Goal: Task Accomplishment & Management: Manage account settings

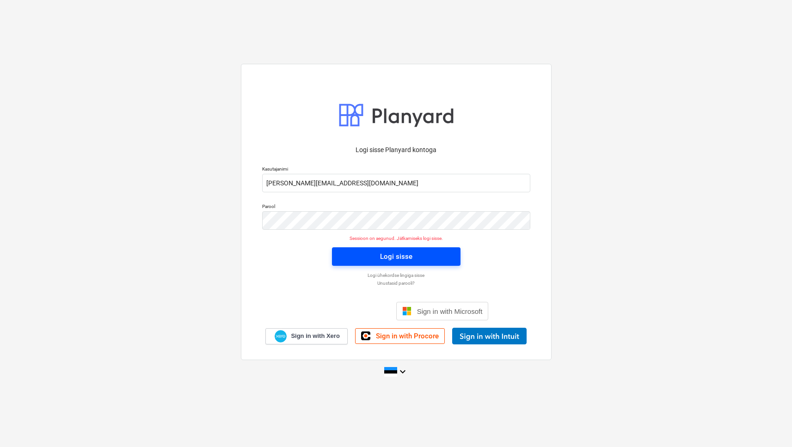
click at [408, 262] on div "Logi sisse" at bounding box center [396, 257] width 32 height 12
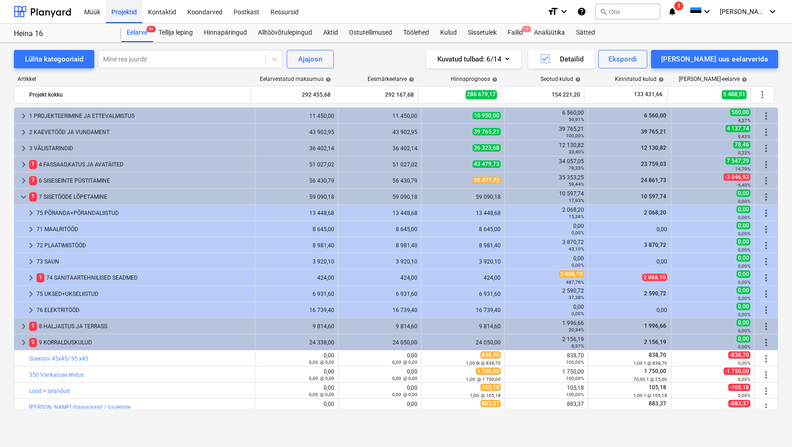
scroll to position [55, 0]
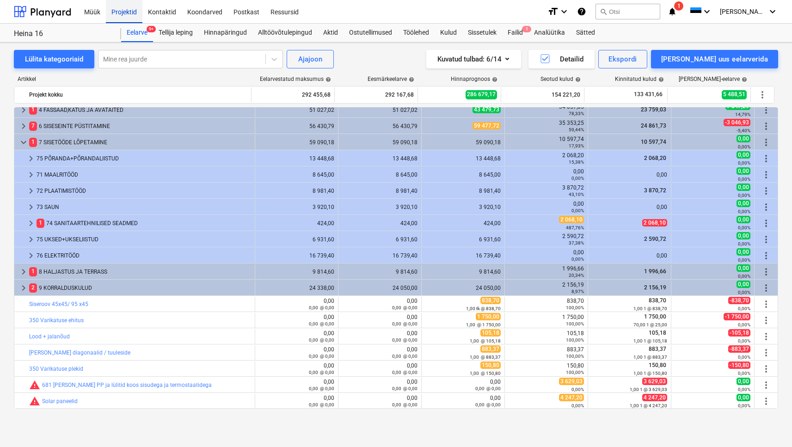
click at [117, 12] on div "Projektid" at bounding box center [124, 12] width 37 height 24
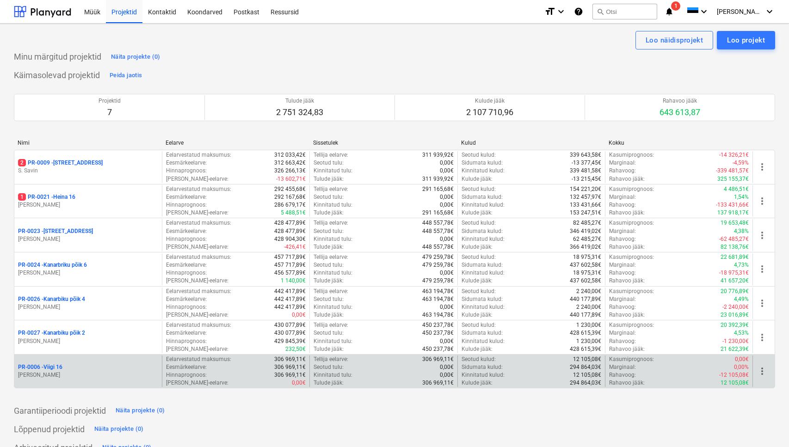
click at [62, 371] on p "PR-0006 - Viigi 16" at bounding box center [40, 368] width 44 height 8
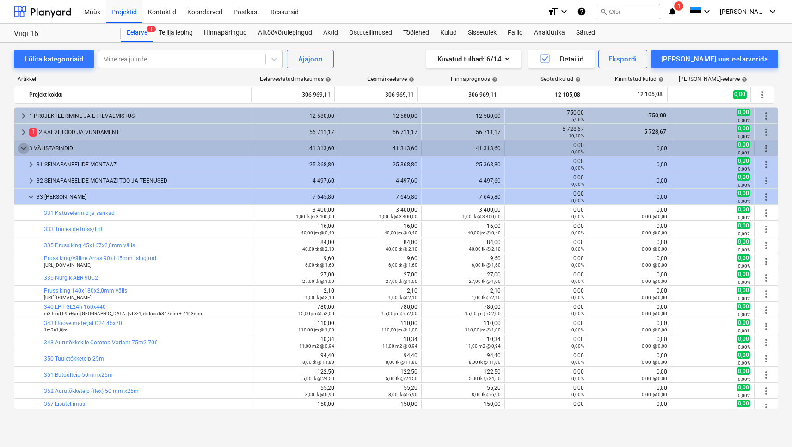
click at [24, 153] on span "keyboard_arrow_down" at bounding box center [23, 148] width 11 height 11
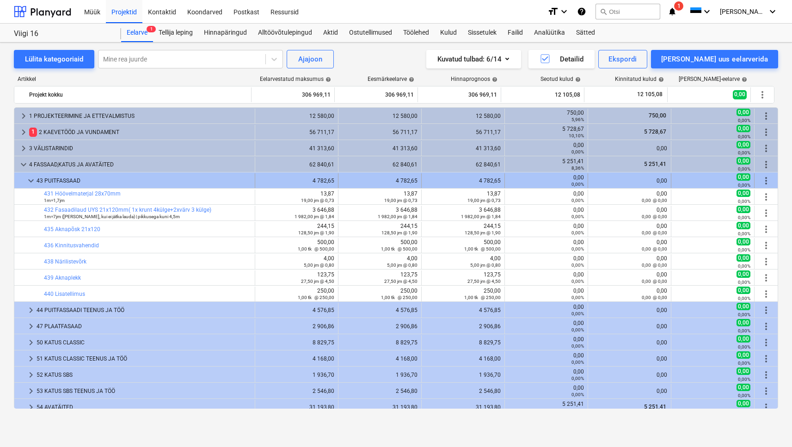
click at [32, 184] on span "keyboard_arrow_down" at bounding box center [30, 180] width 11 height 11
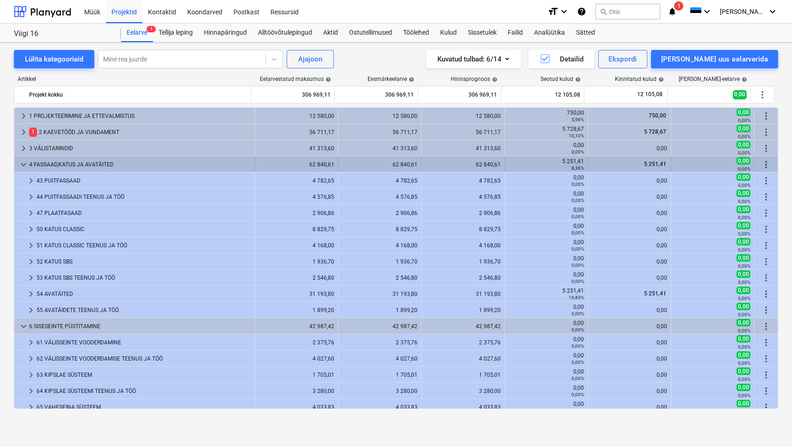
click at [26, 161] on span "keyboard_arrow_down" at bounding box center [23, 164] width 11 height 11
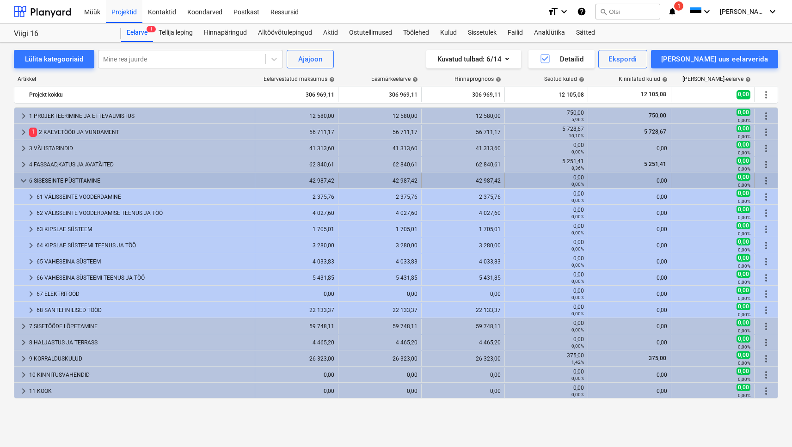
click at [16, 179] on div "keyboard_arrow_down 6 SISESEINTE PÜSTITAMINE" at bounding box center [134, 180] width 241 height 15
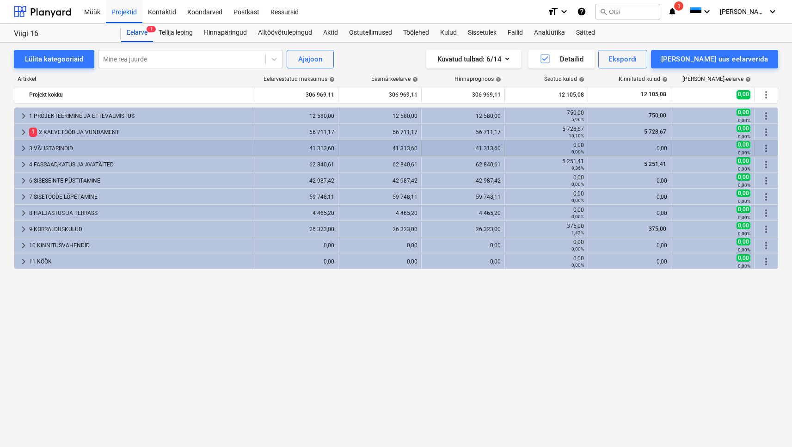
click at [36, 149] on div "3 VÄLISTARINDID" at bounding box center [140, 148] width 222 height 15
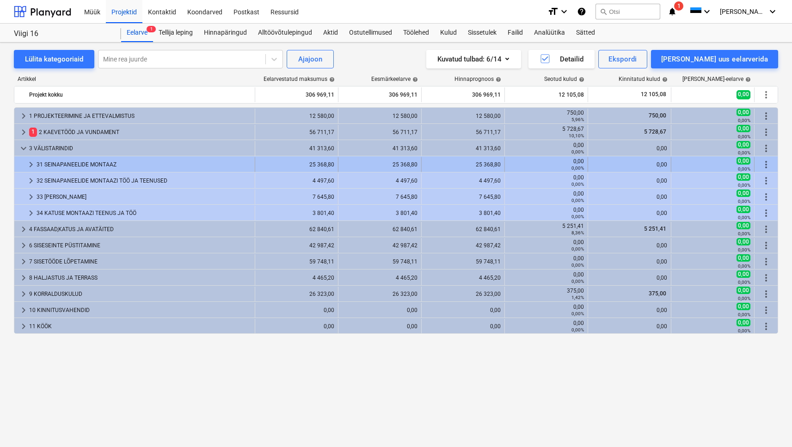
click at [47, 168] on div "31 SEINAPANEELIDE MONTAAZ" at bounding box center [144, 164] width 215 height 15
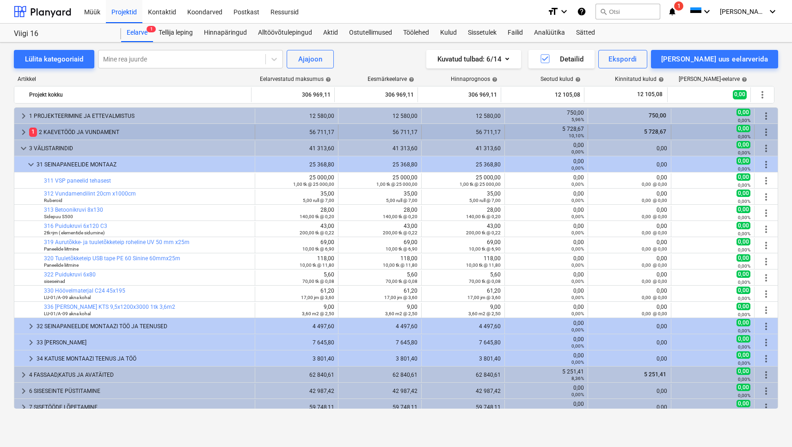
click at [75, 132] on div "1 2 KAEVETÖÖD JA VUNDAMENT" at bounding box center [140, 132] width 222 height 15
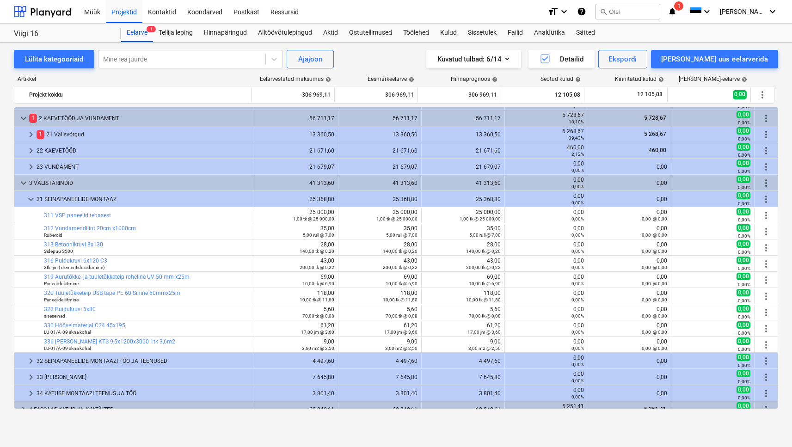
scroll to position [119, 0]
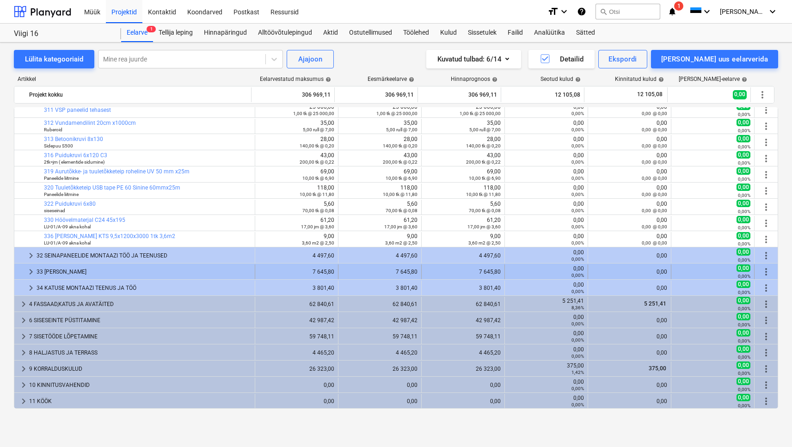
click at [104, 272] on div "33 [PERSON_NAME]" at bounding box center [144, 272] width 215 height 15
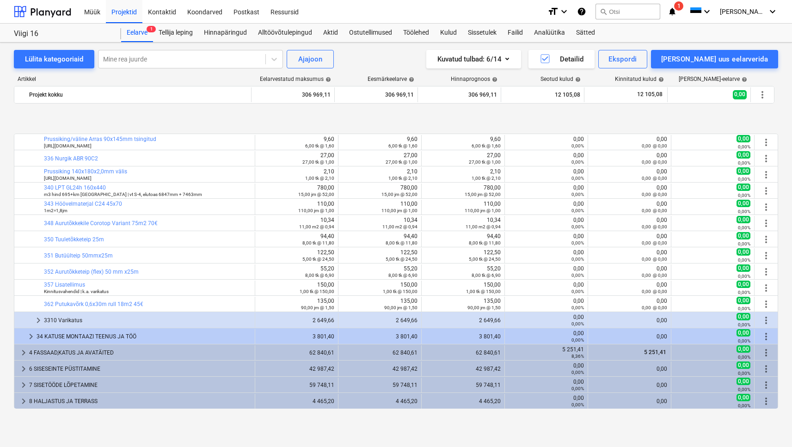
scroll to position [361, 0]
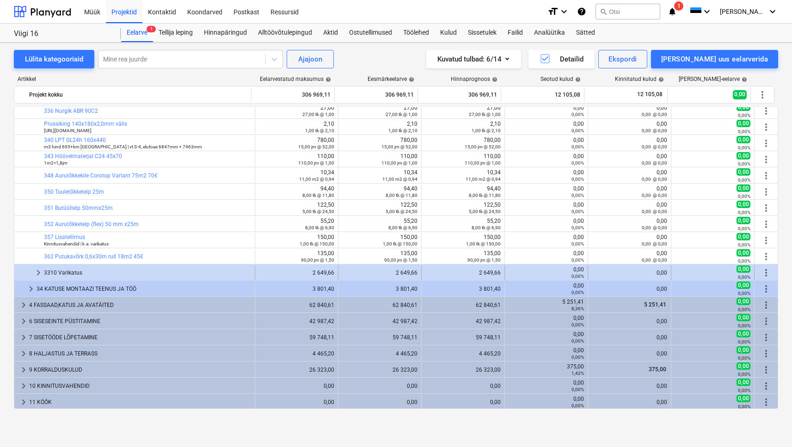
click at [38, 275] on span "keyboard_arrow_right" at bounding box center [38, 272] width 11 height 11
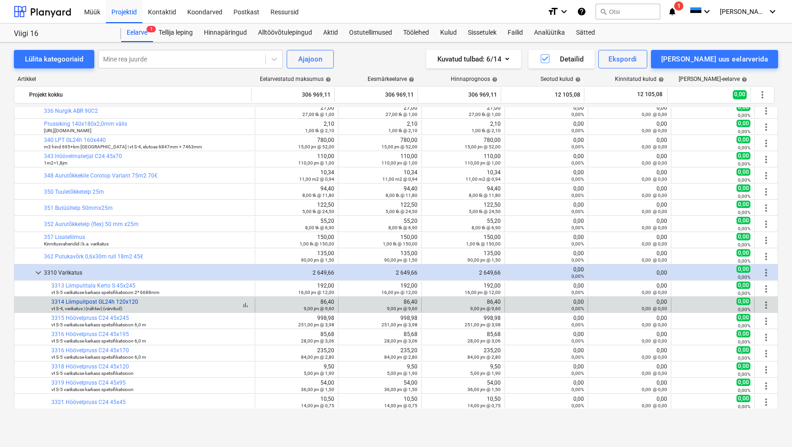
scroll to position [448, 0]
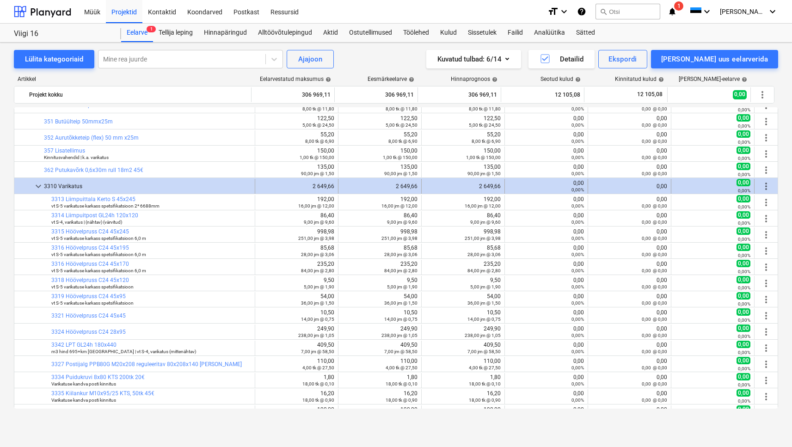
click at [34, 187] on span "keyboard_arrow_down" at bounding box center [38, 186] width 11 height 11
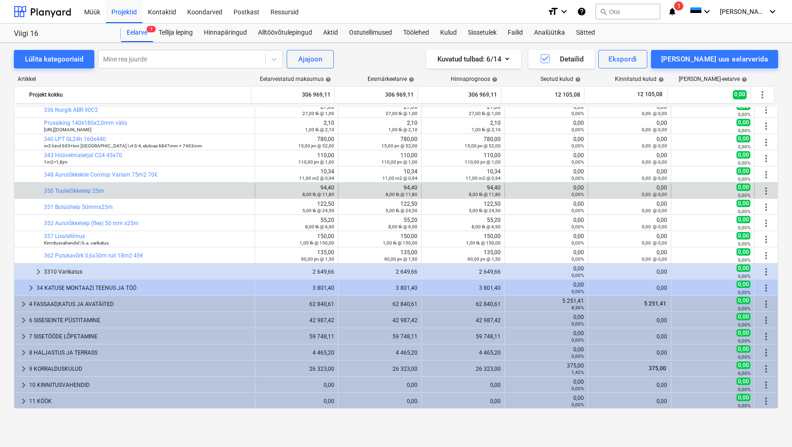
scroll to position [362, 0]
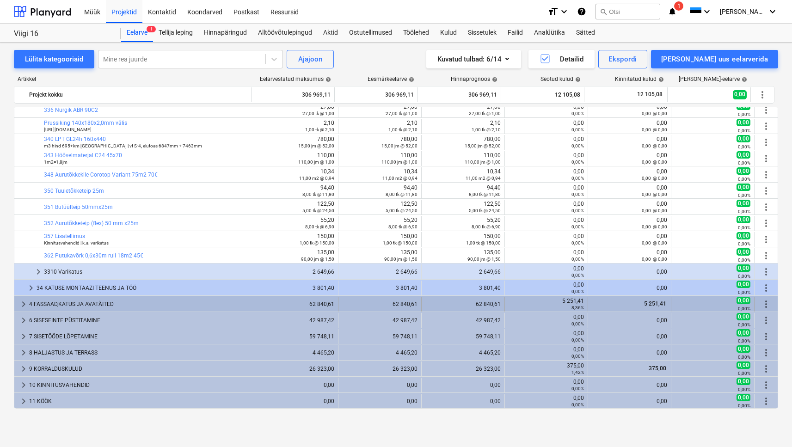
click at [51, 308] on div "4 FASSAAD,KATUS JA AVATÄITED" at bounding box center [140, 304] width 222 height 15
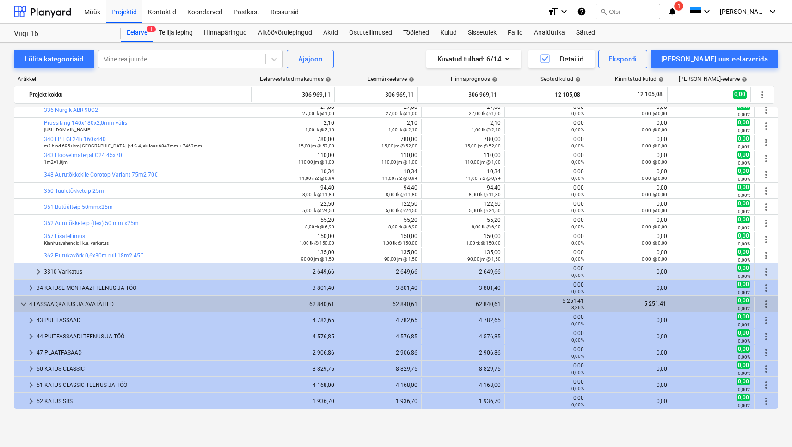
click at [60, 426] on div "54 AVATÄITED" at bounding box center [144, 433] width 215 height 15
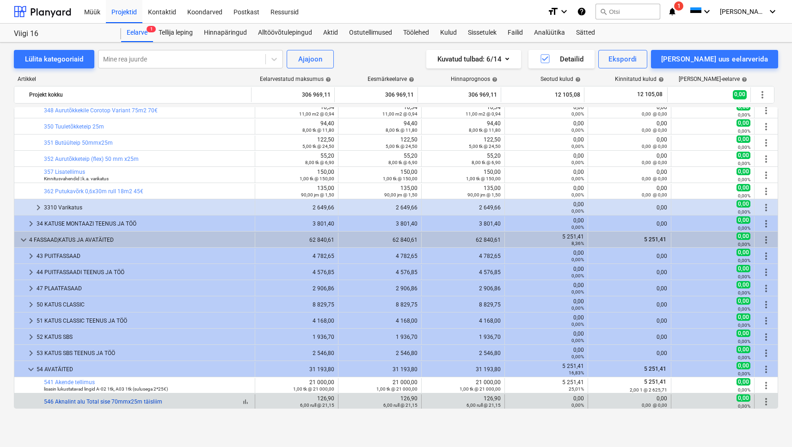
scroll to position [520, 0]
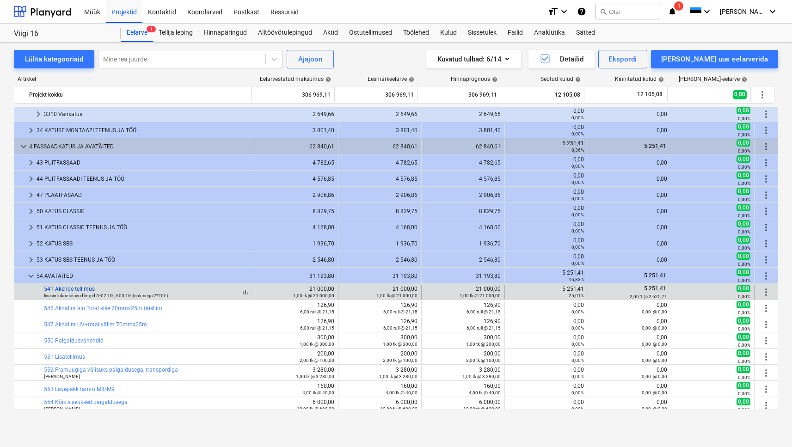
click at [87, 289] on link "541 Akende tellimus" at bounding box center [69, 289] width 51 height 6
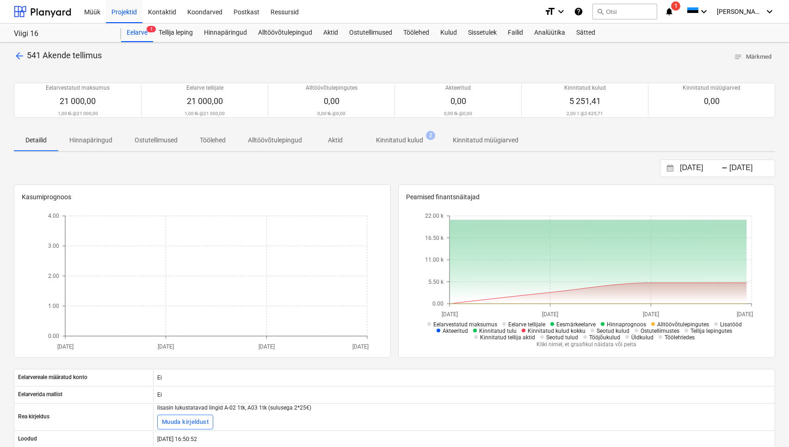
click at [405, 139] on p "Kinnitatud kulud" at bounding box center [399, 141] width 47 height 10
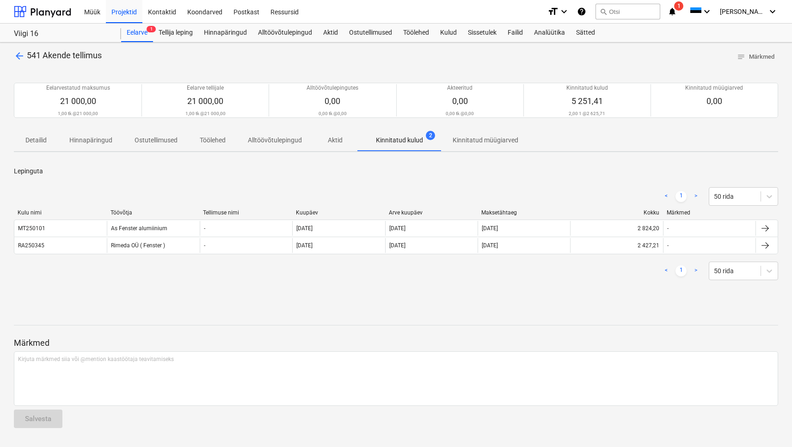
click at [119, 11] on div "Projektid" at bounding box center [124, 12] width 37 height 24
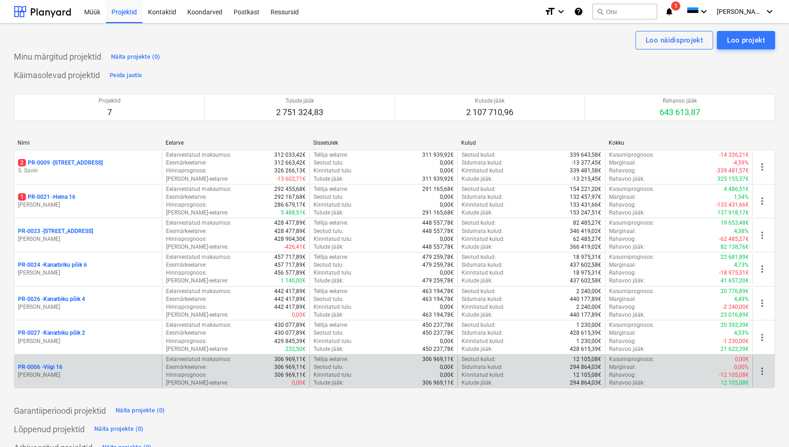
click at [59, 367] on p "PR-0006 - Viigi 16" at bounding box center [40, 368] width 44 height 8
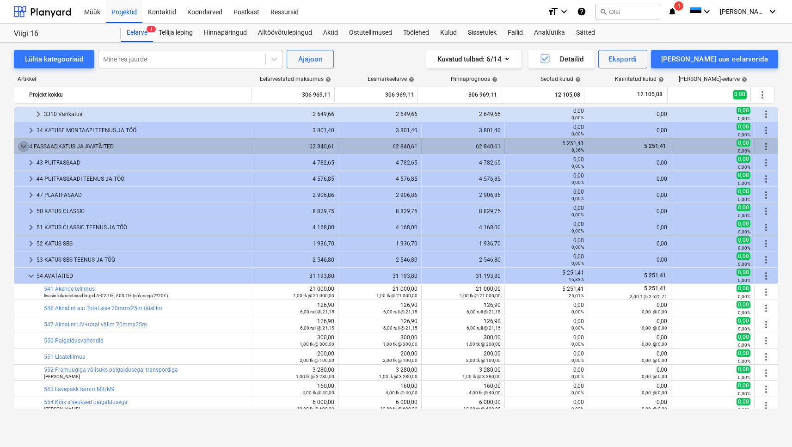
click at [20, 144] on span "keyboard_arrow_down" at bounding box center [23, 146] width 11 height 11
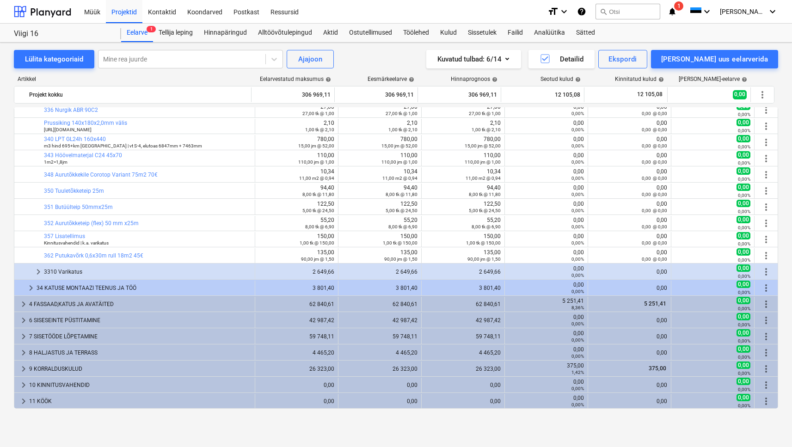
scroll to position [362, 0]
click at [30, 35] on span "keyboard_arrow_down" at bounding box center [30, 29] width 11 height 11
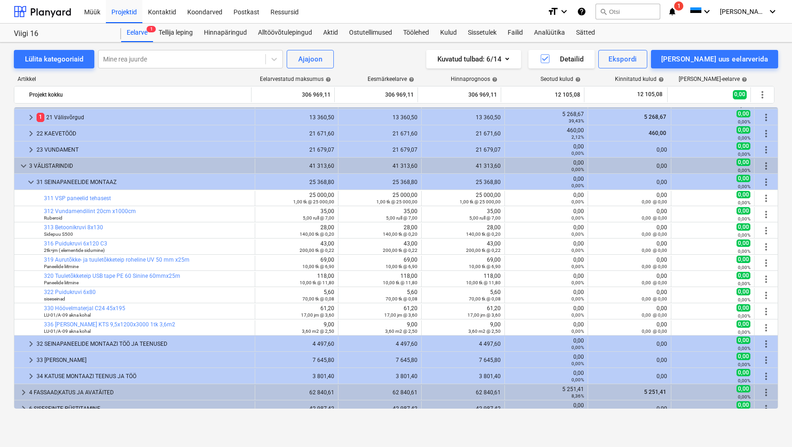
scroll to position [25, 0]
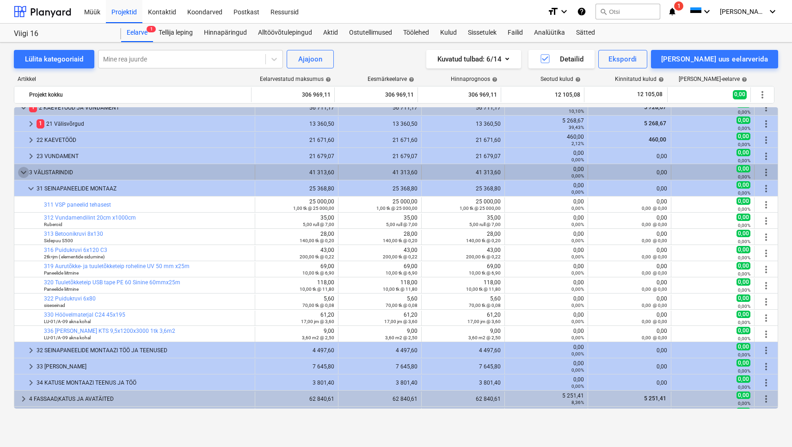
click at [25, 174] on span "keyboard_arrow_down" at bounding box center [23, 172] width 11 height 11
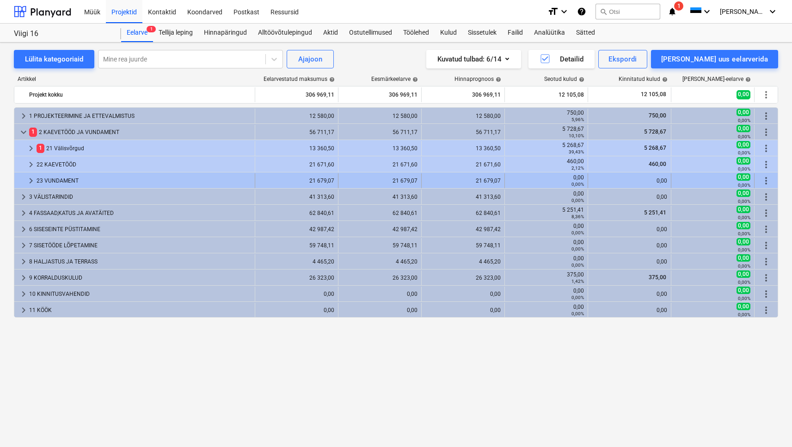
scroll to position [0, 0]
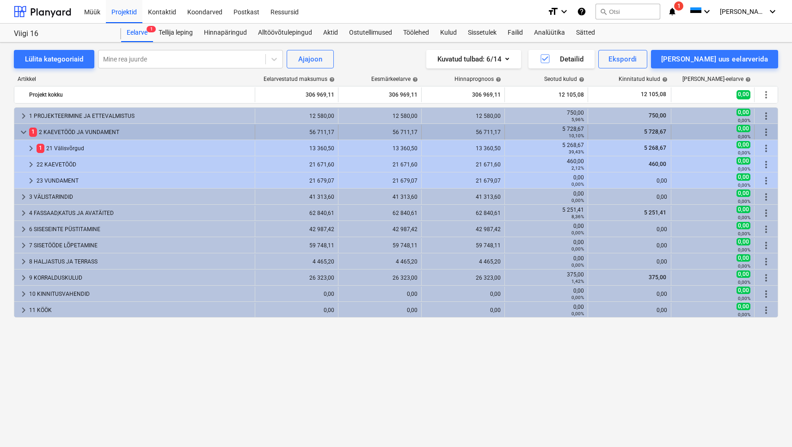
click at [28, 135] on span "keyboard_arrow_down" at bounding box center [23, 132] width 11 height 11
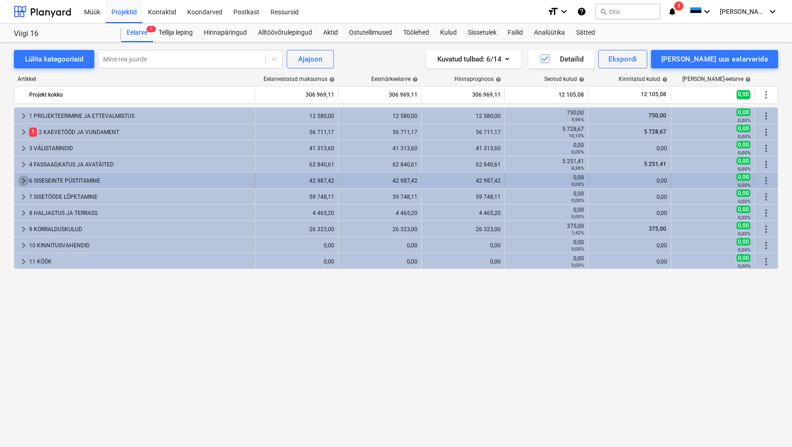
click at [22, 179] on span "keyboard_arrow_right" at bounding box center [23, 180] width 11 height 11
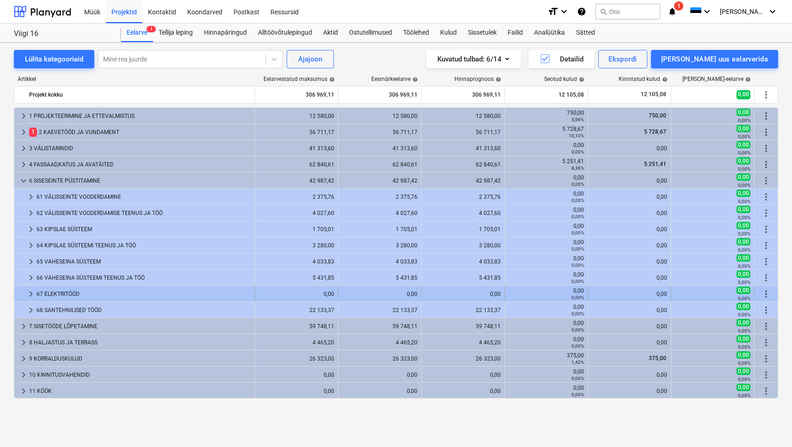
click at [32, 290] on span "keyboard_arrow_right" at bounding box center [30, 294] width 11 height 11
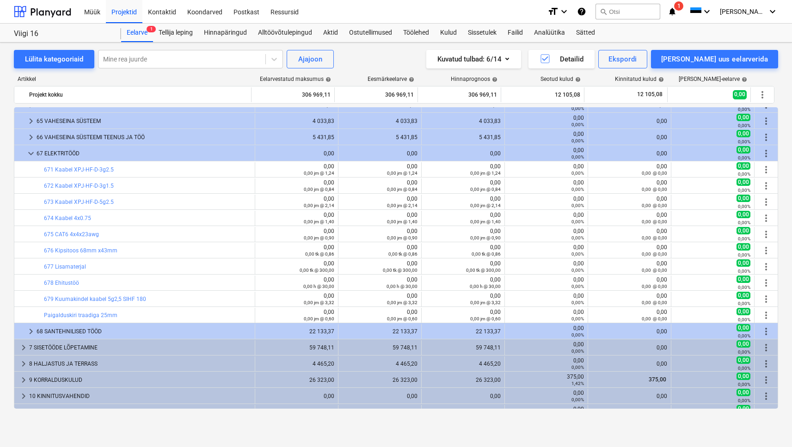
scroll to position [152, 0]
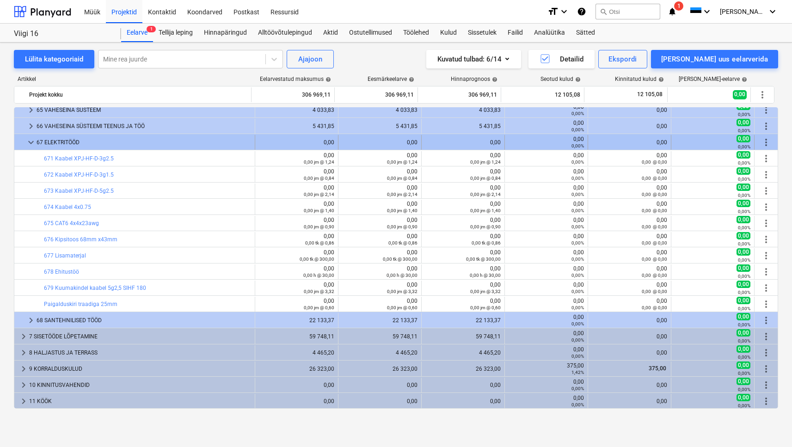
click at [60, 138] on div "67 ELEKTRITÖÖD" at bounding box center [144, 142] width 215 height 15
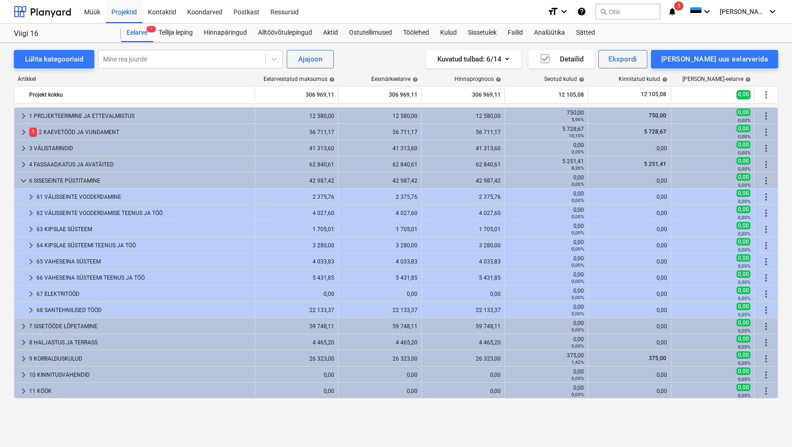
scroll to position [0, 0]
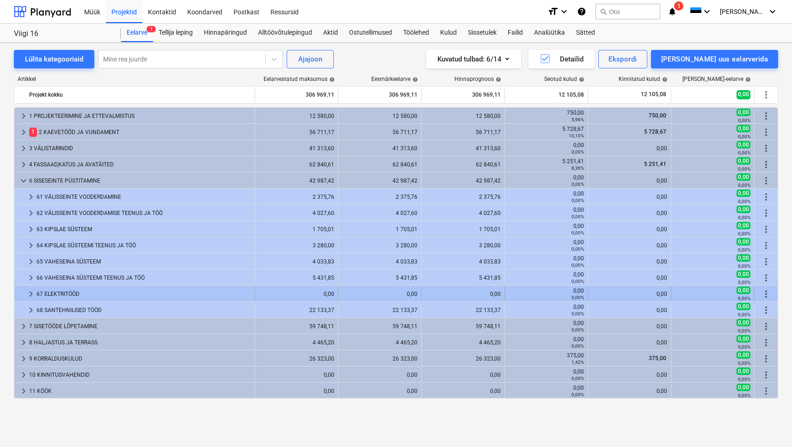
click at [70, 297] on div "67 ELEKTRITÖÖD" at bounding box center [144, 294] width 215 height 15
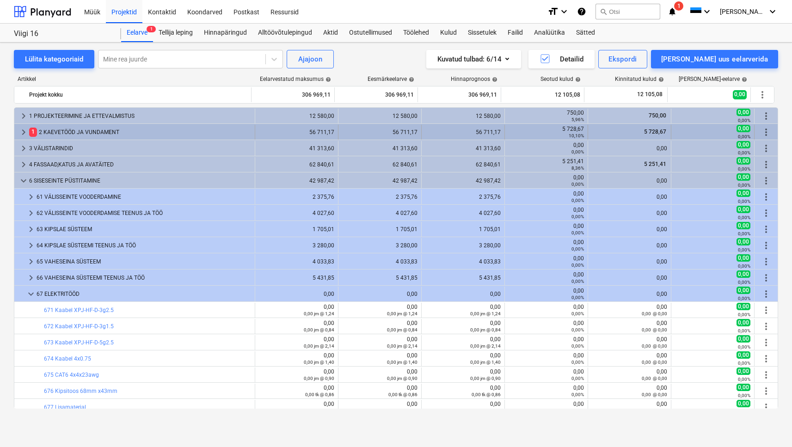
click at [74, 132] on div "1 2 KAEVETÖÖD JA VUNDAMENT" at bounding box center [140, 132] width 222 height 15
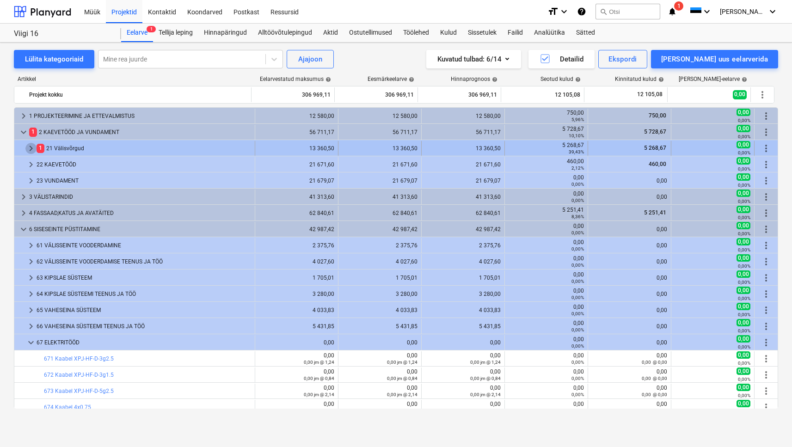
click at [29, 150] on span "keyboard_arrow_right" at bounding box center [30, 148] width 11 height 11
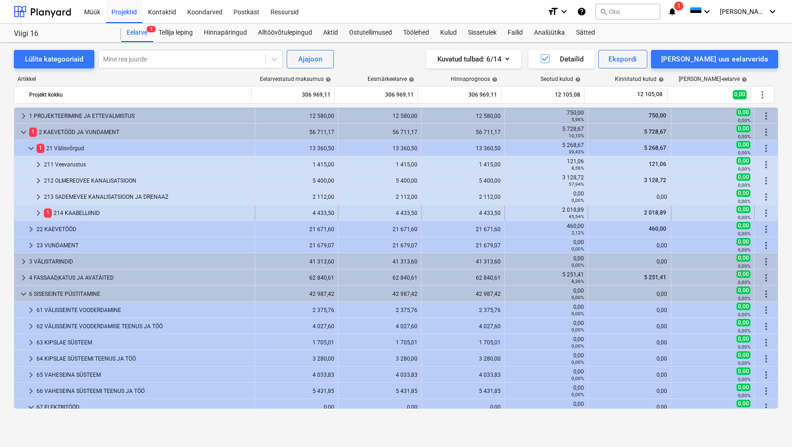
click at [79, 215] on div "1 214 KAABELLIINID" at bounding box center [147, 213] width 207 height 15
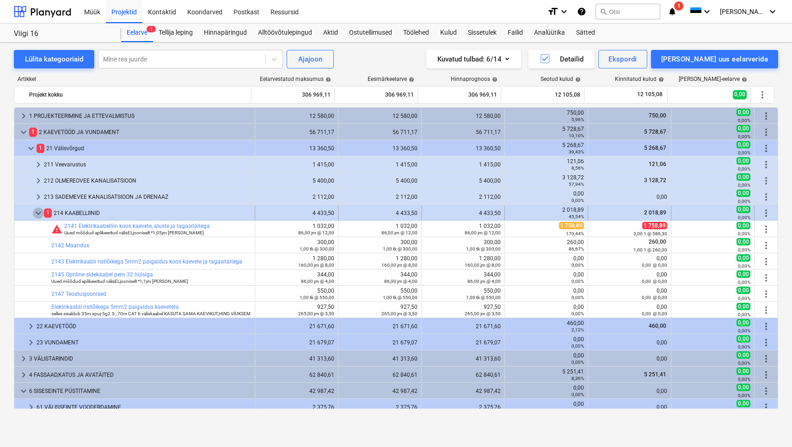
click at [40, 214] on span "keyboard_arrow_down" at bounding box center [38, 213] width 11 height 11
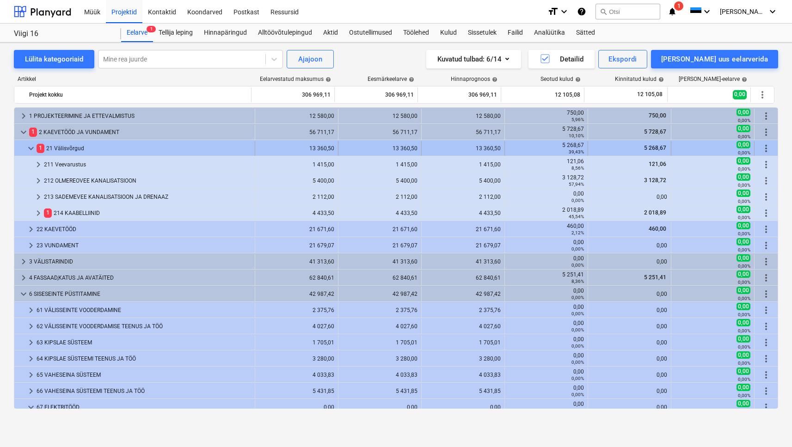
click at [31, 148] on span "keyboard_arrow_down" at bounding box center [30, 148] width 11 height 11
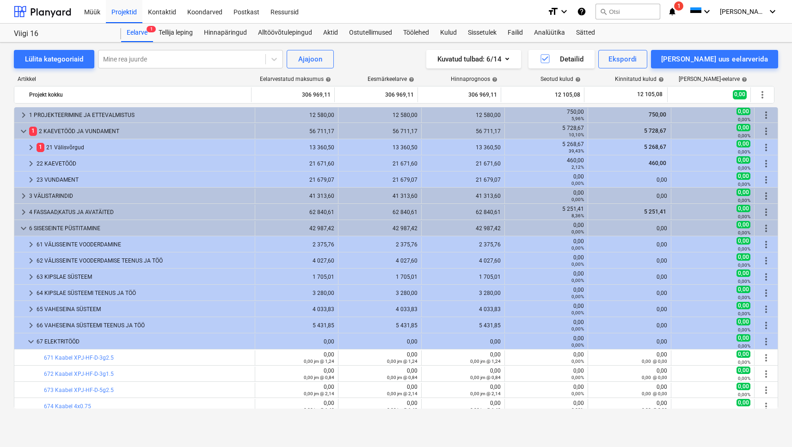
scroll to position [175, 0]
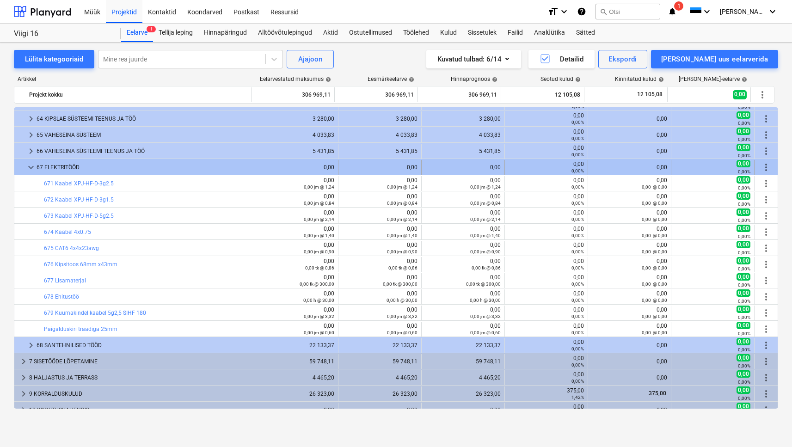
click at [28, 168] on span "keyboard_arrow_down" at bounding box center [30, 167] width 11 height 11
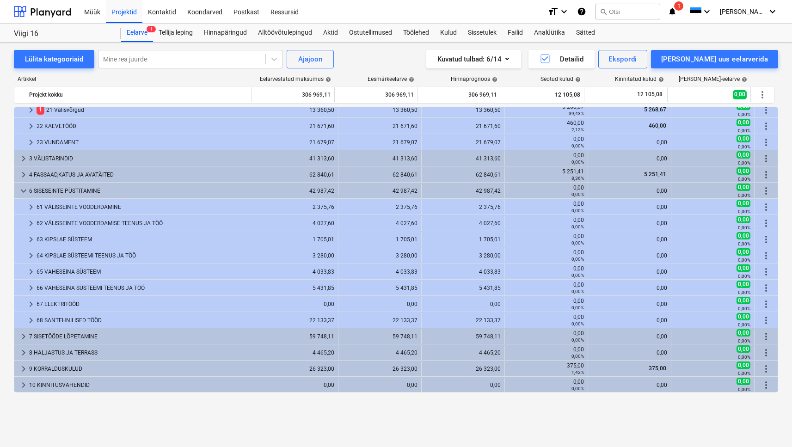
scroll to position [0, 0]
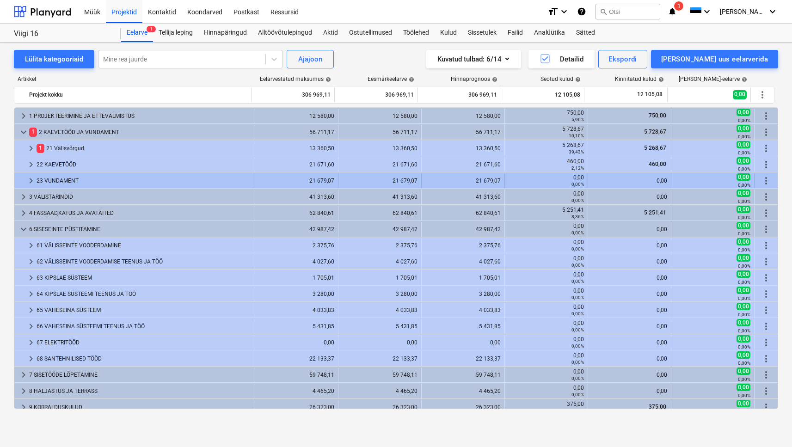
click at [73, 185] on div "23 VUNDAMENT" at bounding box center [144, 180] width 215 height 15
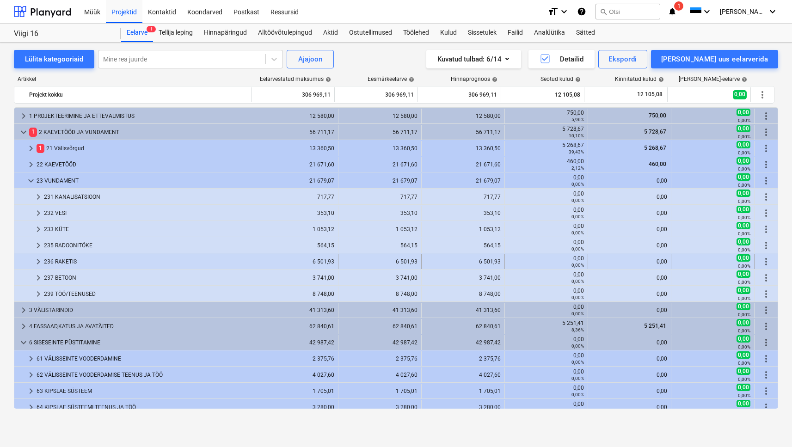
click at [64, 259] on div "236 RAKETIS" at bounding box center [147, 261] width 207 height 15
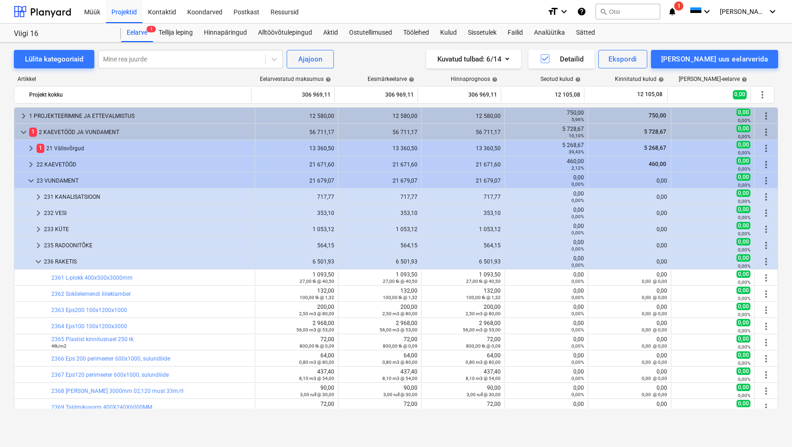
scroll to position [204, 0]
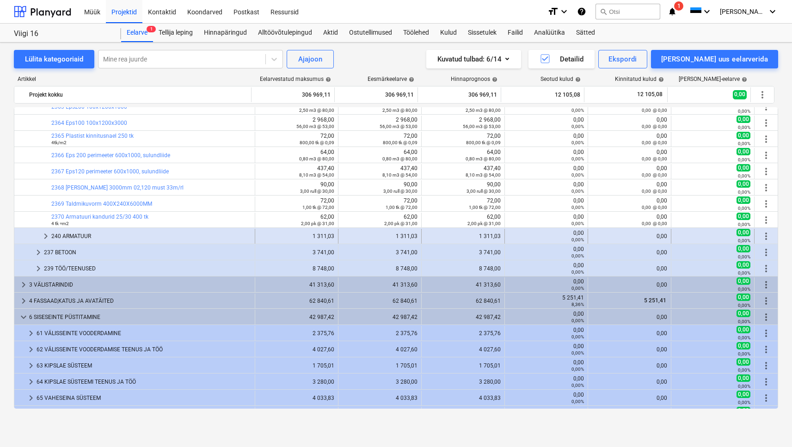
click at [79, 235] on div "240 ARMATUUR" at bounding box center [151, 236] width 200 height 15
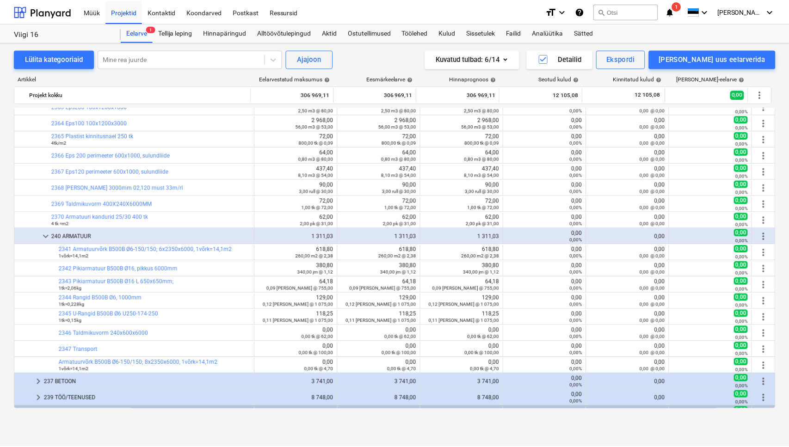
scroll to position [305, 0]
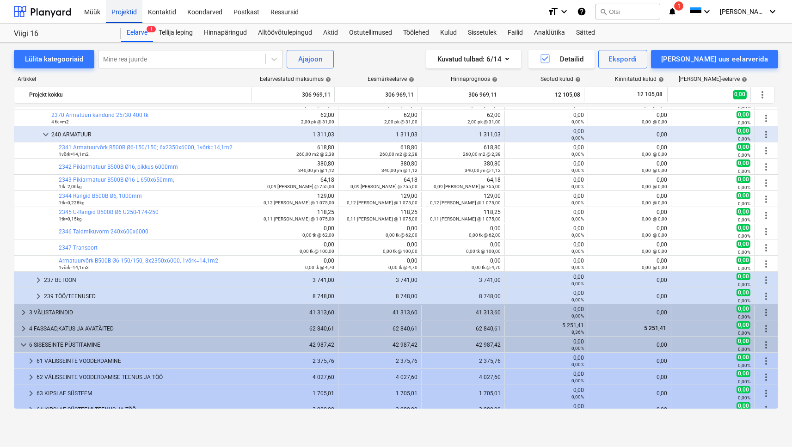
click at [122, 14] on div "Projektid" at bounding box center [124, 12] width 37 height 24
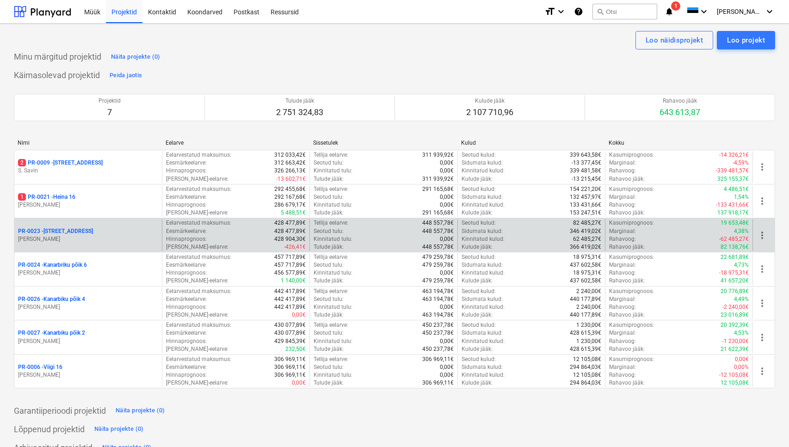
click at [68, 237] on p "[PERSON_NAME]" at bounding box center [88, 239] width 140 height 8
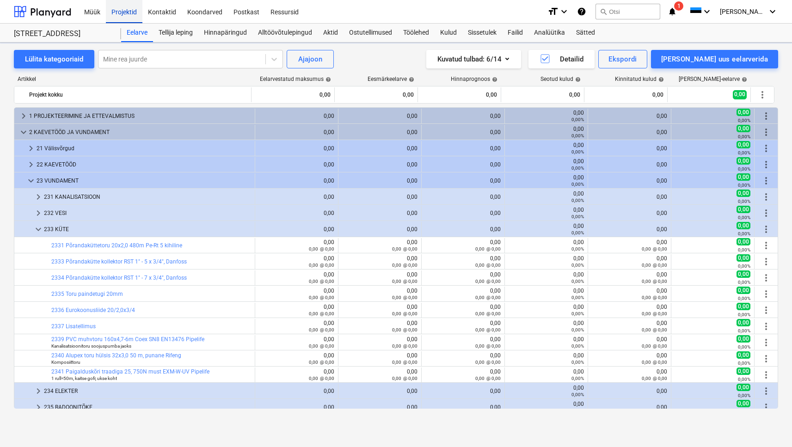
click at [121, 10] on div "Projektid" at bounding box center [124, 12] width 37 height 24
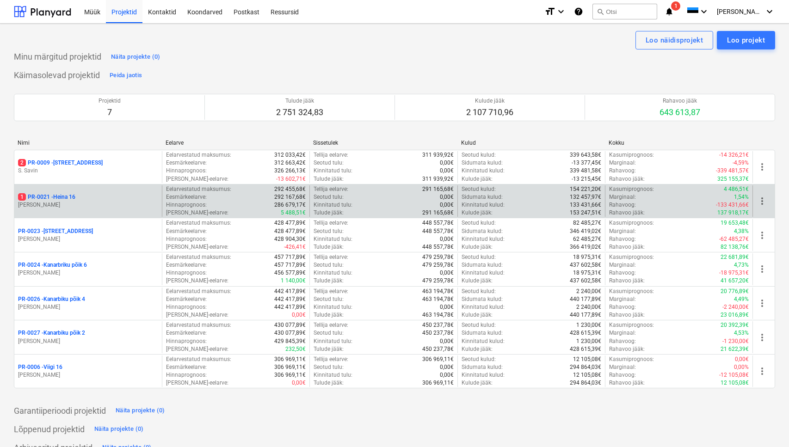
click at [60, 197] on p "1 PR-0021 - Heina 16" at bounding box center [46, 197] width 57 height 8
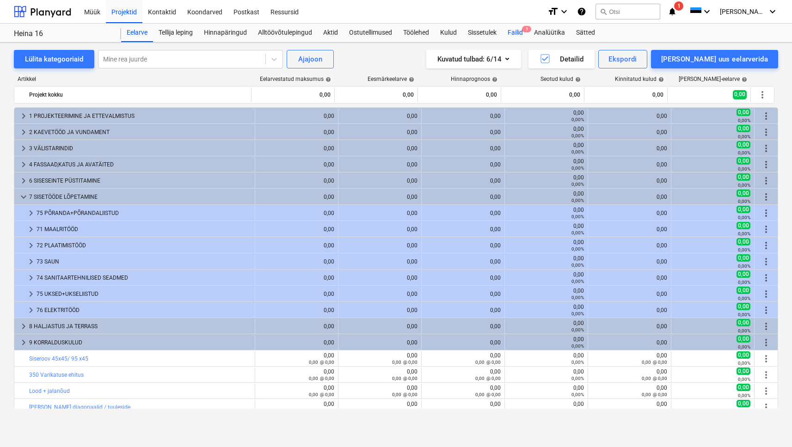
click at [521, 32] on div "Failid 1" at bounding box center [515, 33] width 26 height 19
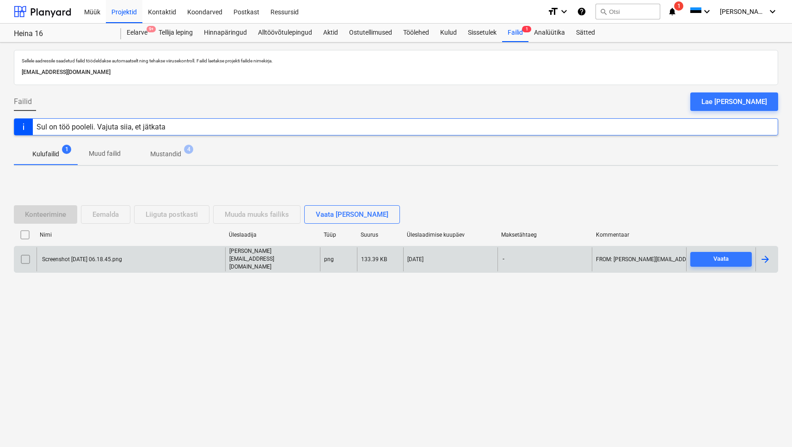
click at [85, 260] on div "Screenshot [DATE] 06.18.45.png" at bounding box center [81, 259] width 81 height 6
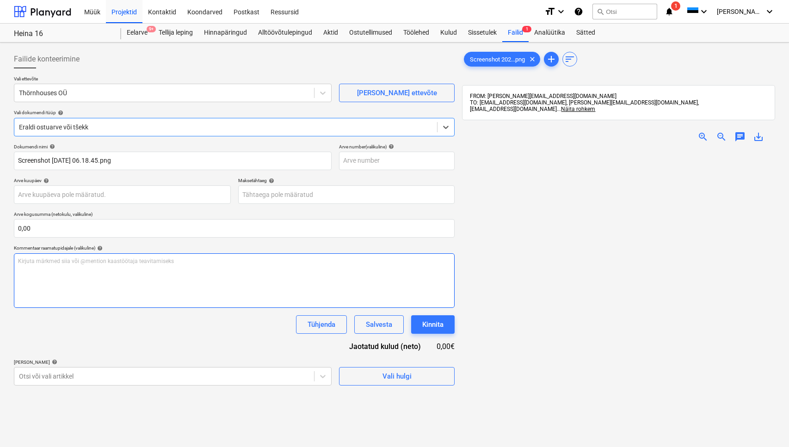
type input "Screenshot [DATE] 06.18.45.png"
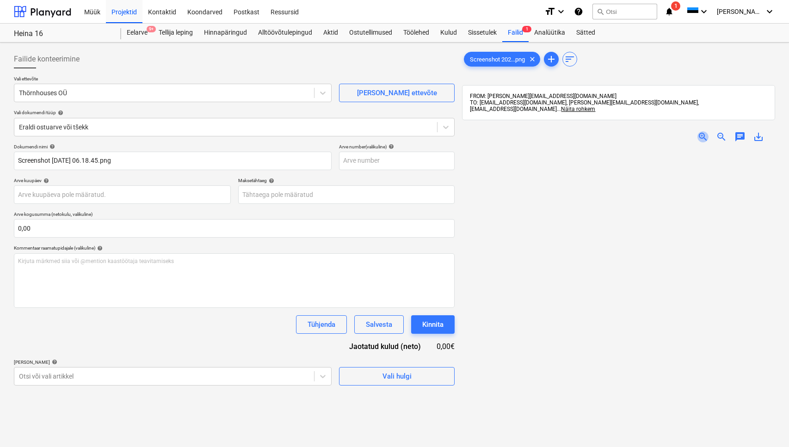
click at [703, 136] on span "zoom_in" at bounding box center [703, 136] width 11 height 11
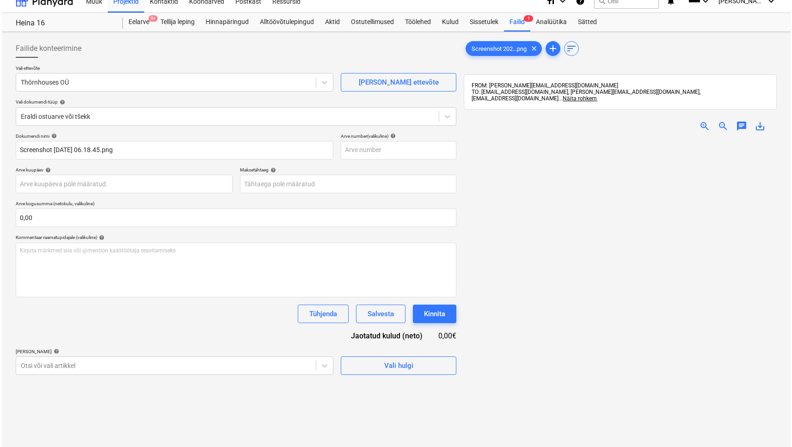
scroll to position [37, 0]
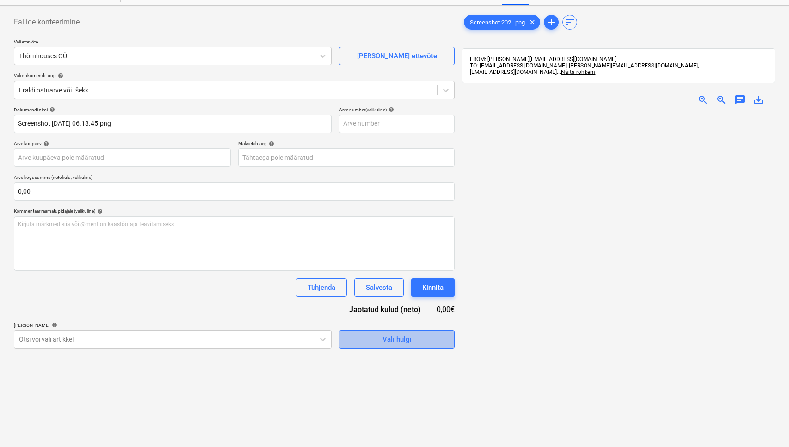
click at [354, 331] on button "Vali hulgi" at bounding box center [397, 339] width 116 height 19
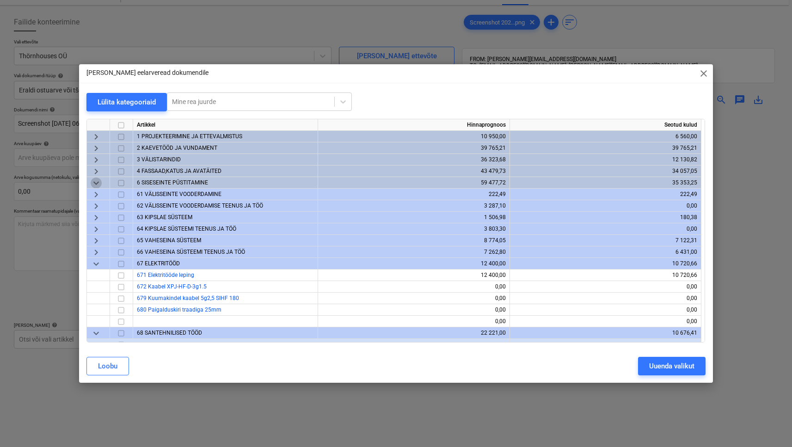
click at [97, 179] on span "keyboard_arrow_down" at bounding box center [96, 182] width 11 height 11
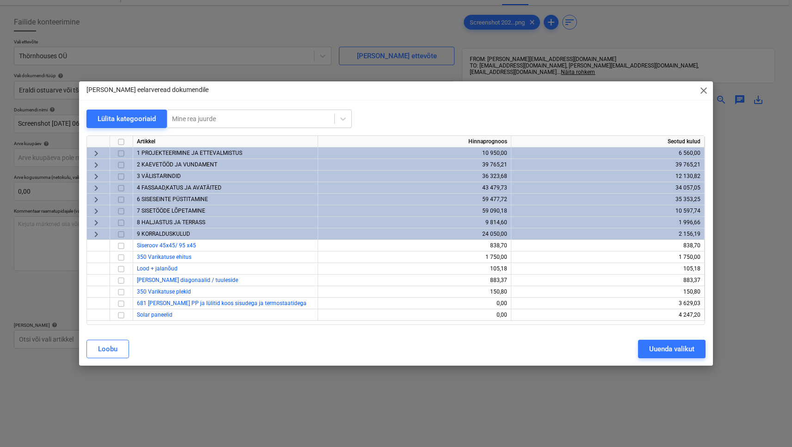
click at [167, 162] on span "2 KAEVETÖÖD JA VUNDAMENT" at bounding box center [177, 164] width 80 height 6
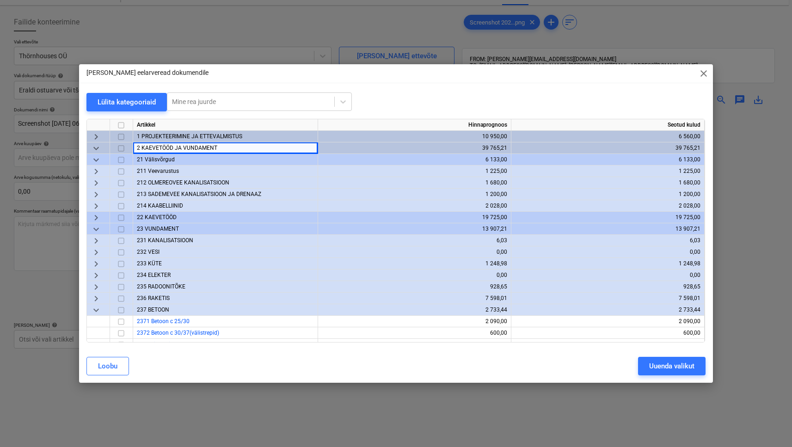
click at [99, 160] on span "keyboard_arrow_down" at bounding box center [96, 159] width 11 height 11
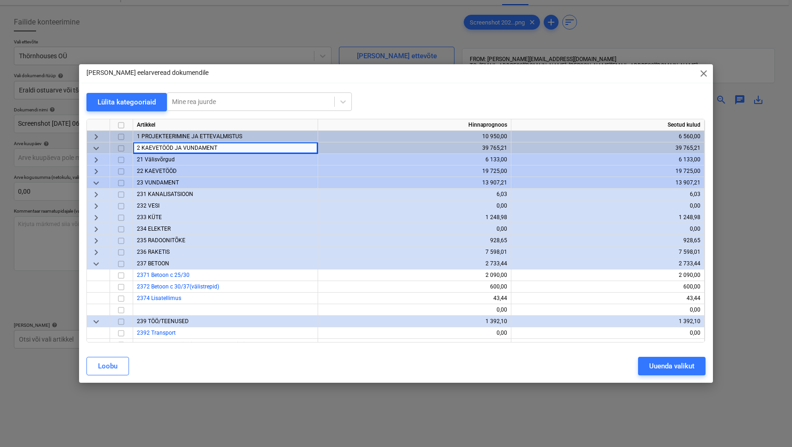
click at [101, 265] on span "keyboard_arrow_down" at bounding box center [96, 263] width 11 height 11
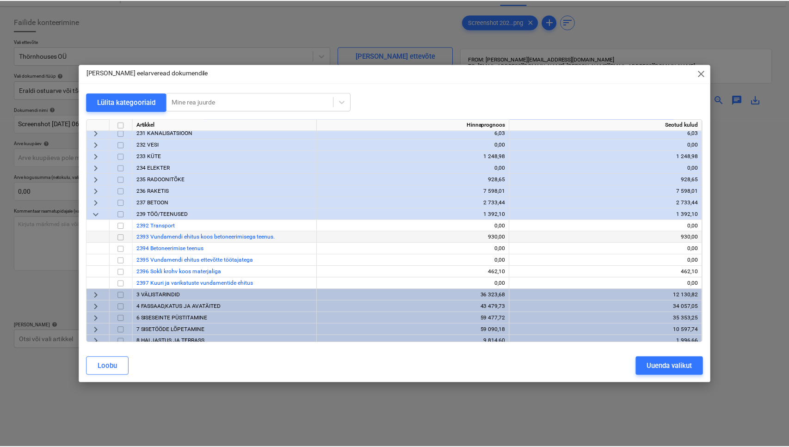
scroll to position [68, 0]
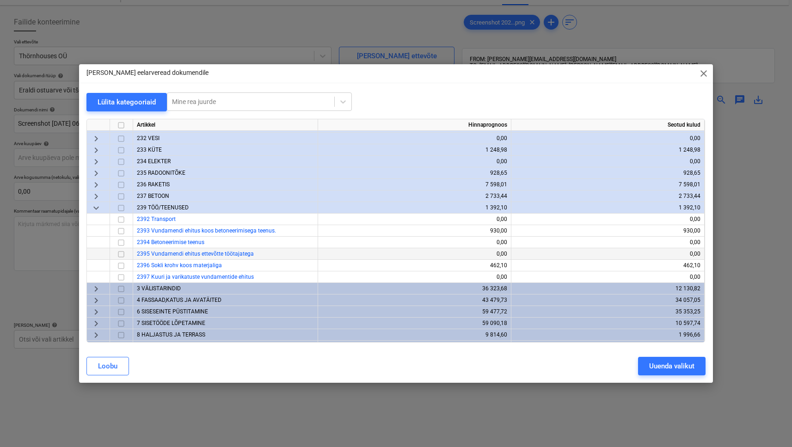
click at [120, 255] on input "checkbox" at bounding box center [121, 253] width 11 height 11
click at [122, 265] on input "checkbox" at bounding box center [121, 265] width 11 height 11
click at [667, 368] on div "Uuenda valikut" at bounding box center [671, 366] width 45 height 12
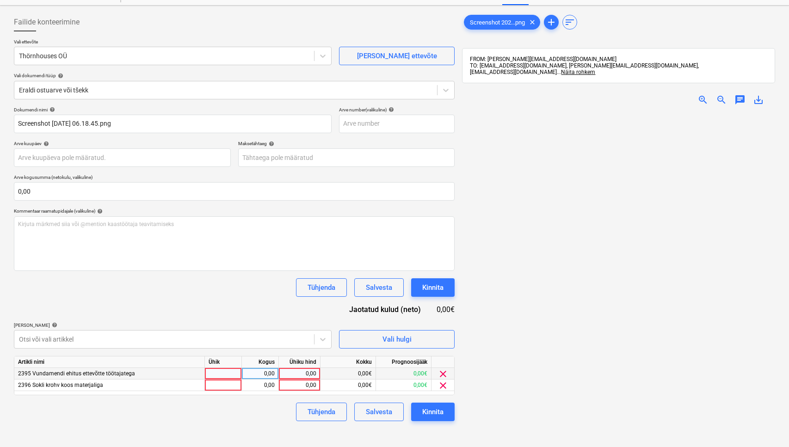
click at [225, 375] on div at bounding box center [223, 374] width 37 height 12
type input "1"
click at [255, 373] on div "0,00" at bounding box center [260, 374] width 29 height 12
drag, startPoint x: 669, startPoint y: 256, endPoint x: 634, endPoint y: 251, distance: 36.0
click at [634, 113] on img at bounding box center [696, 113] width 469 height 0
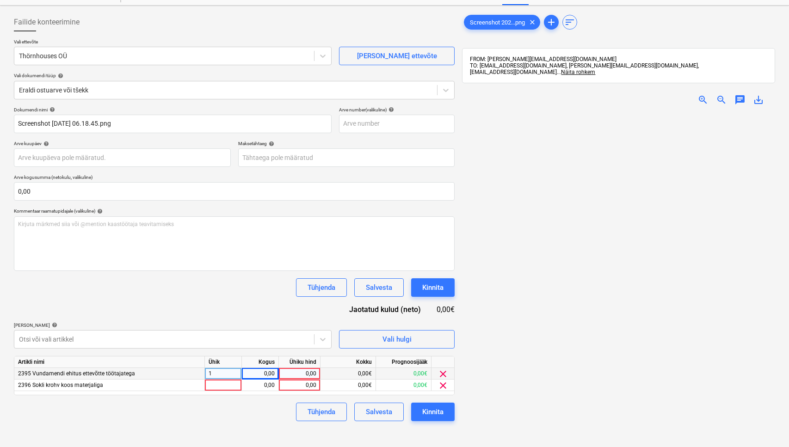
drag, startPoint x: 593, startPoint y: 245, endPoint x: 550, endPoint y: 241, distance: 43.3
drag, startPoint x: 597, startPoint y: 251, endPoint x: 537, endPoint y: 245, distance: 60.8
click at [211, 388] on div at bounding box center [223, 386] width 37 height 12
type input "1"
click at [256, 385] on div "0,00" at bounding box center [260, 386] width 29 height 12
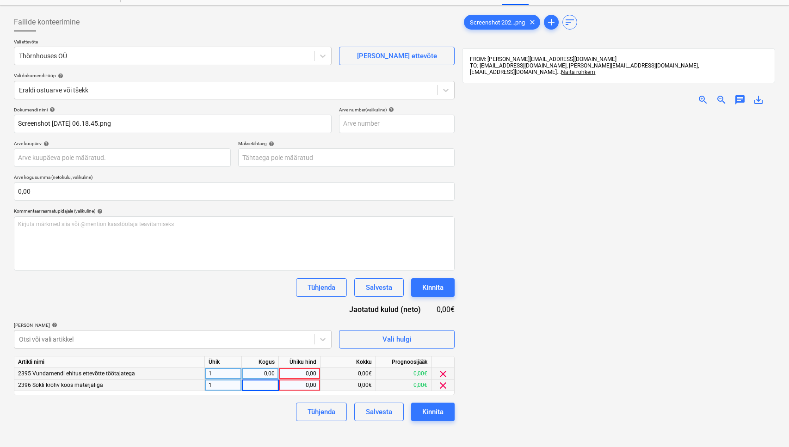
type input "1"
click at [313, 386] on div "0,00" at bounding box center [300, 386] width 34 height 12
type input "640"
click at [212, 420] on div "Tühjenda Salvesta Kinnita" at bounding box center [234, 412] width 441 height 19
drag, startPoint x: 591, startPoint y: 232, endPoint x: 502, endPoint y: 232, distance: 89.3
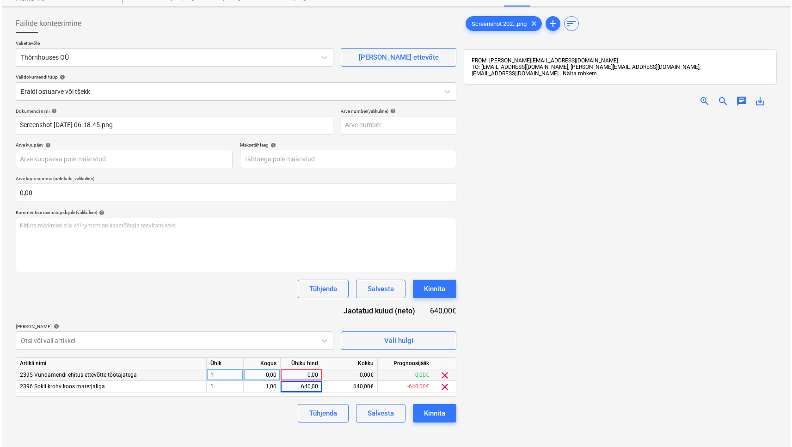
scroll to position [35, 0]
click at [263, 378] on div "0,00" at bounding box center [260, 376] width 29 height 12
click at [310, 376] on div "0,00" at bounding box center [300, 376] width 34 height 12
type input "3240"
click at [264, 315] on div "Dokumendi nimi help Screenshot [DATE] 06.18.45.png Arve number (valikuline) hel…" at bounding box center [234, 266] width 441 height 315
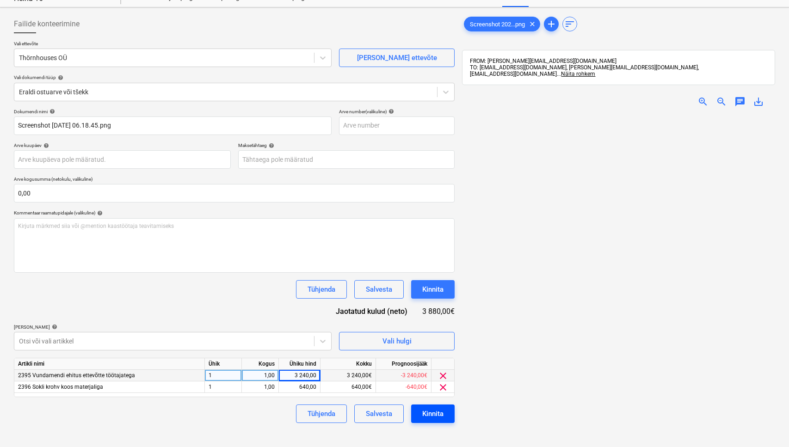
click at [431, 415] on div "Kinnita" at bounding box center [432, 414] width 21 height 12
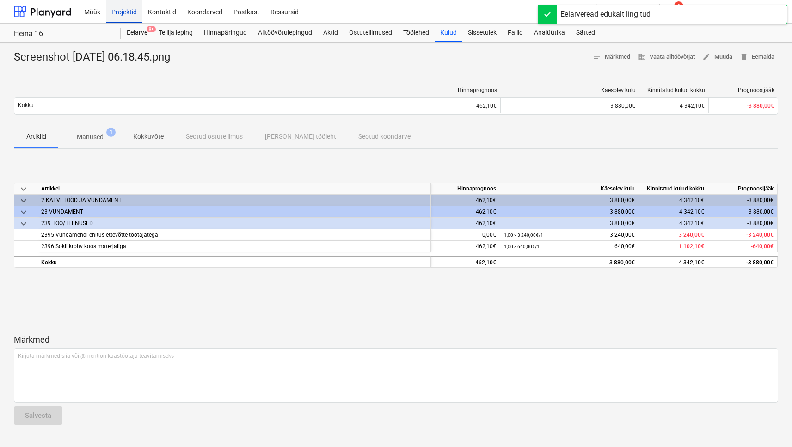
click at [122, 11] on div "Projektid" at bounding box center [124, 12] width 37 height 24
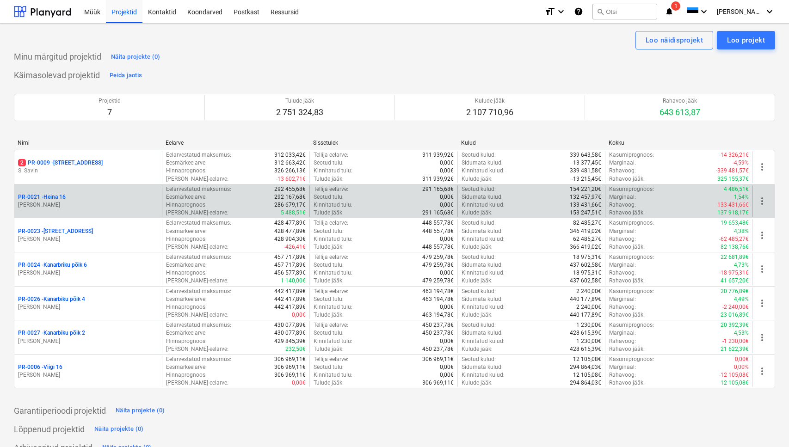
click at [68, 199] on div "PR-0021 - Heina 16" at bounding box center [88, 197] width 140 height 8
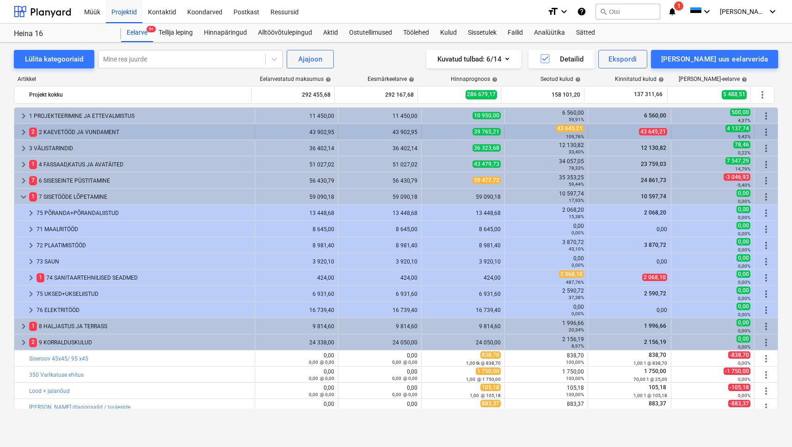
click at [58, 127] on div "2 2 KAEVETÖÖD JA VUNDAMENT" at bounding box center [140, 132] width 222 height 15
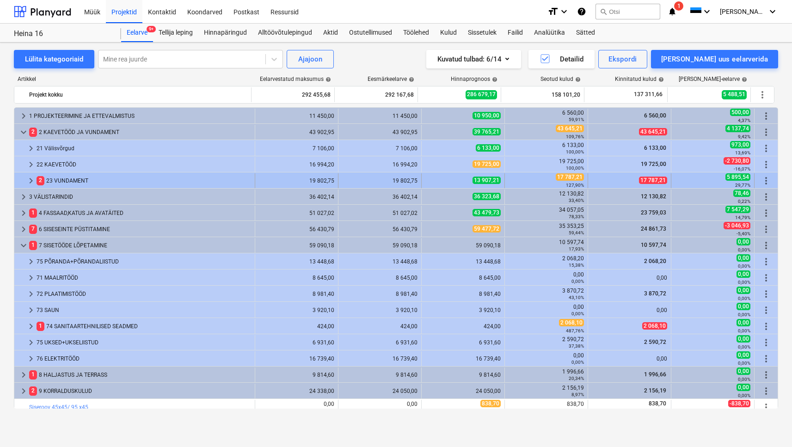
click at [60, 179] on div "2 23 VUNDAMENT" at bounding box center [144, 180] width 215 height 15
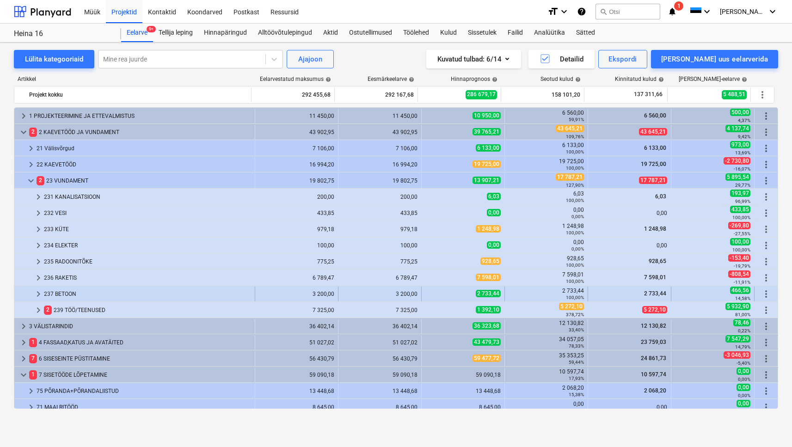
click at [56, 301] on div "237 BETOON" at bounding box center [147, 294] width 207 height 15
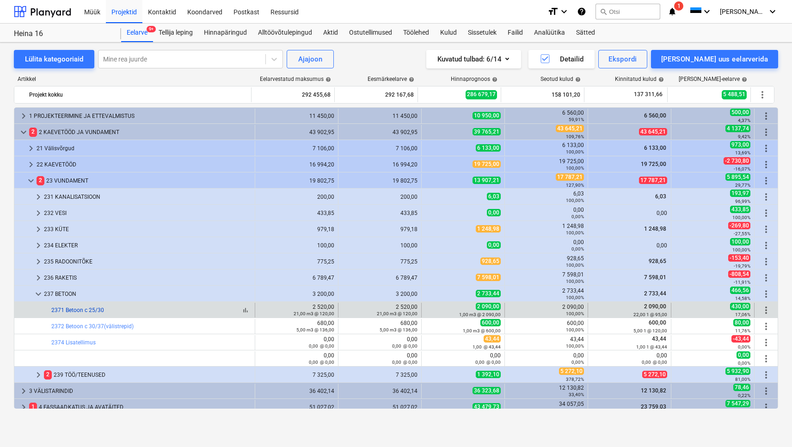
click at [60, 307] on link "2371 Betoon c 25/30" at bounding box center [77, 310] width 53 height 6
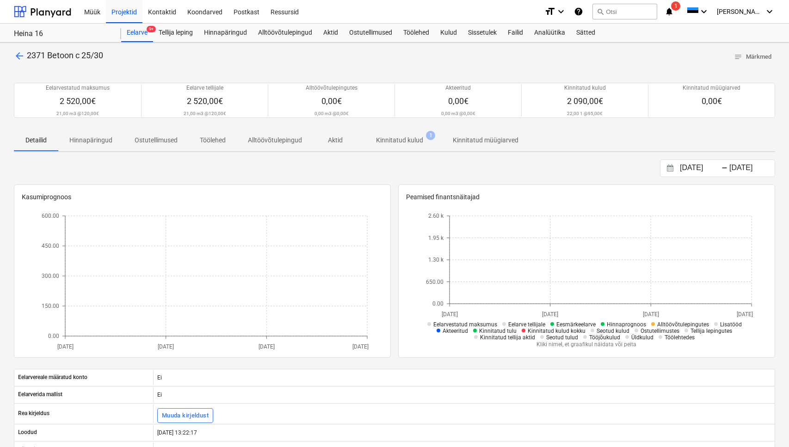
click at [20, 52] on span "arrow_back" at bounding box center [19, 55] width 11 height 11
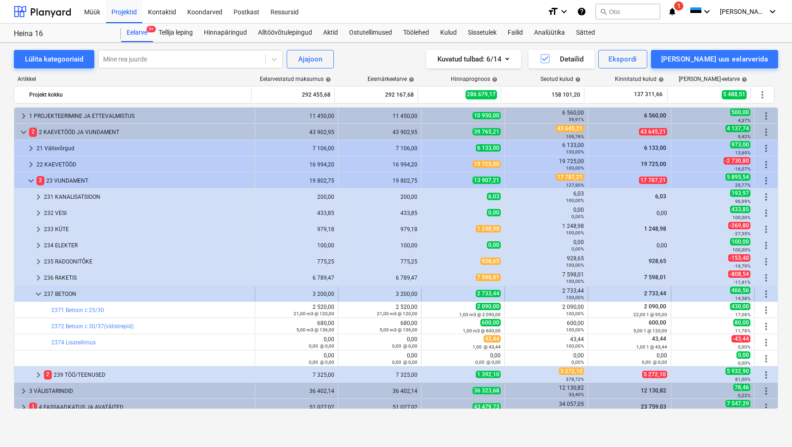
click at [38, 293] on span "keyboard_arrow_down" at bounding box center [38, 294] width 11 height 11
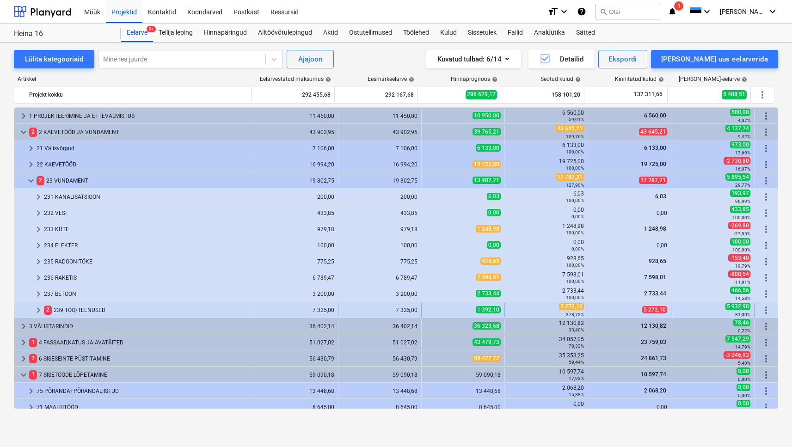
click at [68, 310] on div "2 239 TÖÖ/TEENUSED" at bounding box center [147, 310] width 207 height 15
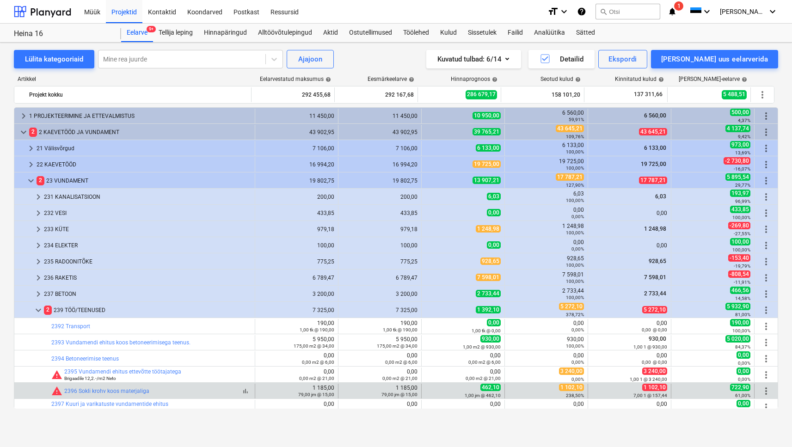
scroll to position [101, 0]
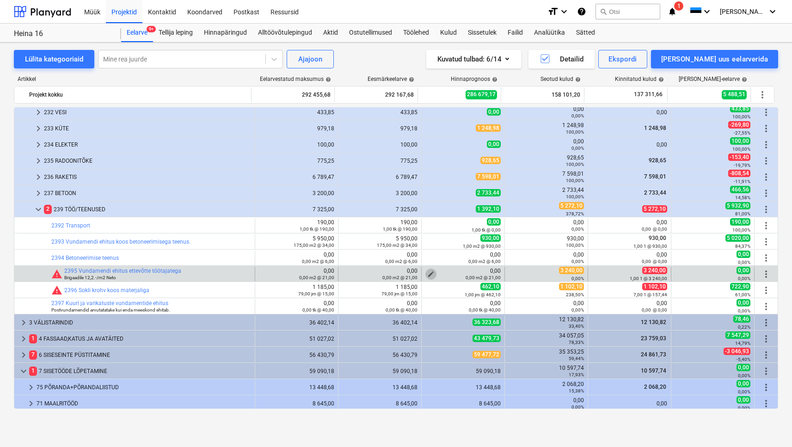
click at [427, 273] on span "edit" at bounding box center [430, 274] width 7 height 7
type textarea "x"
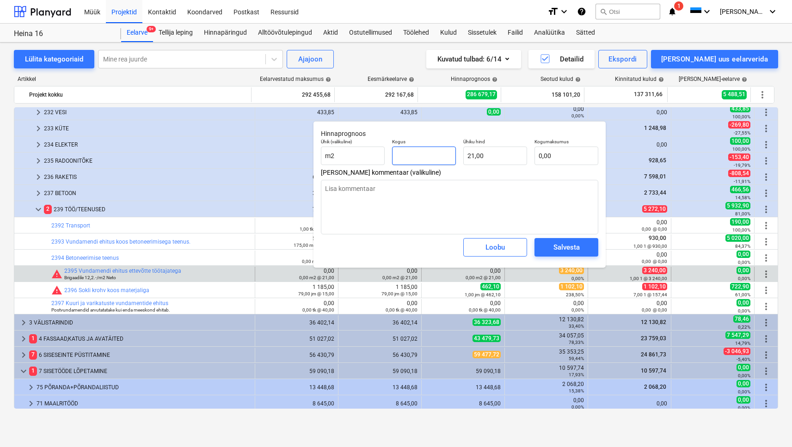
click at [430, 157] on input "text" at bounding box center [424, 156] width 64 height 19
type textarea "x"
type input "1"
type input "21,00"
type input "1"
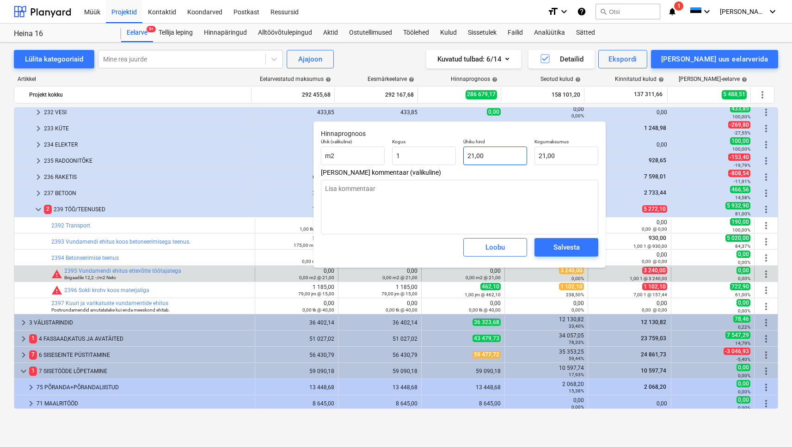
type textarea "x"
type input "1,00"
type input "21"
click at [483, 151] on input "21" at bounding box center [495, 156] width 64 height 19
drag, startPoint x: 471, startPoint y: 150, endPoint x: 466, endPoint y: 148, distance: 5.7
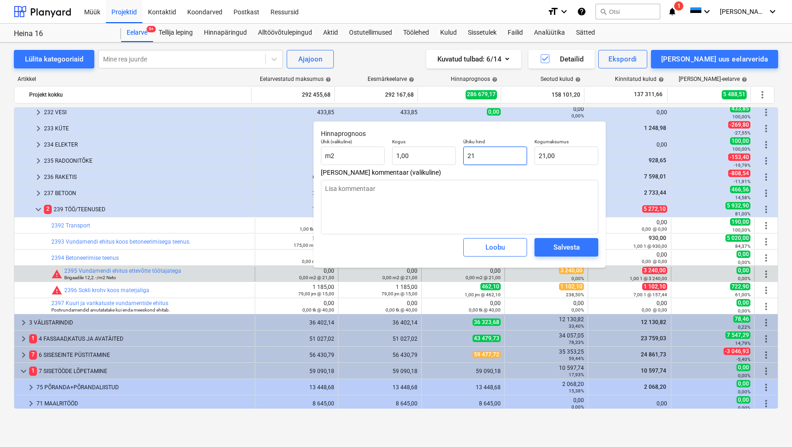
click at [466, 148] on input "21" at bounding box center [495, 156] width 64 height 19
type textarea "x"
type input "3"
type input "3,00"
type input "32"
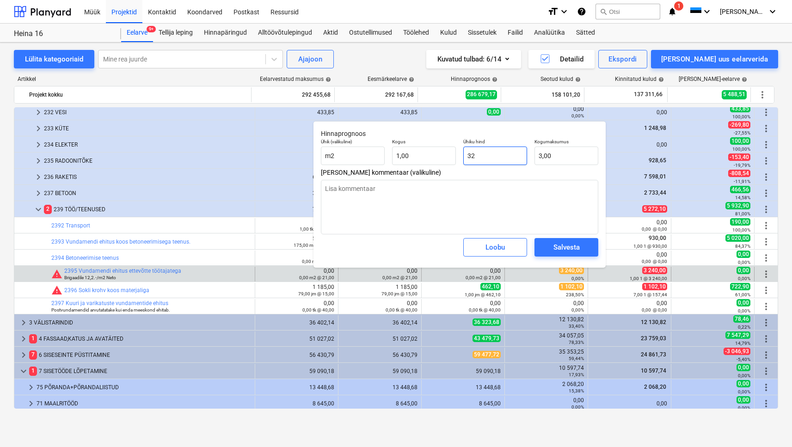
type textarea "x"
type input "32,00"
type textarea "x"
type input "324"
type input "324,00"
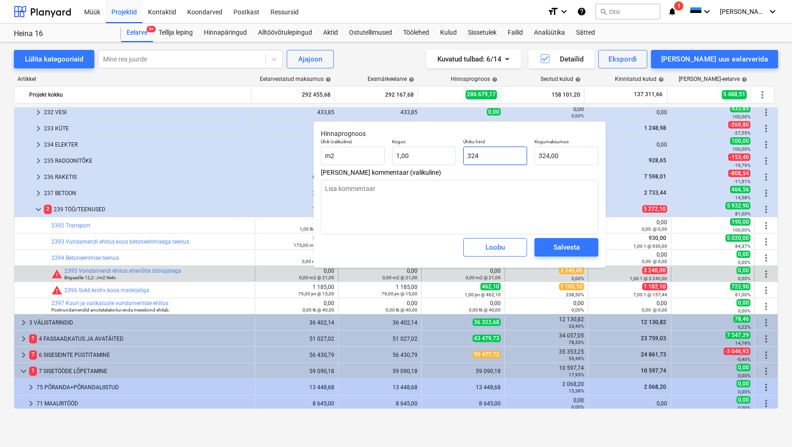
type textarea "x"
type input "3240"
type input "3 240,00"
type input "3240"
type textarea "x"
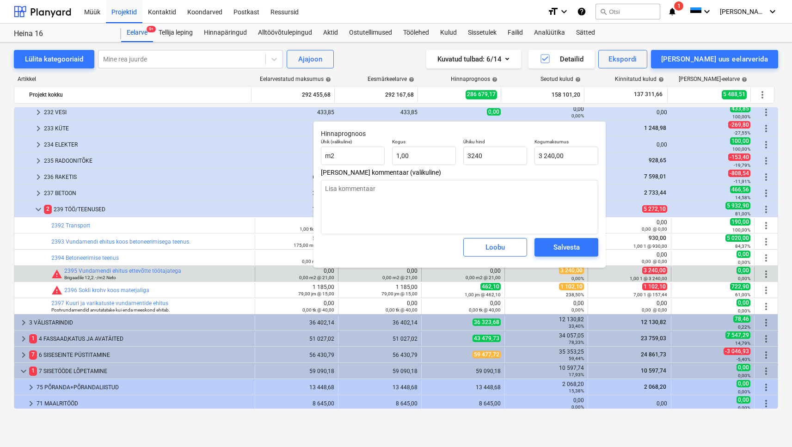
type input "3 240,00"
click at [438, 254] on div "[PERSON_NAME]" at bounding box center [459, 247] width 285 height 33
click at [546, 252] on span "Salvesta" at bounding box center [567, 247] width 42 height 12
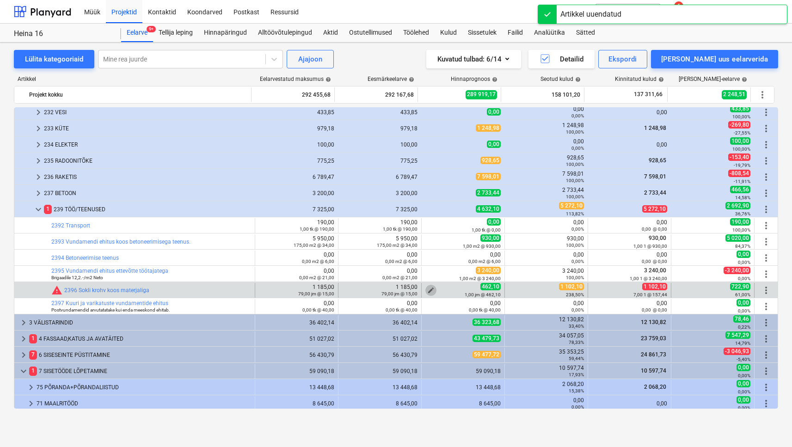
click at [427, 287] on span "edit" at bounding box center [430, 290] width 7 height 7
type textarea "x"
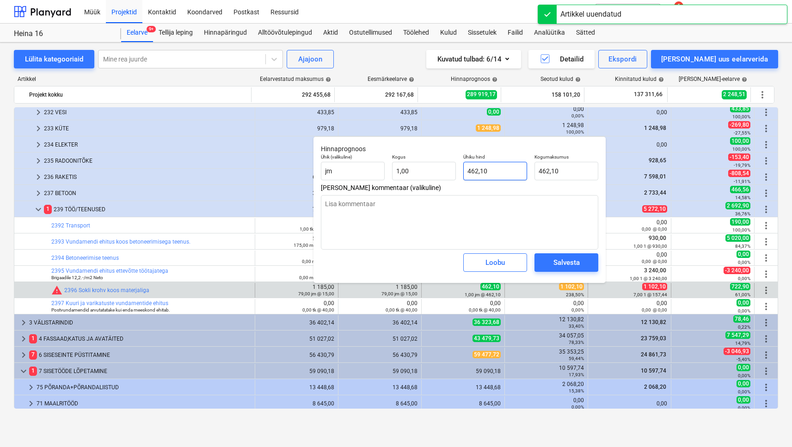
type input "462,1"
drag, startPoint x: 492, startPoint y: 173, endPoint x: 445, endPoint y: 171, distance: 47.2
click at [445, 171] on div "Ühik (valikuline) [PERSON_NAME] 1,00 Ühiku hind 462,1 Kogumaksumus 462,10" at bounding box center [459, 167] width 285 height 34
type textarea "x"
type input "1"
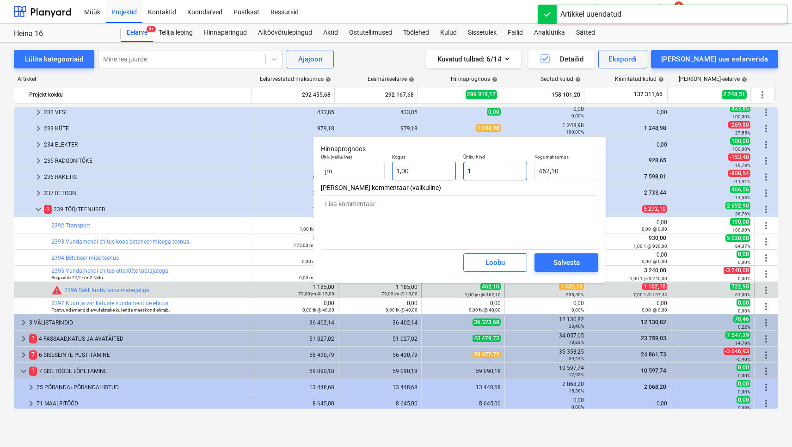
type input "1,00"
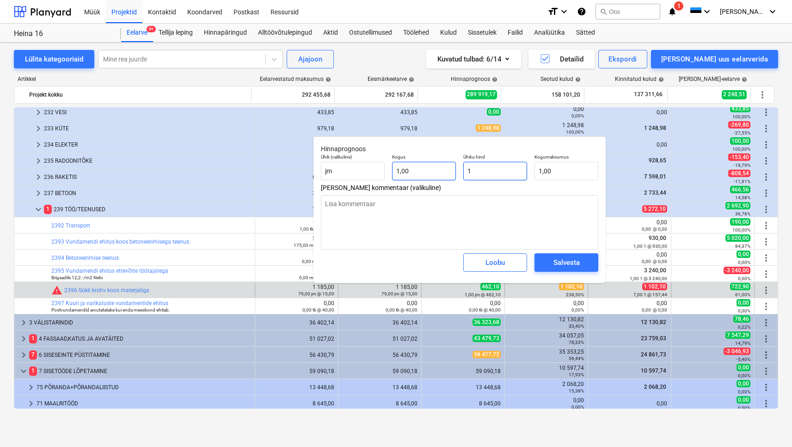
type textarea "x"
type input "11"
type input "11,00"
type textarea "x"
type input "110"
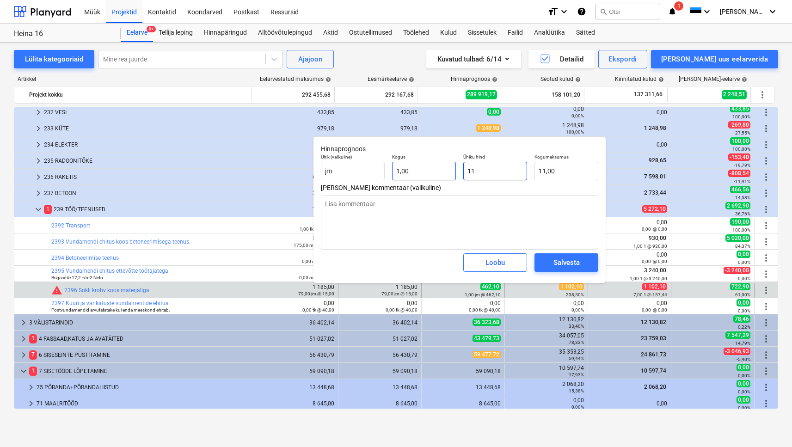
type input "110,00"
type textarea "x"
type input "1102"
type input "1 102,00"
type textarea "x"
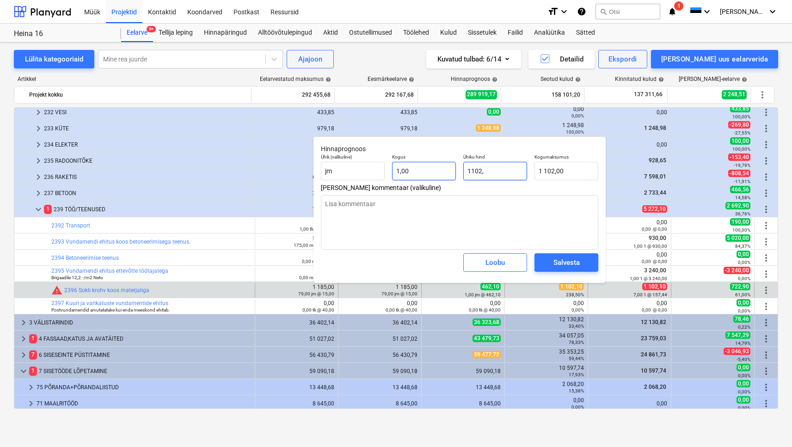
type input "1102,1"
type textarea "x"
type input "1 102,10"
type input "1102,1"
click at [413, 266] on div "[PERSON_NAME]" at bounding box center [459, 262] width 285 height 33
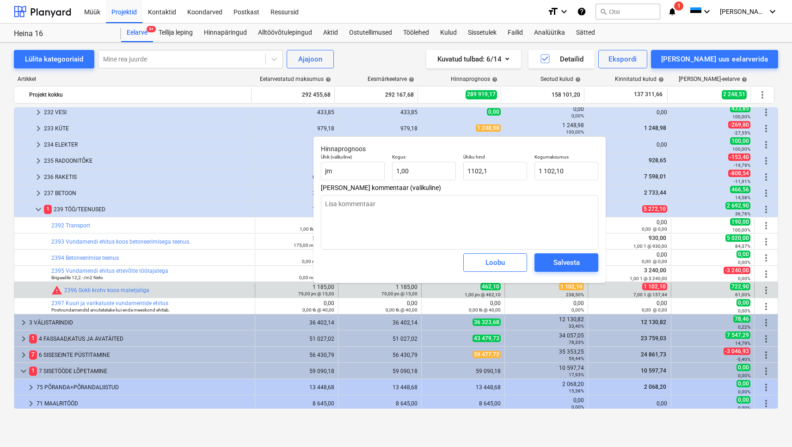
type textarea "x"
type input "1 102,10"
click at [550, 256] on button "Salvesta" at bounding box center [567, 262] width 64 height 19
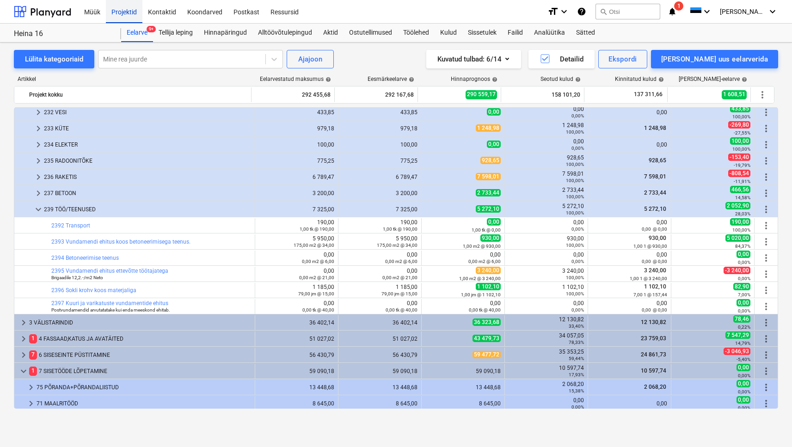
click at [116, 10] on div "Projektid" at bounding box center [124, 12] width 37 height 24
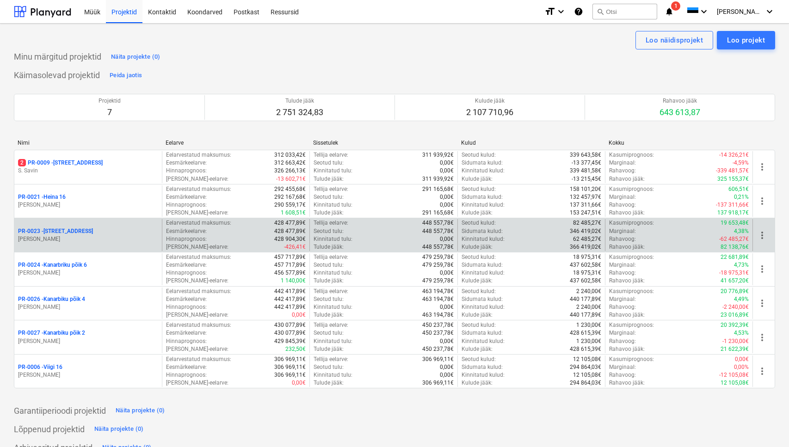
click at [73, 234] on p "PR-0023 - Kanarbriku tee 7" at bounding box center [55, 232] width 75 height 8
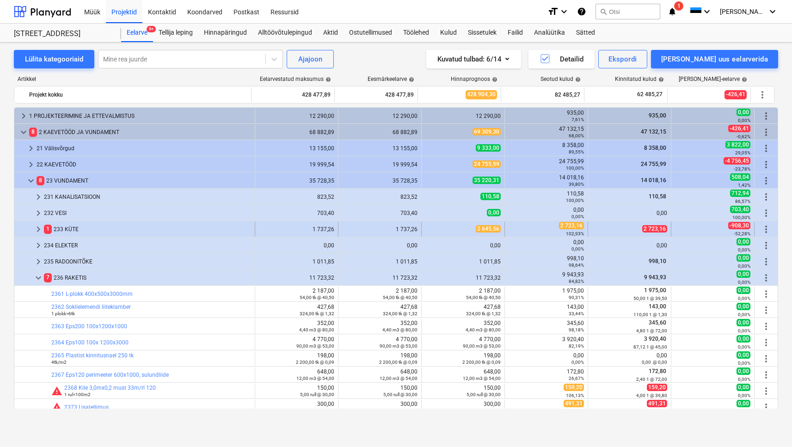
scroll to position [44, 0]
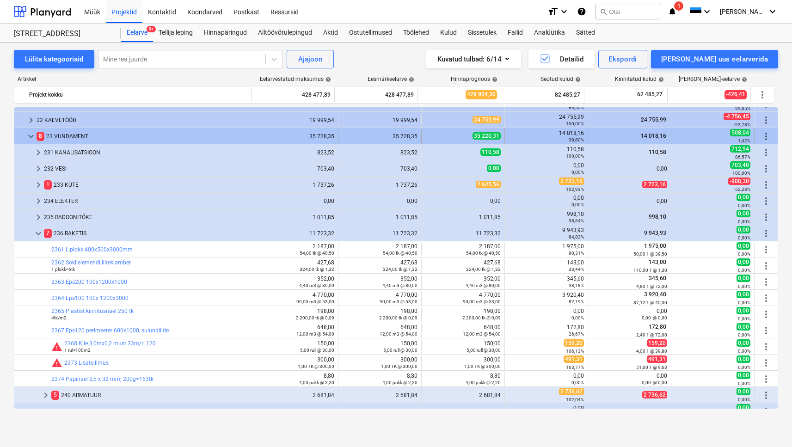
click at [32, 136] on span "keyboard_arrow_down" at bounding box center [30, 136] width 11 height 11
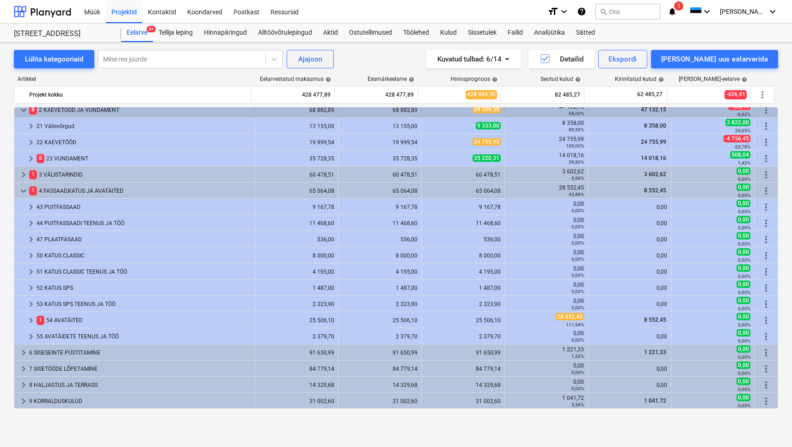
scroll to position [0, 0]
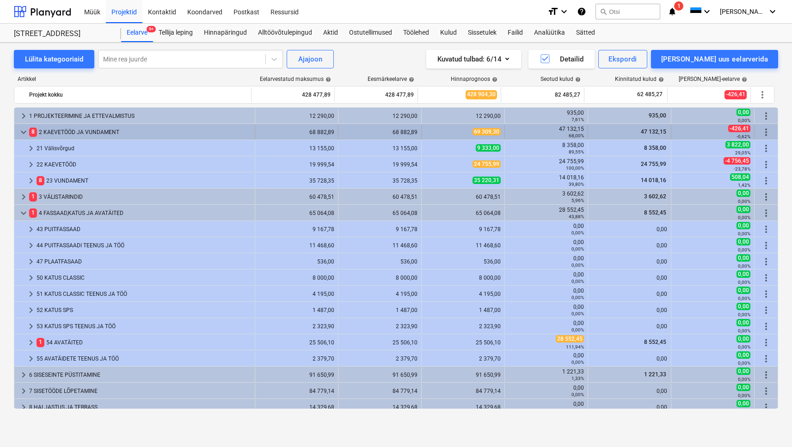
click at [24, 133] on span "keyboard_arrow_down" at bounding box center [23, 132] width 11 height 11
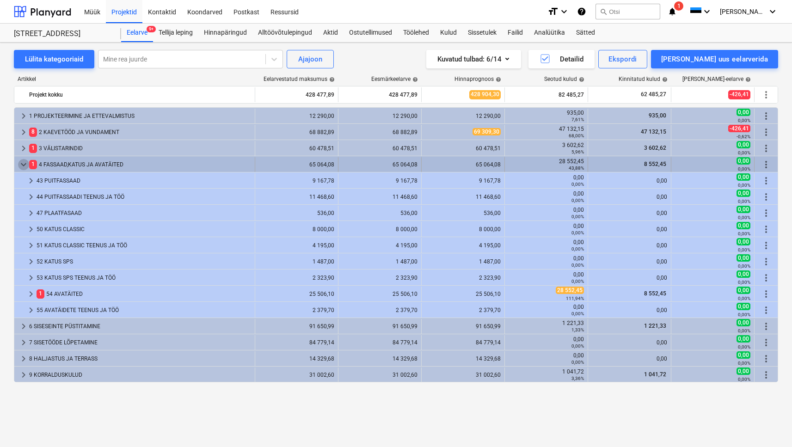
click at [20, 162] on span "keyboard_arrow_down" at bounding box center [23, 164] width 11 height 11
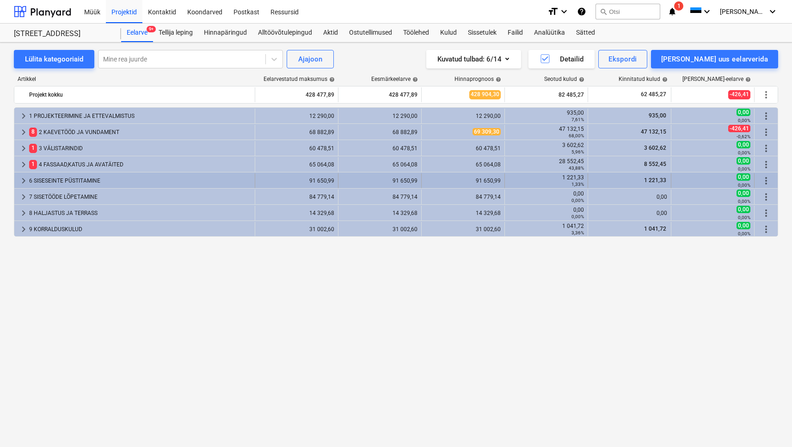
click at [67, 181] on div "6 SISESEINTE PÜSTITAMINE" at bounding box center [140, 180] width 222 height 15
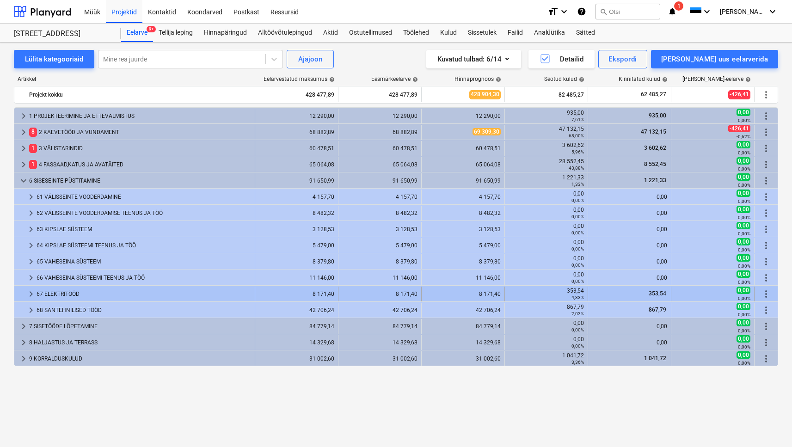
click at [49, 296] on div "67 ELEKTRITÖÖD" at bounding box center [144, 294] width 215 height 15
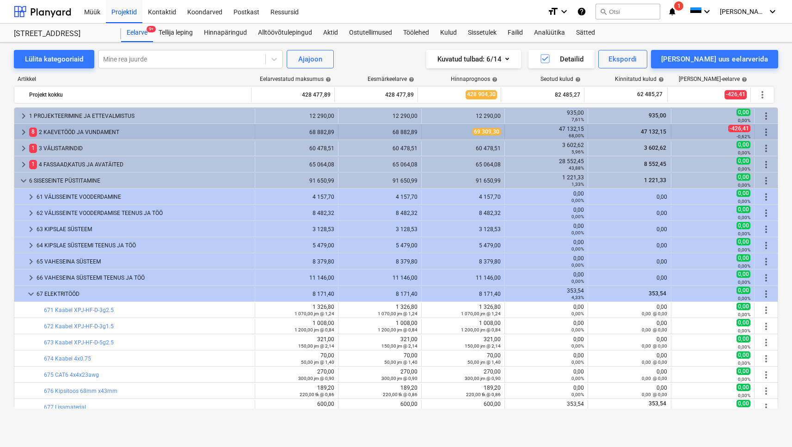
click at [73, 131] on div "8 2 KAEVETÖÖD JA VUNDAMENT" at bounding box center [140, 132] width 222 height 15
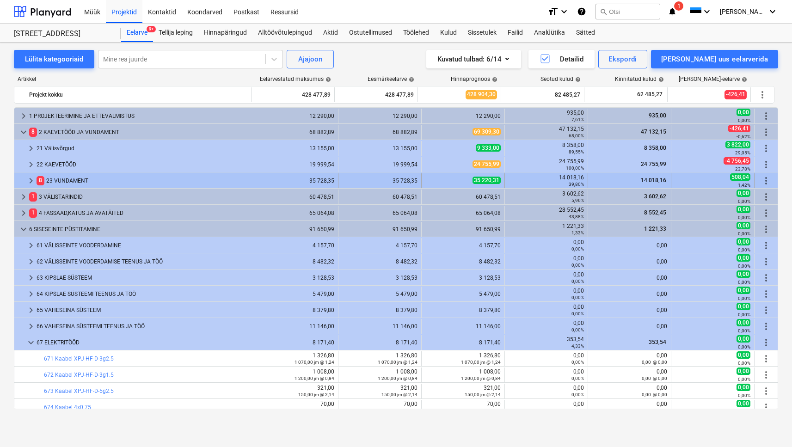
click at [31, 180] on span "keyboard_arrow_right" at bounding box center [30, 180] width 11 height 11
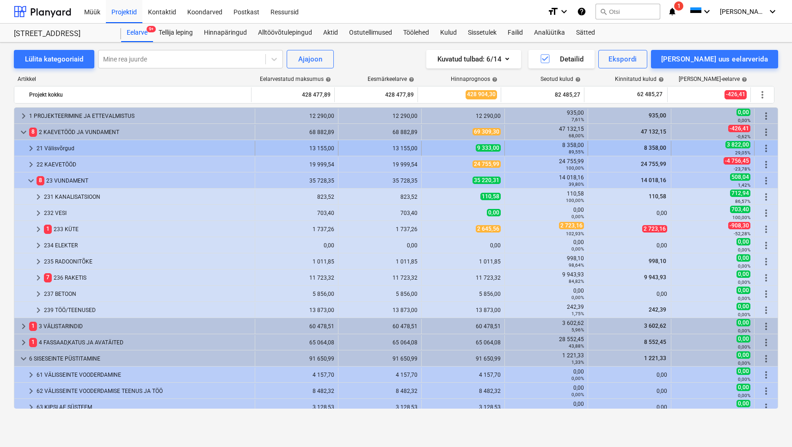
click at [71, 146] on div "21 Välisvõrgud" at bounding box center [144, 148] width 215 height 15
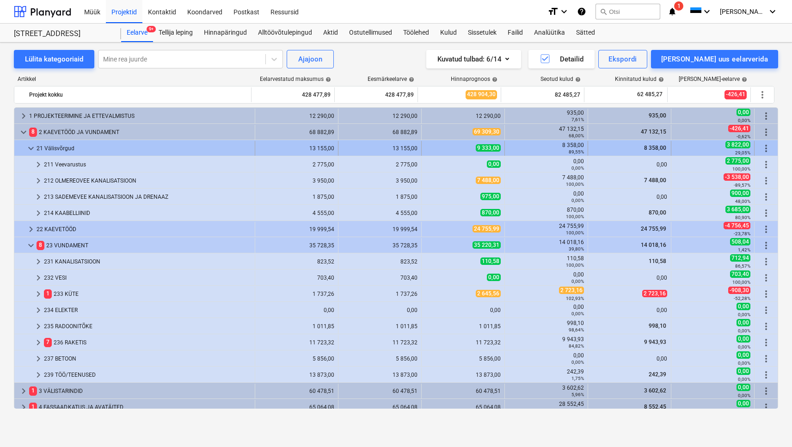
click at [72, 146] on div "21 Välisvõrgud" at bounding box center [144, 148] width 215 height 15
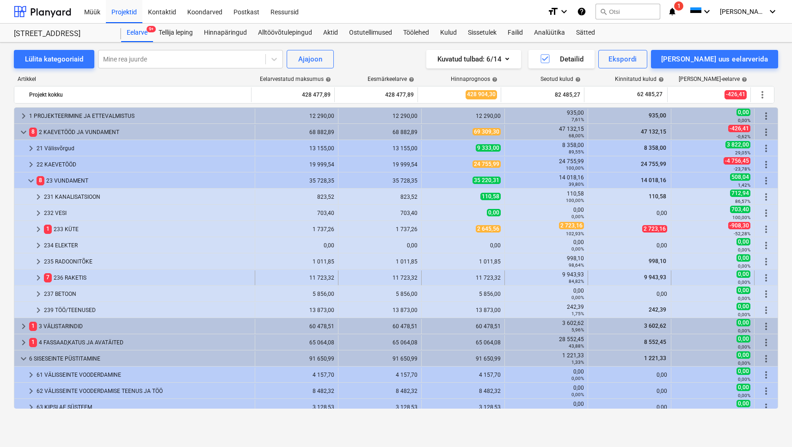
click at [76, 278] on div "7 236 RAKETIS" at bounding box center [147, 278] width 207 height 15
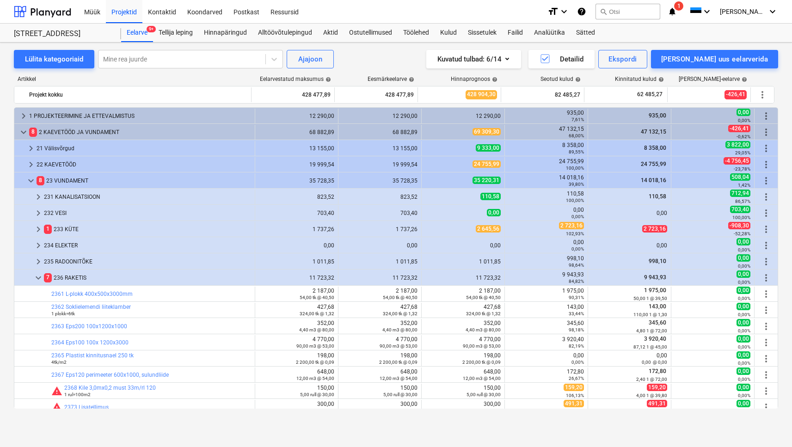
scroll to position [155, 0]
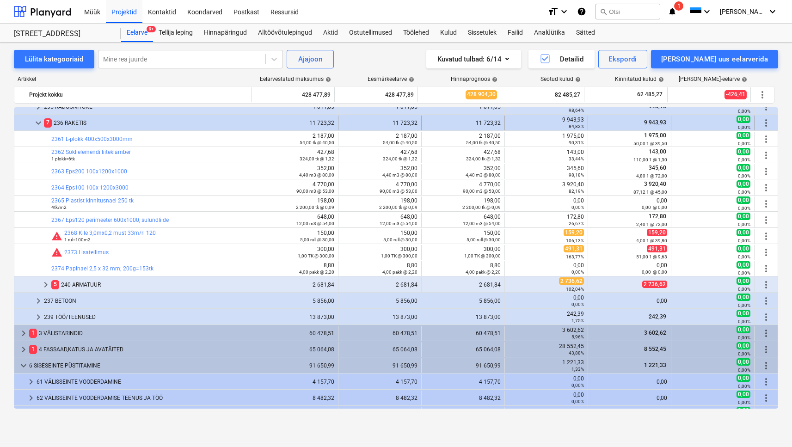
click at [37, 127] on span "keyboard_arrow_down" at bounding box center [38, 122] width 11 height 11
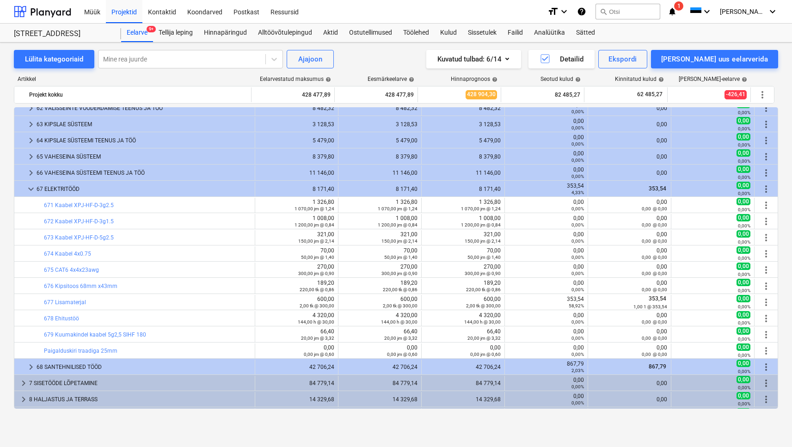
scroll to position [297, 0]
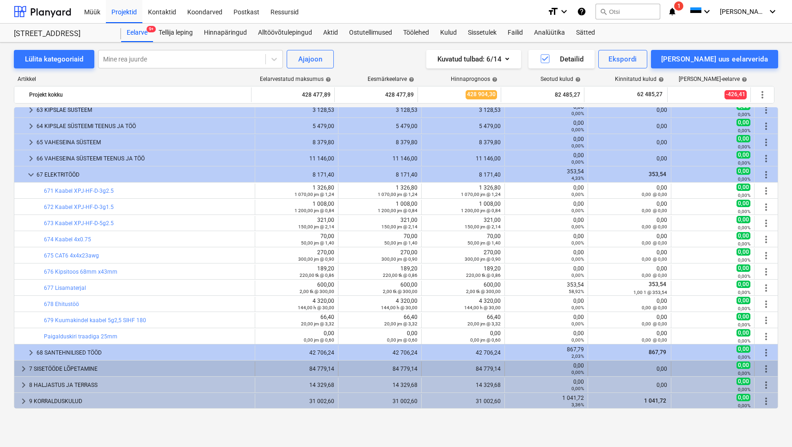
click at [85, 371] on div "7 SISETÖÖDE LÕPETAMINE" at bounding box center [140, 369] width 222 height 15
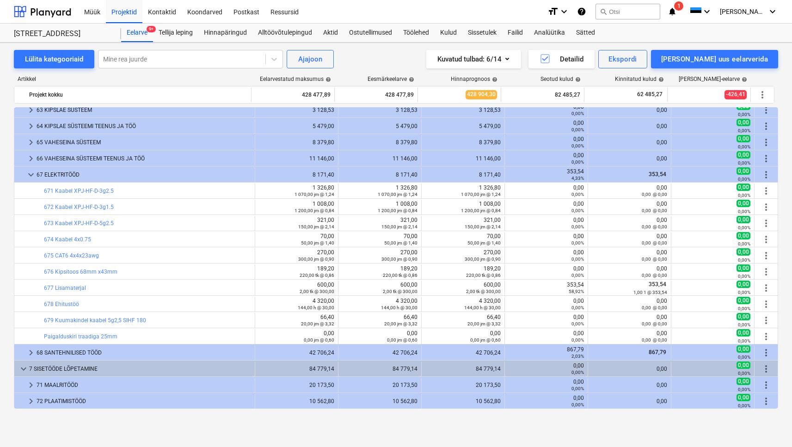
scroll to position [395, 0]
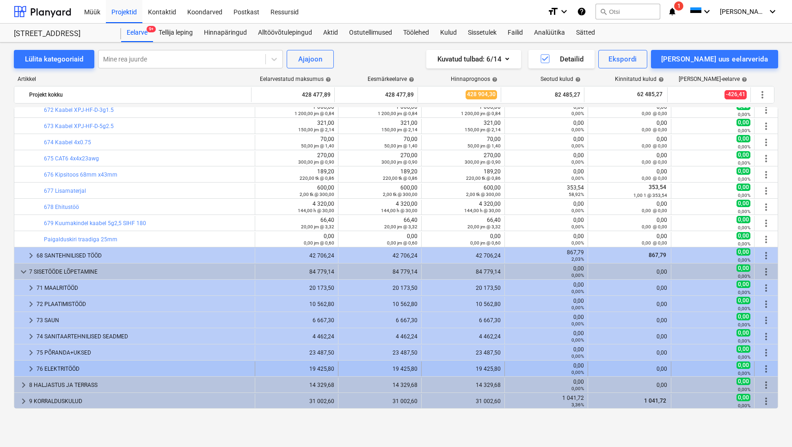
click at [84, 369] on div "76 ELEKTRITÖÖD" at bounding box center [144, 369] width 215 height 15
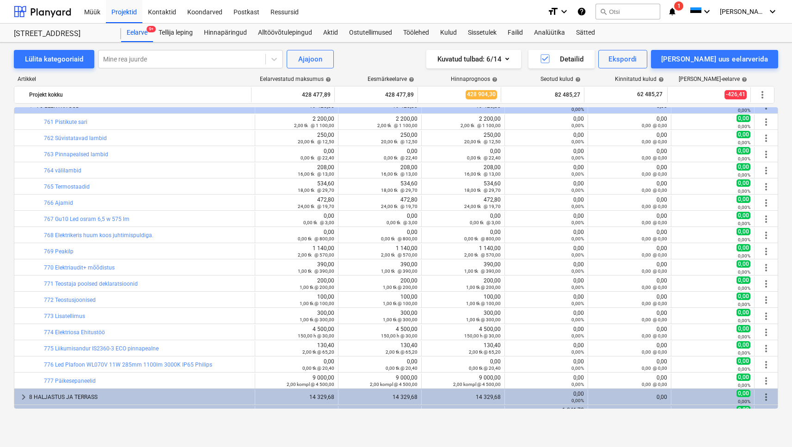
scroll to position [631, 0]
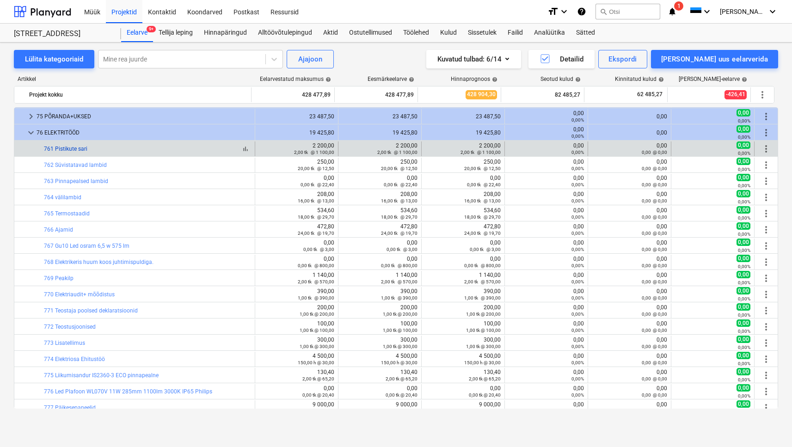
click at [84, 150] on link "761 Pistikute sari" at bounding box center [65, 149] width 43 height 6
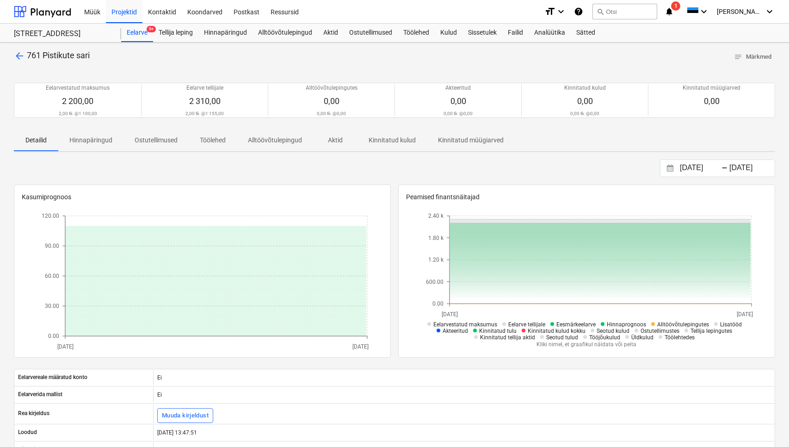
click at [17, 57] on span "arrow_back" at bounding box center [19, 55] width 11 height 11
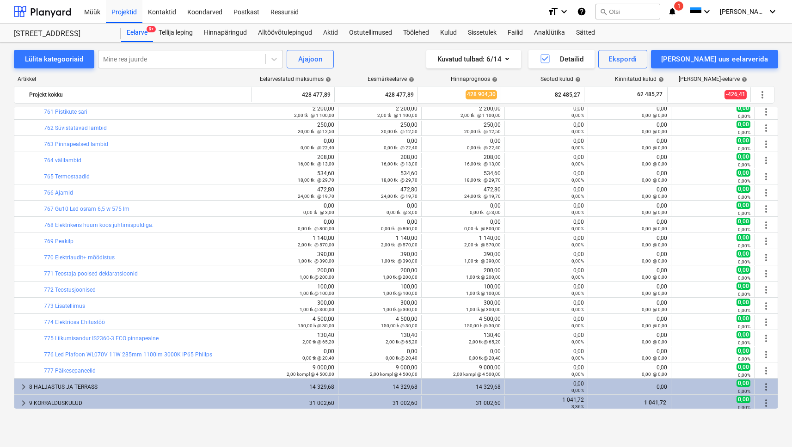
scroll to position [515, 0]
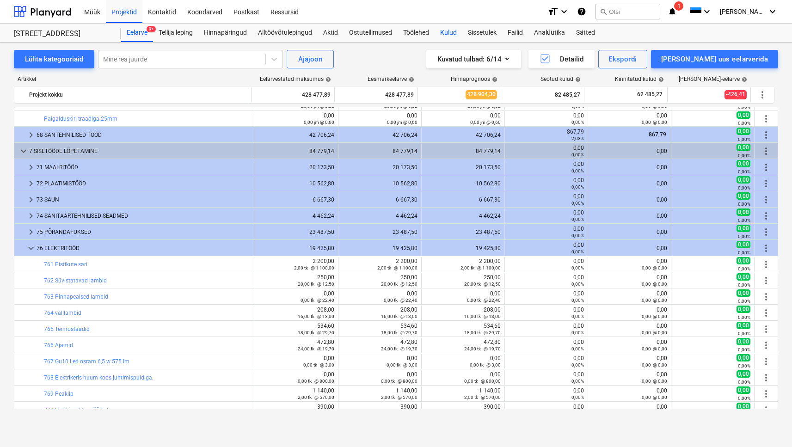
click at [454, 28] on div "Kulud" at bounding box center [449, 33] width 28 height 19
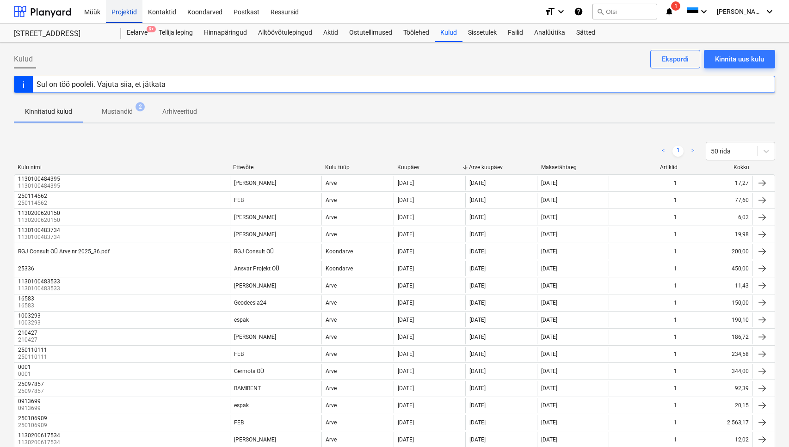
click at [133, 10] on div "Projektid" at bounding box center [124, 12] width 37 height 24
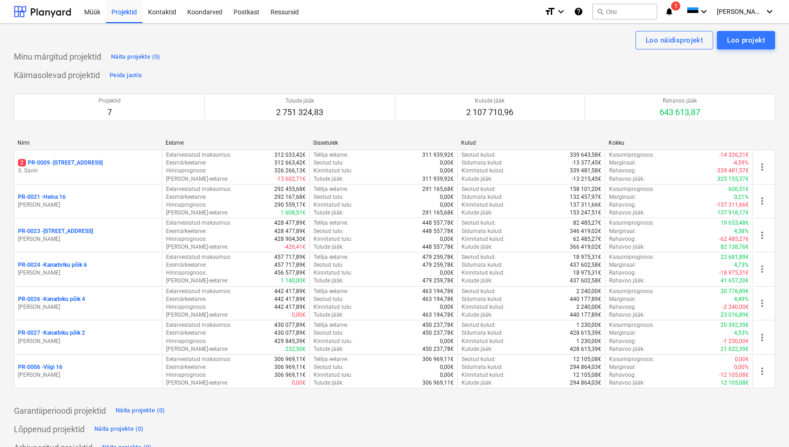
click at [84, 364] on div "PR-0006 - Viigi 16" at bounding box center [88, 368] width 140 height 8
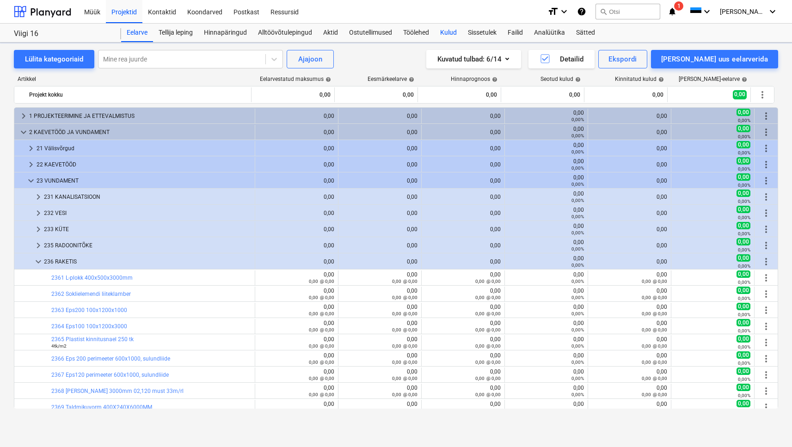
click at [451, 31] on div "Kulud" at bounding box center [449, 33] width 28 height 19
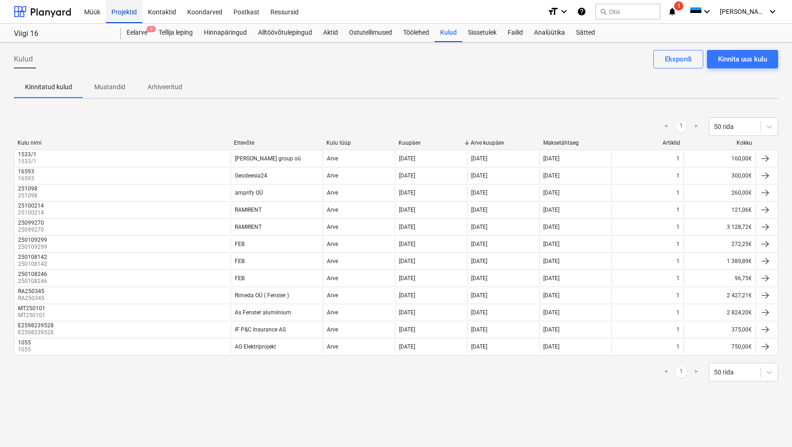
click at [116, 12] on div "Projektid" at bounding box center [124, 12] width 37 height 24
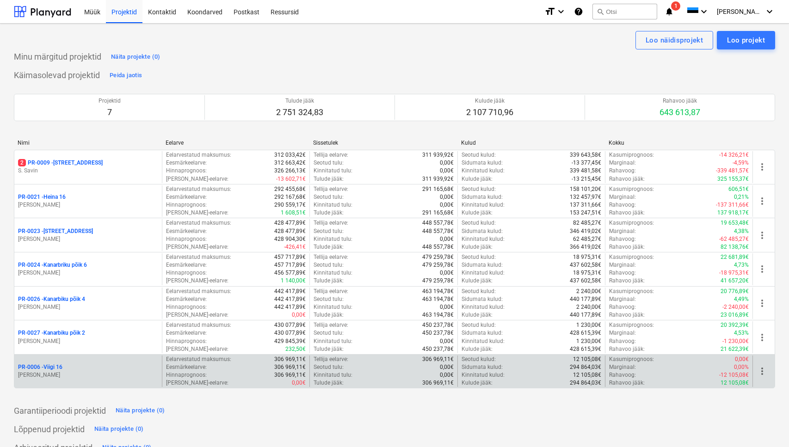
click at [66, 368] on div "PR-0006 - Viigi 16" at bounding box center [88, 368] width 140 height 8
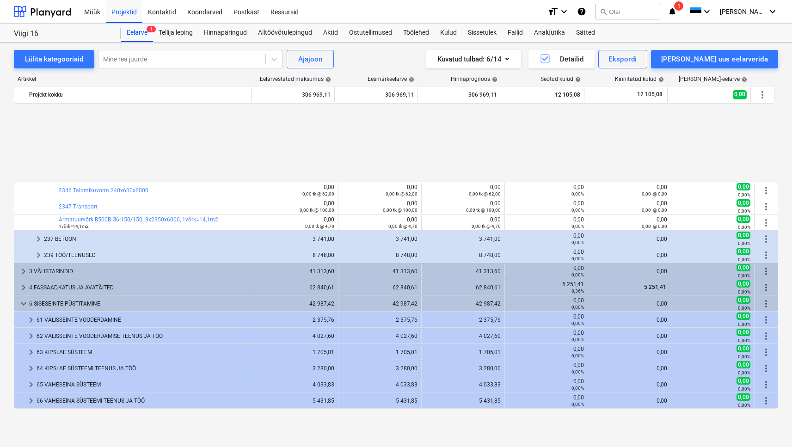
scroll to position [445, 0]
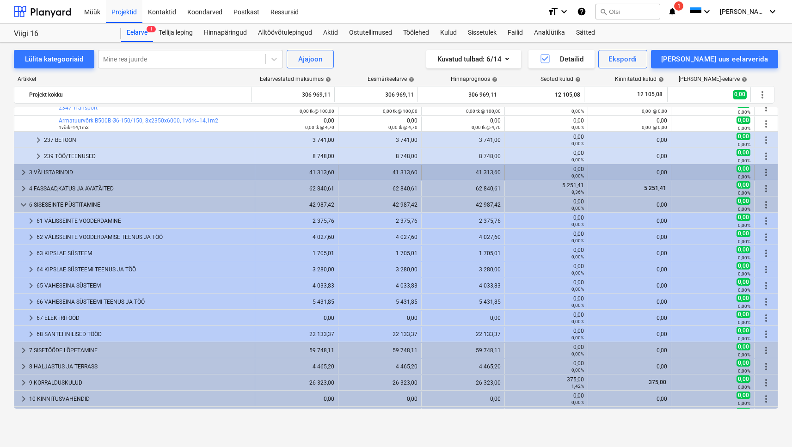
click at [58, 176] on div "3 VÄLISTARINDID" at bounding box center [140, 172] width 222 height 15
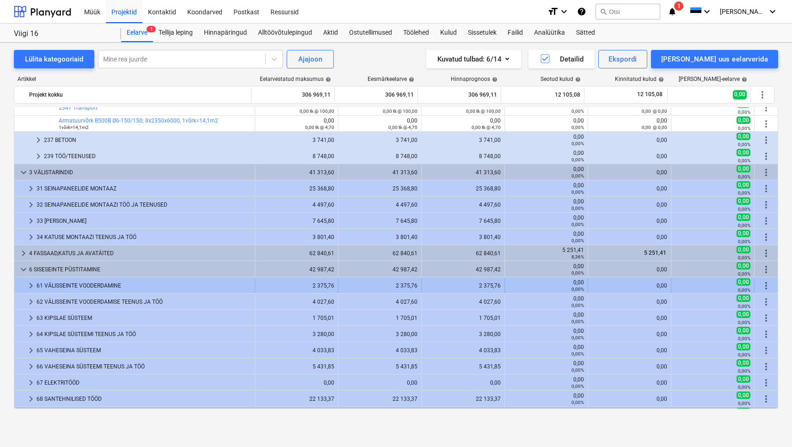
click at [75, 289] on div "61 VÄLISSEINTE VOODERDAMINE" at bounding box center [144, 285] width 215 height 15
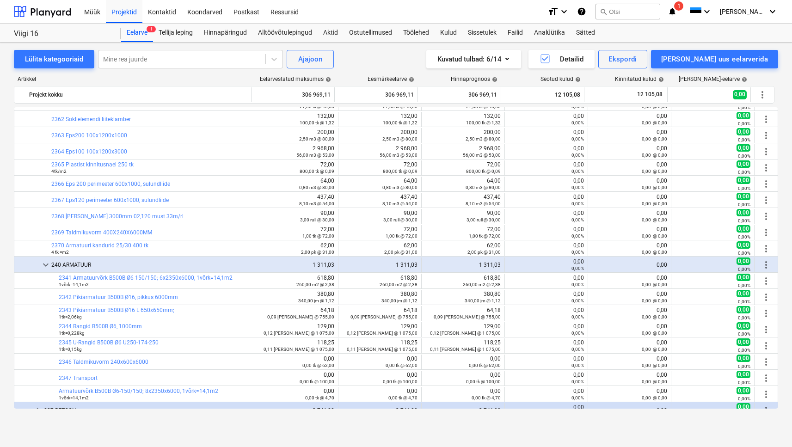
scroll to position [0, 0]
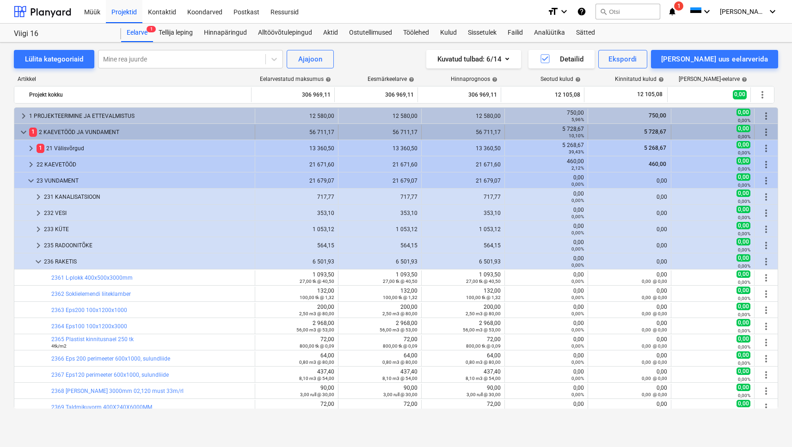
click at [26, 131] on span "keyboard_arrow_down" at bounding box center [23, 132] width 11 height 11
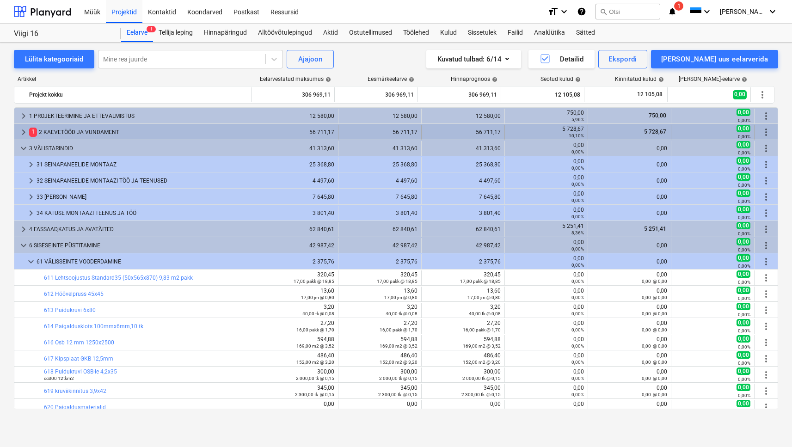
click at [52, 133] on div "1 2 KAEVETÖÖD JA VUNDAMENT" at bounding box center [140, 132] width 222 height 15
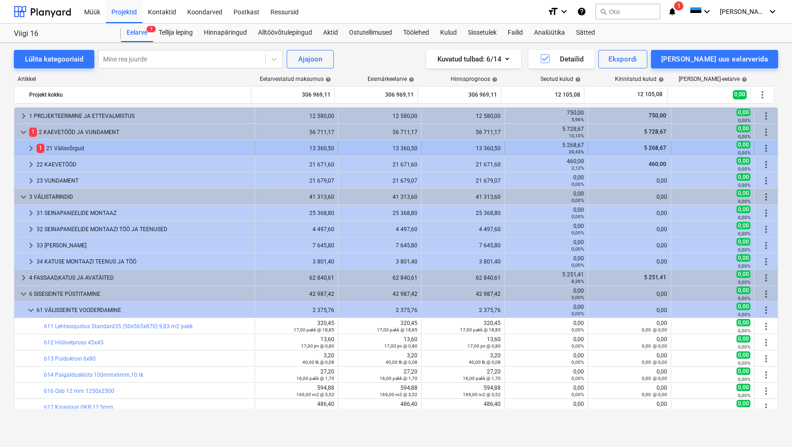
click at [73, 149] on div "1 21 Välisvõrgud" at bounding box center [144, 148] width 215 height 15
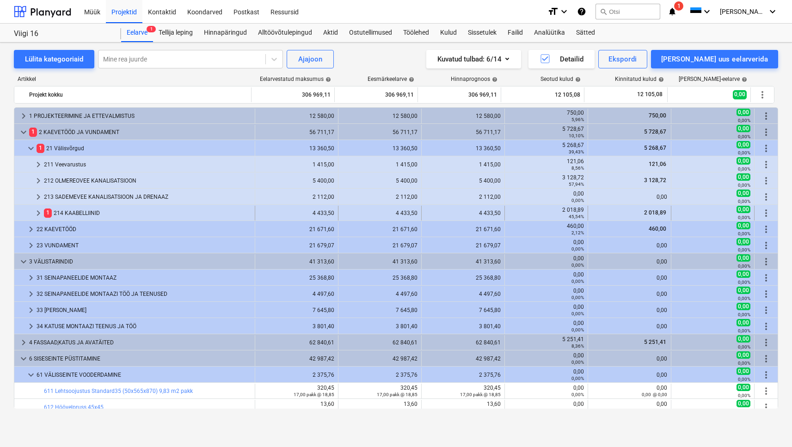
click at [227, 216] on div "1 214 KAABELLIINID" at bounding box center [147, 213] width 207 height 15
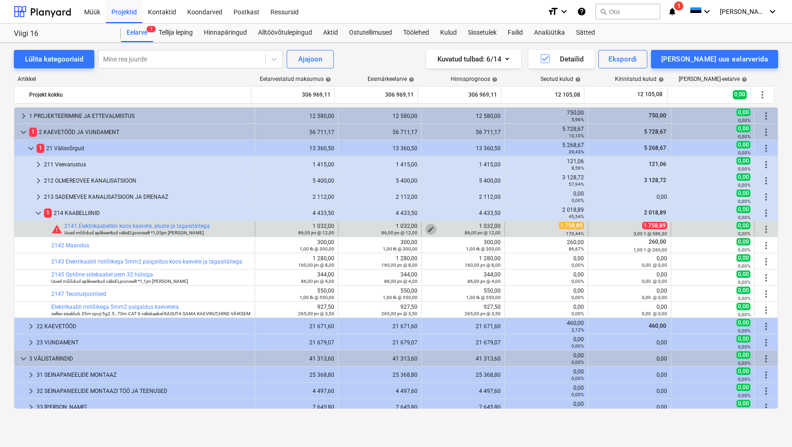
click at [427, 226] on span "edit" at bounding box center [430, 229] width 7 height 7
type textarea "x"
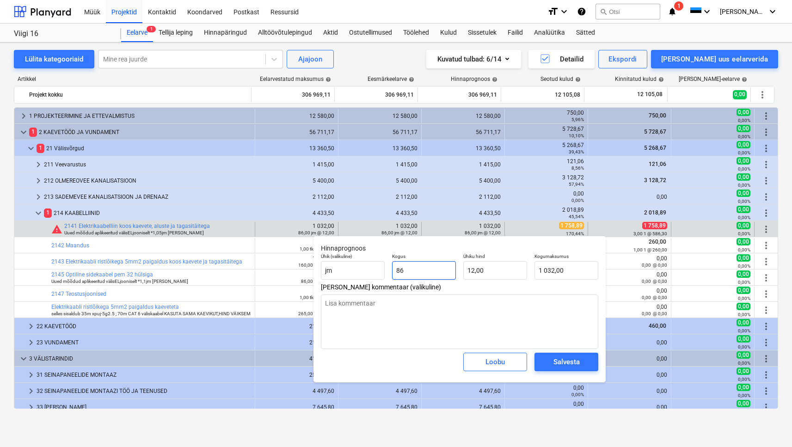
drag, startPoint x: 426, startPoint y: 271, endPoint x: 386, endPoint y: 265, distance: 40.2
click at [387, 266] on div "Ühik (valikuline) [PERSON_NAME] 86 Ühiku hind 12,00 Kogumaksumus 1 032,00" at bounding box center [459, 267] width 285 height 34
type input "1"
type textarea "x"
type input "12,00"
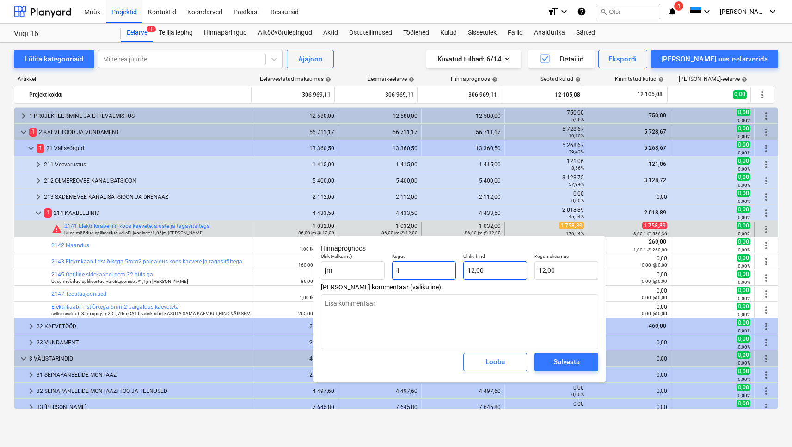
type input "1"
type textarea "x"
type input "1,00"
type input "12"
drag, startPoint x: 489, startPoint y: 277, endPoint x: 452, endPoint y: 269, distance: 37.3
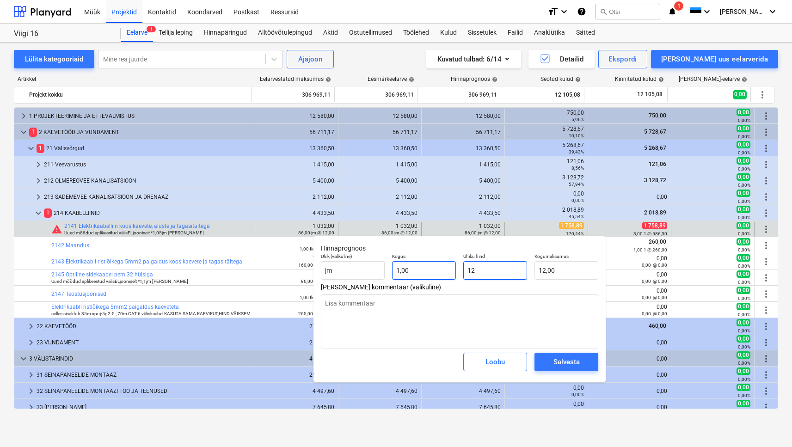
click at [452, 269] on div "Ühik (valikuline) [PERSON_NAME] 1,00 Ühiku hind 12 Kogumaksumus 12,00" at bounding box center [459, 267] width 285 height 34
type textarea "x"
type input "1"
type input "1,00"
type textarea "x"
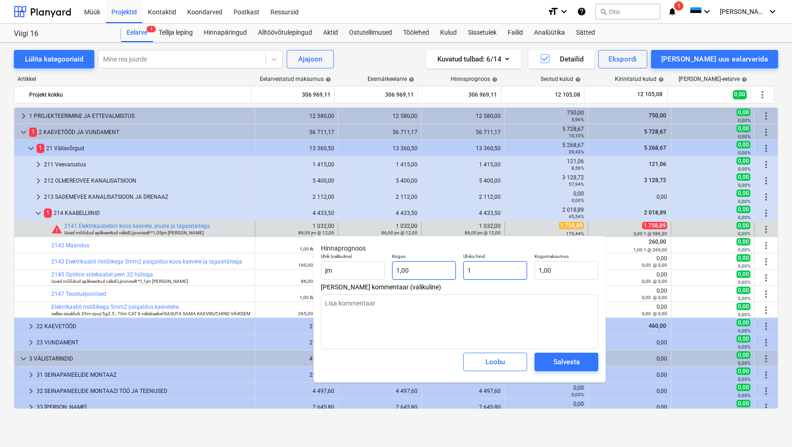
type input "17"
type input "17,00"
type textarea "x"
type input "175"
type input "175,00"
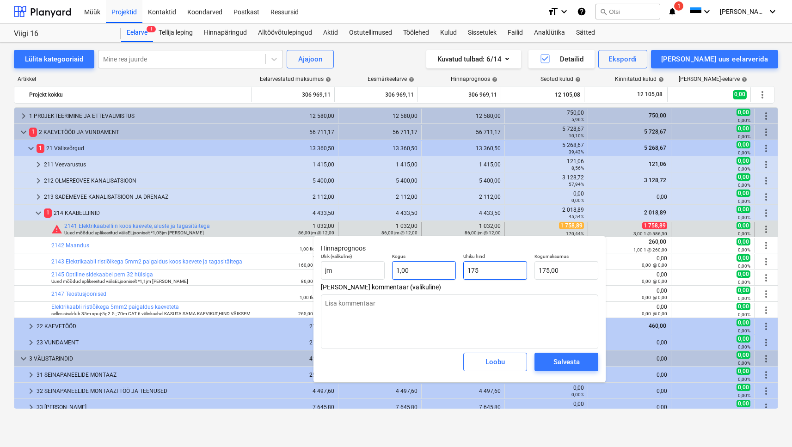
type textarea "x"
type input "1758"
type input "1 758,00"
type textarea "x"
type input "1758,"
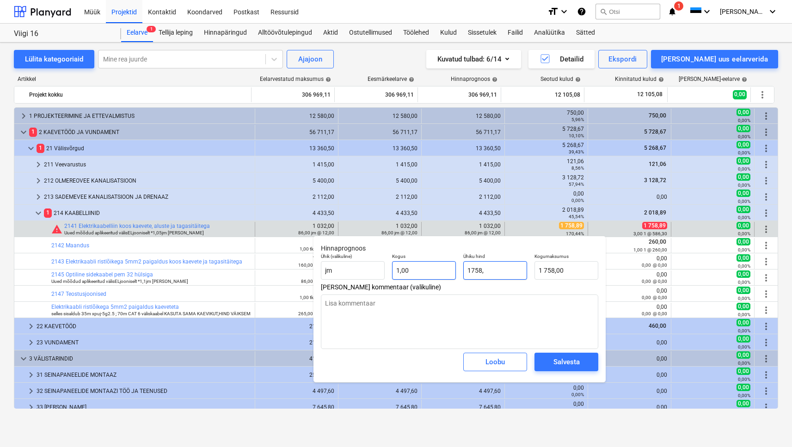
type textarea "x"
type input "1758,8"
type input "1 758,80"
type textarea "x"
type input "1758,89"
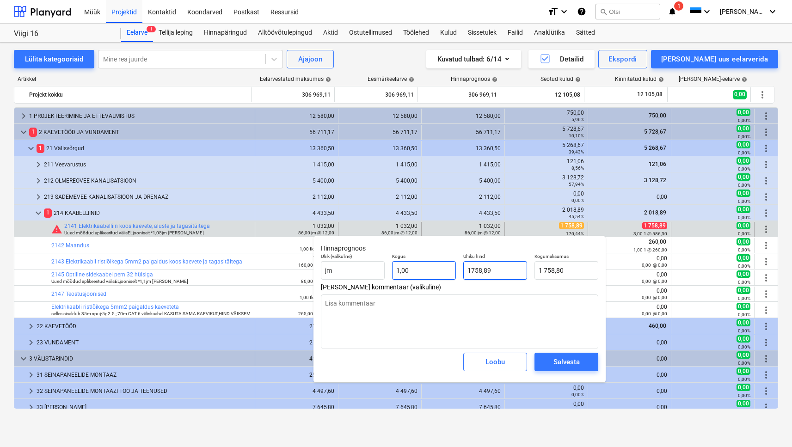
type input "1 758,89"
click at [563, 362] on div "Salvesta" at bounding box center [567, 362] width 26 height 12
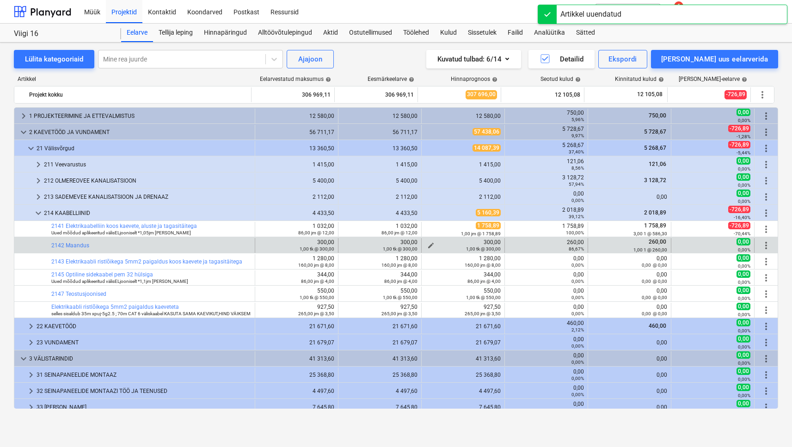
click at [427, 242] on span "edit" at bounding box center [430, 245] width 7 height 7
type textarea "x"
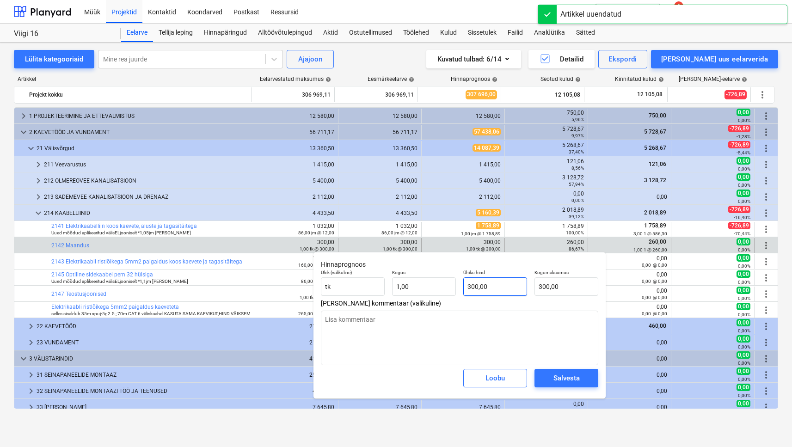
type input "300"
drag, startPoint x: 496, startPoint y: 282, endPoint x: 457, endPoint y: 280, distance: 39.4
click at [457, 280] on div "Ühik (valikuline) [PERSON_NAME] 1,00 Ühiku hind 300 Kogumaksumus 300,00" at bounding box center [459, 283] width 285 height 34
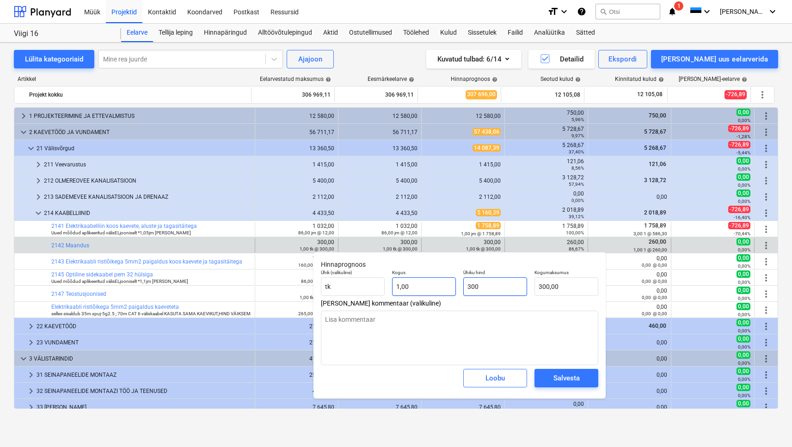
drag, startPoint x: 478, startPoint y: 287, endPoint x: 452, endPoint y: 281, distance: 27.1
click at [451, 281] on div "Ühik (valikuline) [PERSON_NAME] 1,00 Ühiku hind 300 Kogumaksumus 300,00" at bounding box center [459, 283] width 285 height 34
type textarea "x"
type input "2"
type input "2,00"
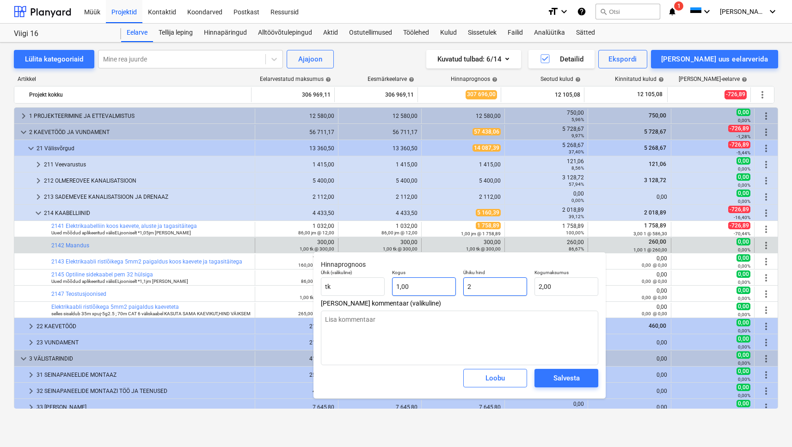
type textarea "x"
type input "26"
type input "26,00"
type textarea "x"
type input "260"
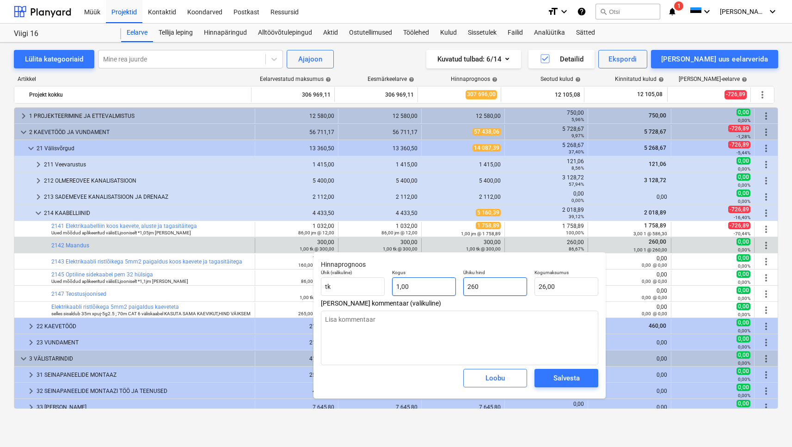
type input "260,00"
type input "260"
click at [439, 380] on div "[PERSON_NAME]" at bounding box center [459, 378] width 285 height 33
type textarea "x"
type input "260,00"
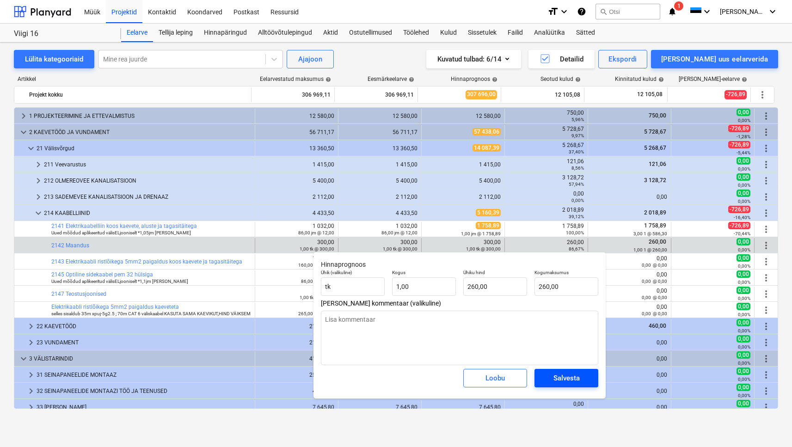
click at [540, 377] on button "Salvesta" at bounding box center [567, 378] width 64 height 19
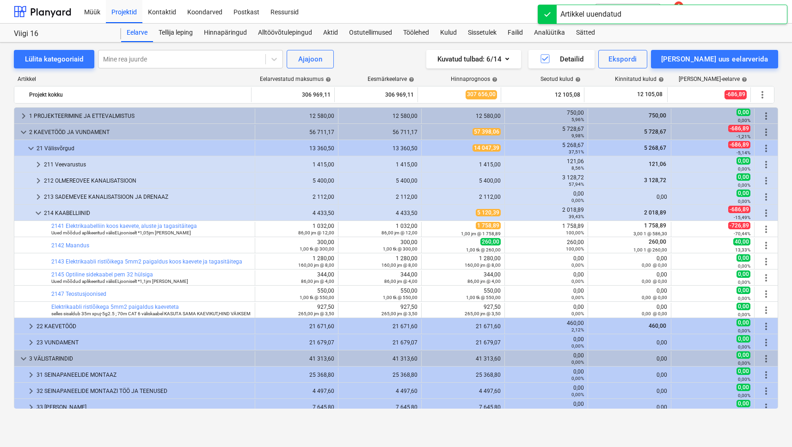
type textarea "x"
type input "160,00"
type input "8,00"
type input "1 280,00"
type textarea "x"
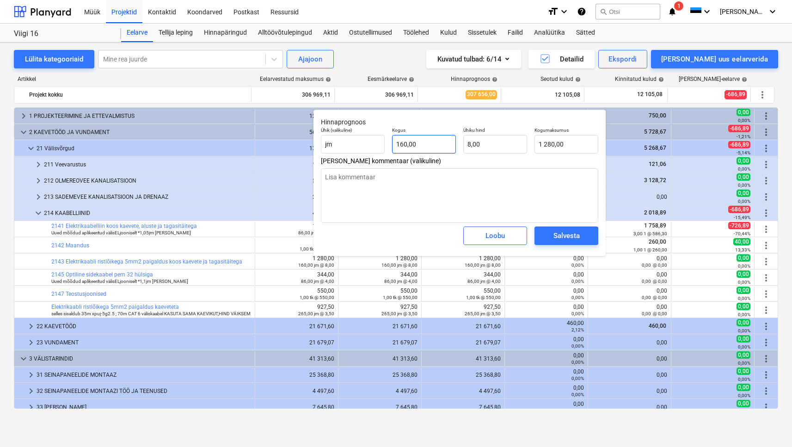
type input "160"
drag, startPoint x: 433, startPoint y: 148, endPoint x: 397, endPoint y: 146, distance: 36.1
click at [397, 146] on input "160" at bounding box center [424, 144] width 64 height 19
type textarea "x"
type input "1"
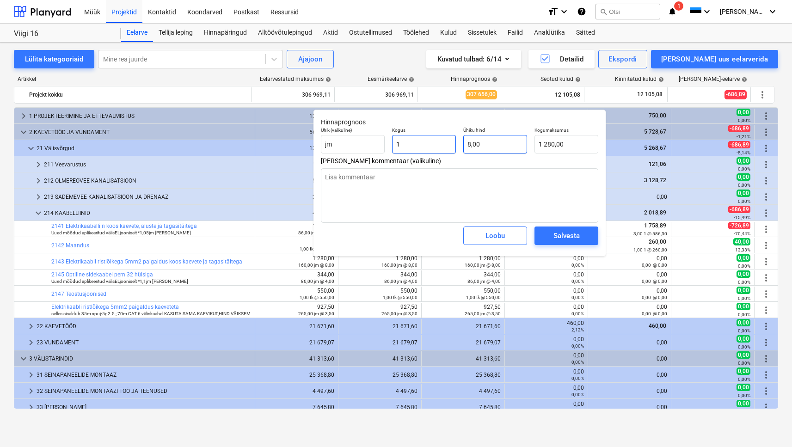
type input "8,00"
type input "1"
type textarea "x"
type input "1,00"
type input "8"
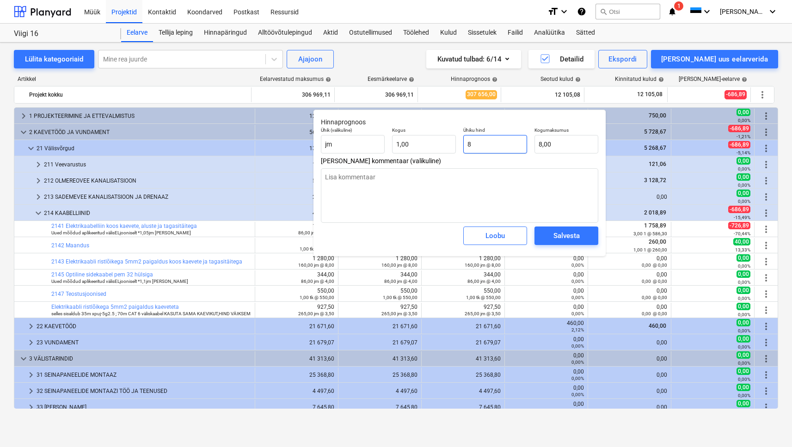
drag, startPoint x: 497, startPoint y: 142, endPoint x: 469, endPoint y: 142, distance: 27.3
click at [469, 142] on input "8" at bounding box center [495, 144] width 64 height 19
drag, startPoint x: 480, startPoint y: 141, endPoint x: 481, endPoint y: 161, distance: 19.4
click at [469, 141] on input "8" at bounding box center [495, 144] width 64 height 19
type textarea "x"
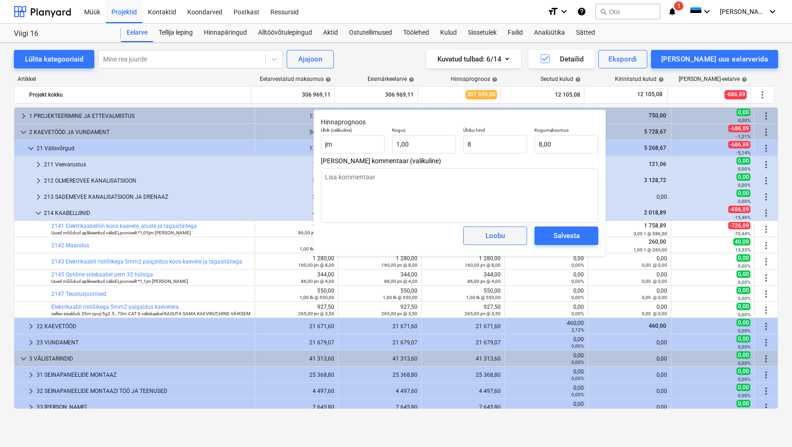
type input "8,00"
click at [500, 236] on div "Loobu" at bounding box center [495, 236] width 19 height 12
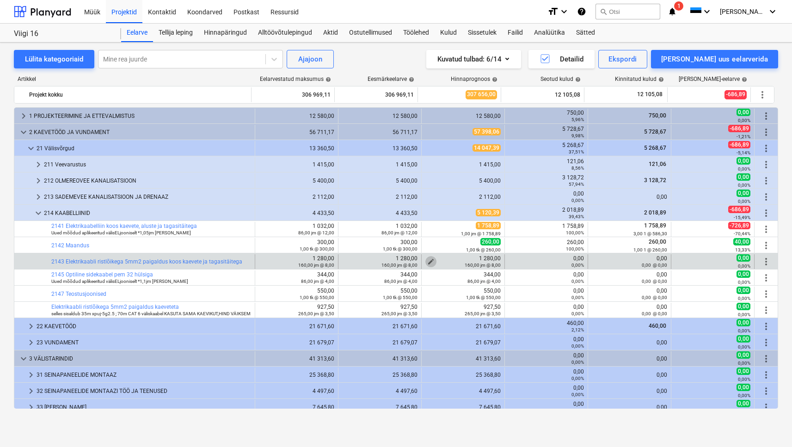
click at [428, 259] on span "edit" at bounding box center [430, 261] width 7 height 7
type textarea "x"
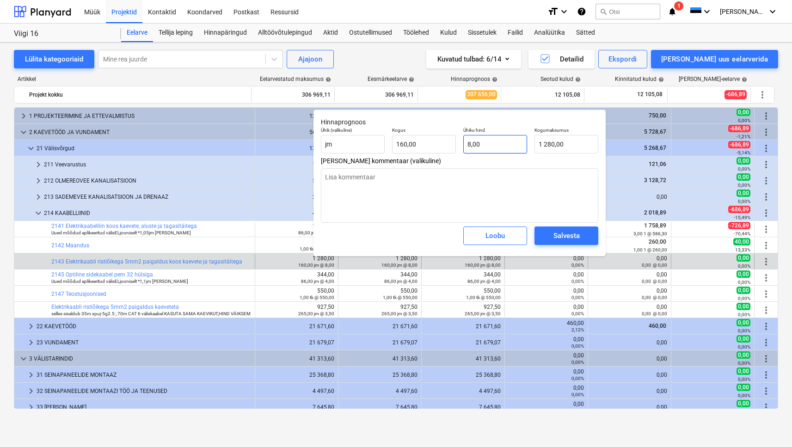
type input "8"
drag, startPoint x: 478, startPoint y: 147, endPoint x: 457, endPoint y: 139, distance: 22.7
click at [456, 139] on div "Ühik (valikuline) [PERSON_NAME] 160,00 Ühiku hind 8 Kogumaksumus 1 280,00" at bounding box center [459, 141] width 285 height 34
type textarea "x"
type input "0"
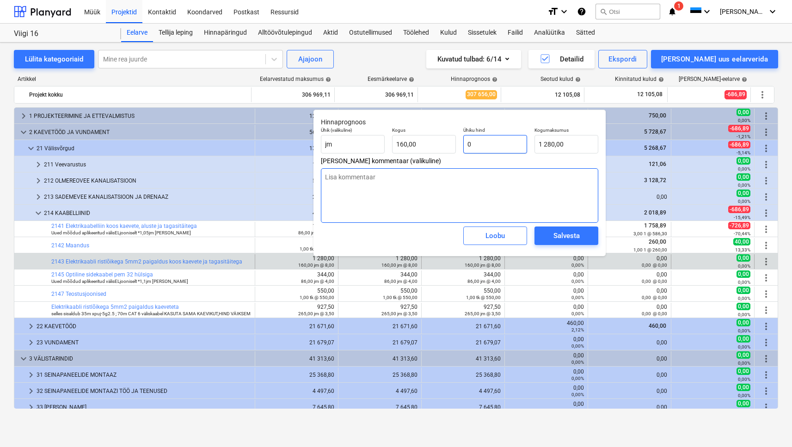
type input "0,00"
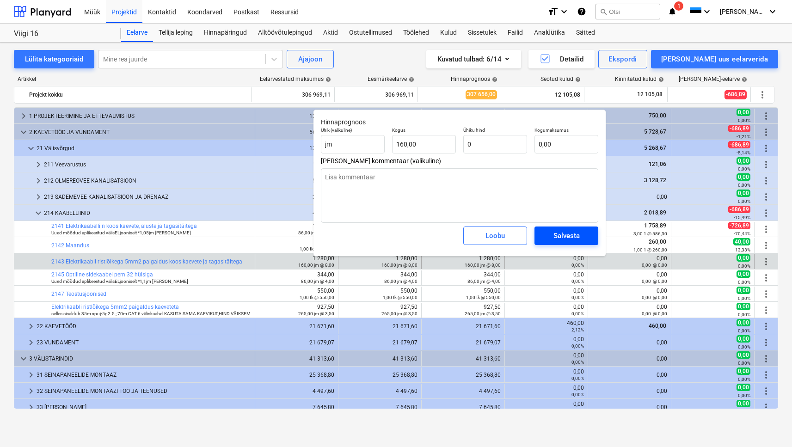
click at [551, 236] on span "Salvesta" at bounding box center [567, 236] width 42 height 12
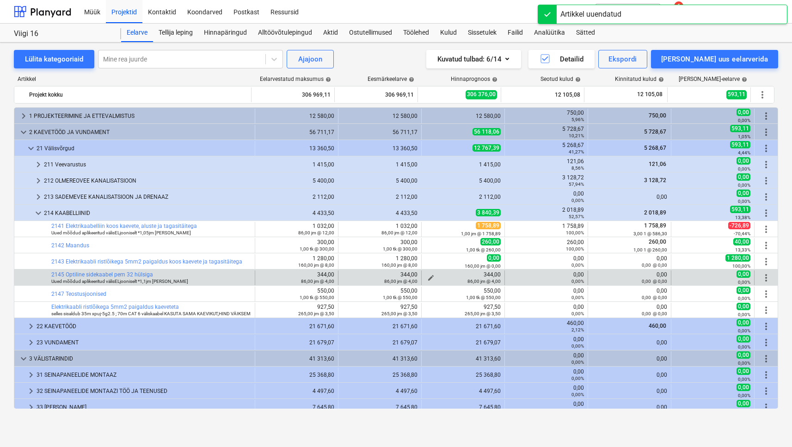
click at [427, 275] on span "edit" at bounding box center [430, 277] width 7 height 7
type textarea "x"
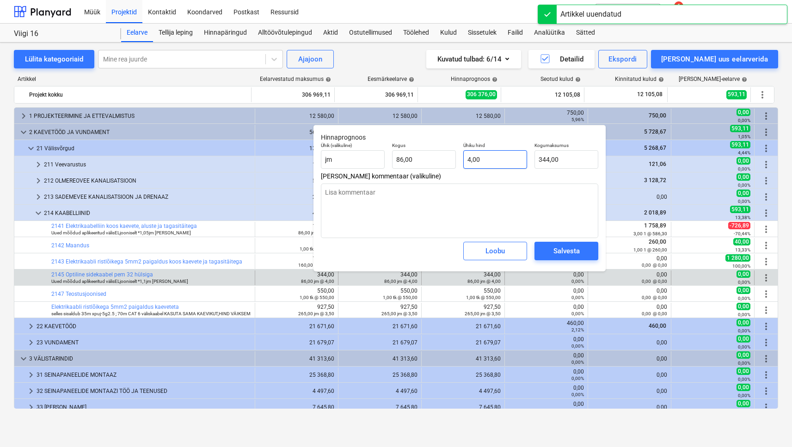
type input "4"
drag, startPoint x: 494, startPoint y: 164, endPoint x: 445, endPoint y: 160, distance: 48.3
click at [445, 160] on div "Ühik (valikuline) [PERSON_NAME] 86,00 Ühiku hind 4 Kogumaksumus 344,00" at bounding box center [459, 156] width 285 height 34
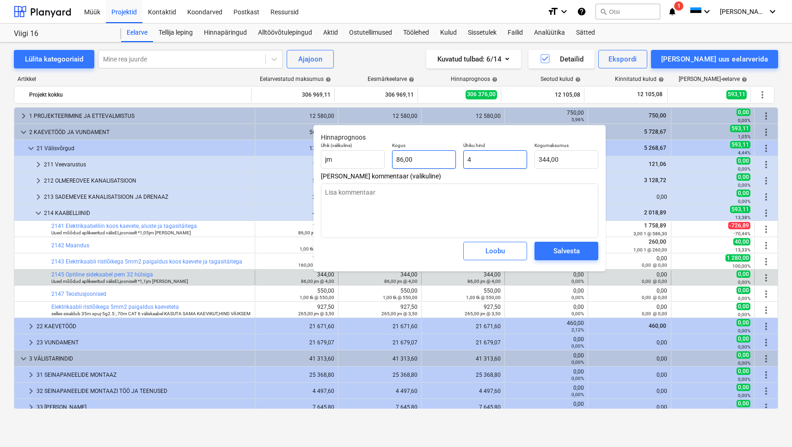
type textarea "x"
type input "0"
type input "0,00"
click at [552, 257] on span "Salvesta" at bounding box center [567, 251] width 42 height 12
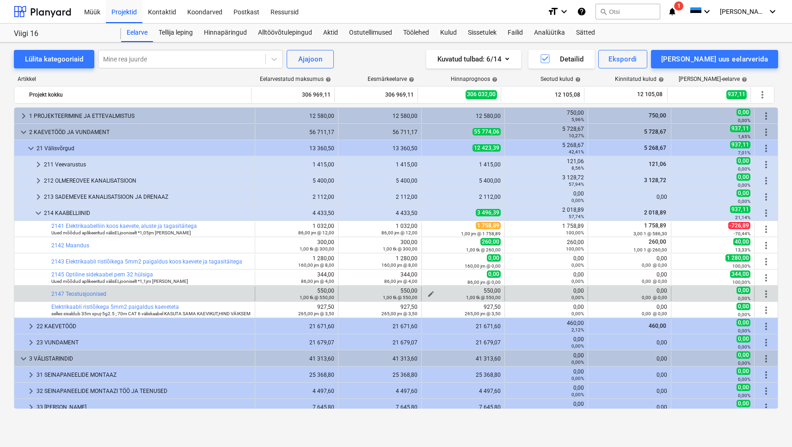
click at [427, 290] on button "edit" at bounding box center [431, 294] width 11 height 11
type textarea "x"
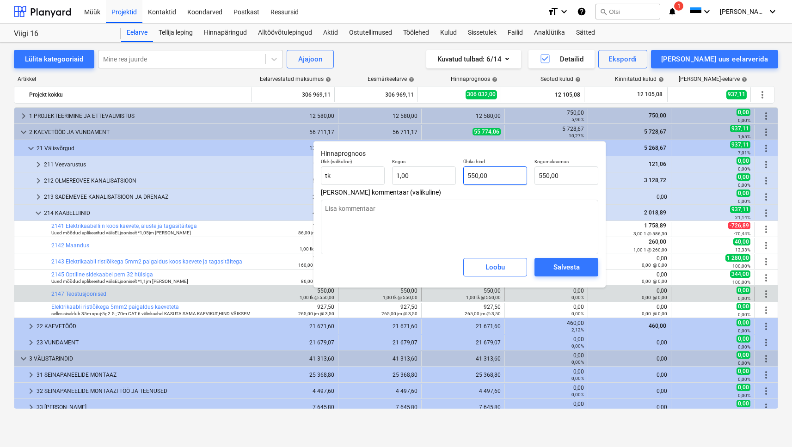
type input "550"
drag, startPoint x: 490, startPoint y: 174, endPoint x: 446, endPoint y: 175, distance: 44.0
click at [446, 175] on div "Ühik (valikuline) [PERSON_NAME] 1,00 Ühiku hind 550 Kogumaksumus 550,00" at bounding box center [459, 172] width 285 height 34
type textarea "x"
type input "0"
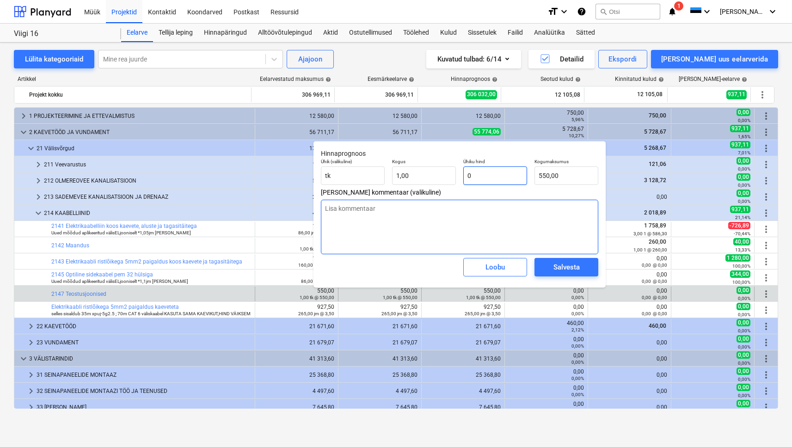
type input "0,00"
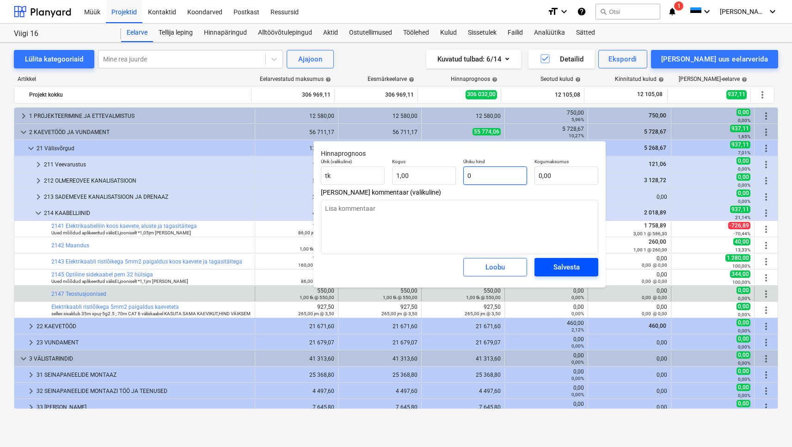
type input "0"
type textarea "x"
type input "0,00"
click at [539, 266] on button "Salvesta" at bounding box center [567, 267] width 64 height 19
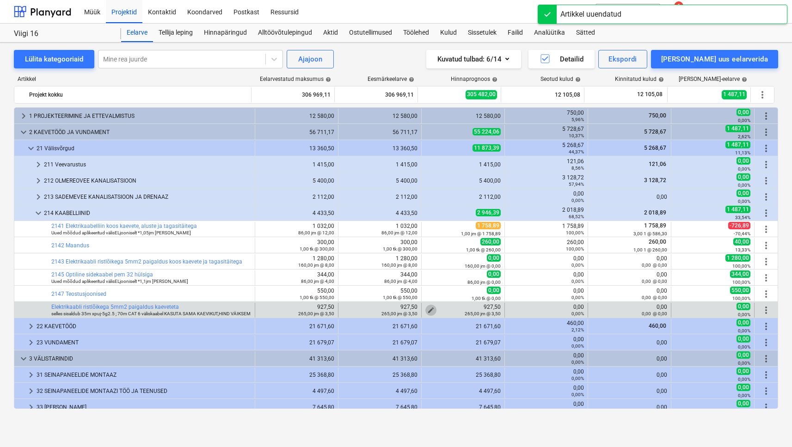
click at [427, 308] on span "edit" at bounding box center [430, 310] width 7 height 7
type textarea "x"
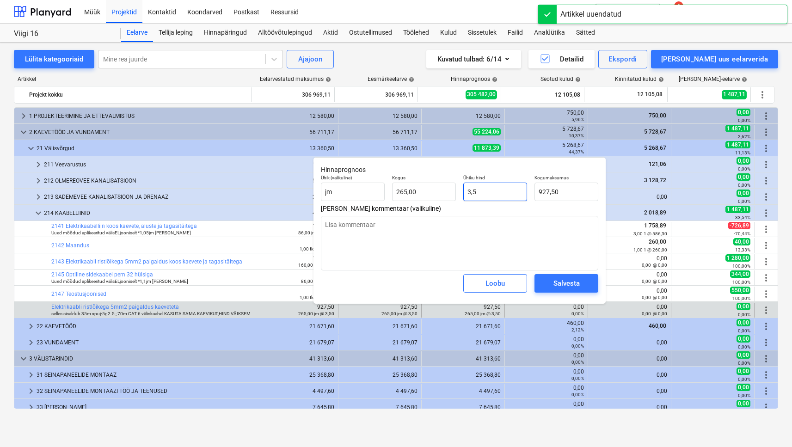
type input "3,5"
drag, startPoint x: 494, startPoint y: 192, endPoint x: 455, endPoint y: 190, distance: 39.4
click at [454, 190] on div "Ühik (valikuline) [PERSON_NAME] 265,00 Ühiku hind 3,5 Kogumaksumus 927,50" at bounding box center [459, 188] width 285 height 34
type textarea "x"
type input "0"
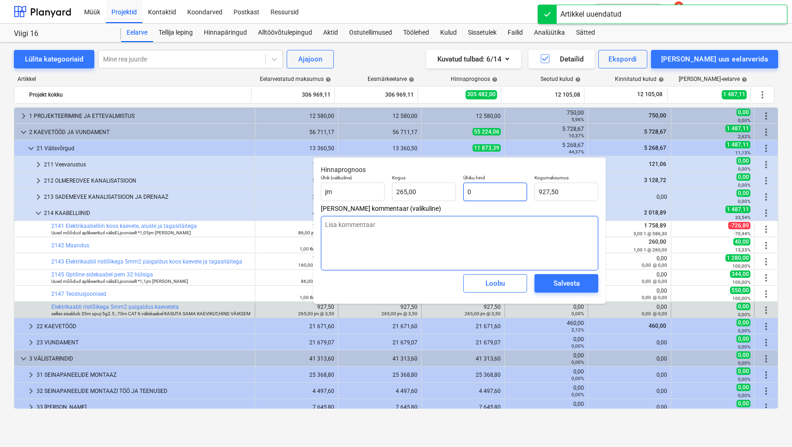
type input "0,00"
click at [562, 288] on div "Salvesta" at bounding box center [567, 284] width 26 height 12
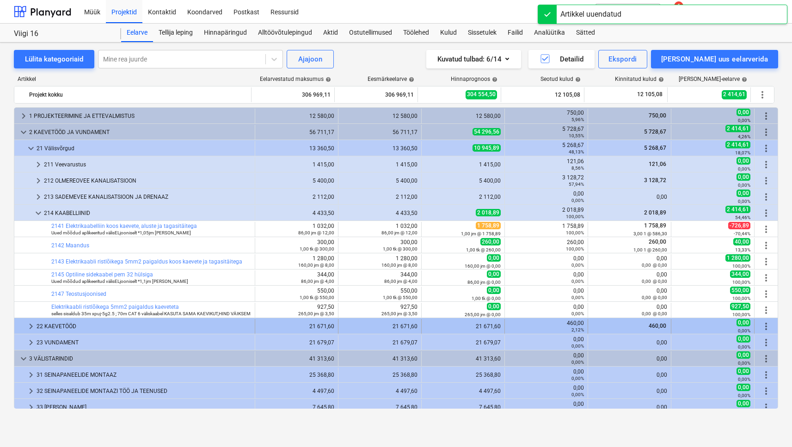
scroll to position [81, 0]
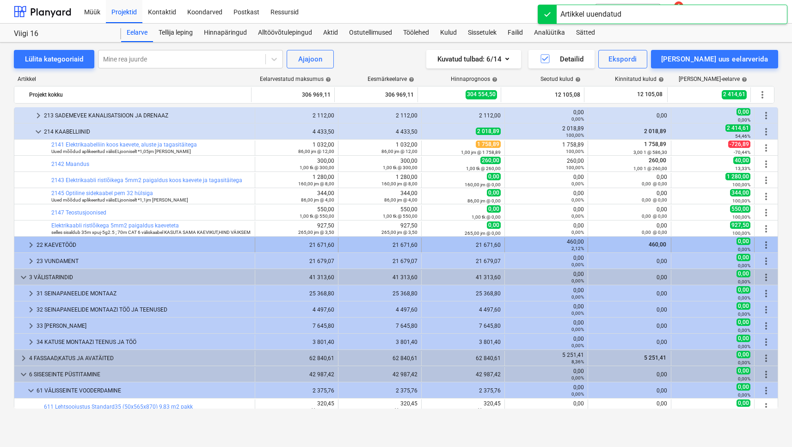
click at [224, 241] on div "22 KAEVETÖÖD" at bounding box center [144, 245] width 215 height 15
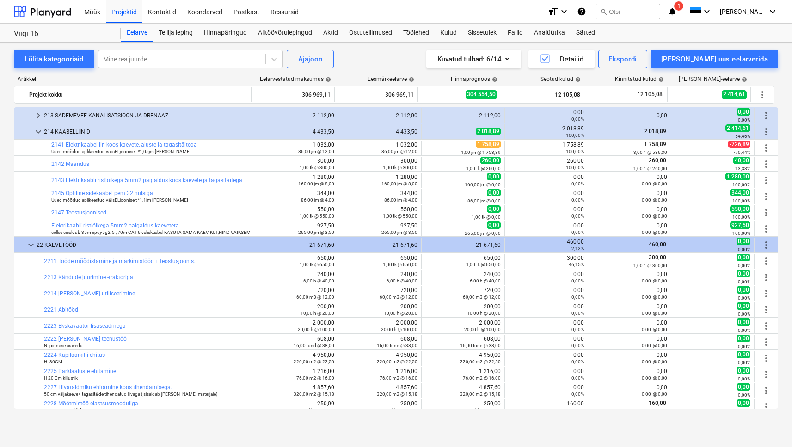
scroll to position [0, 0]
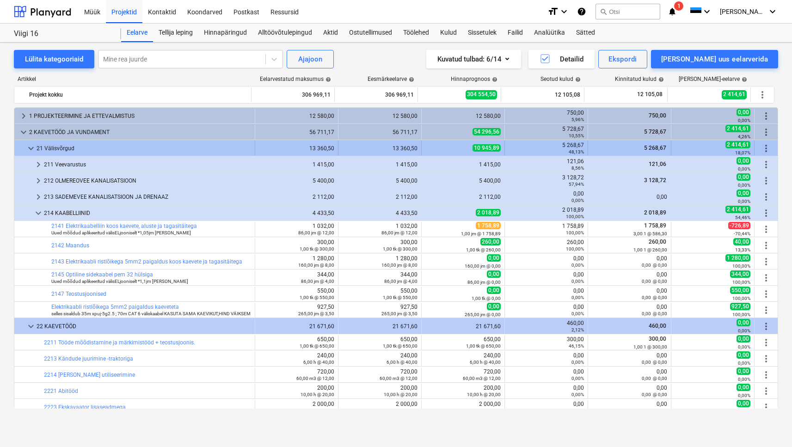
click at [54, 150] on div "21 Välisvõrgud" at bounding box center [144, 148] width 215 height 15
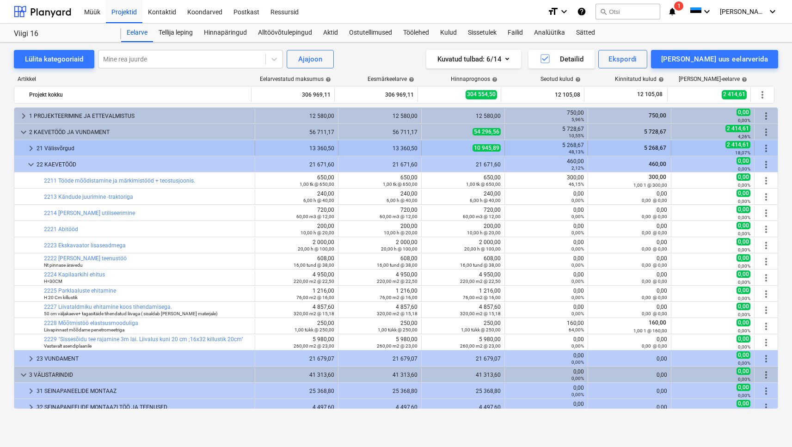
click at [32, 148] on span "keyboard_arrow_right" at bounding box center [30, 148] width 11 height 11
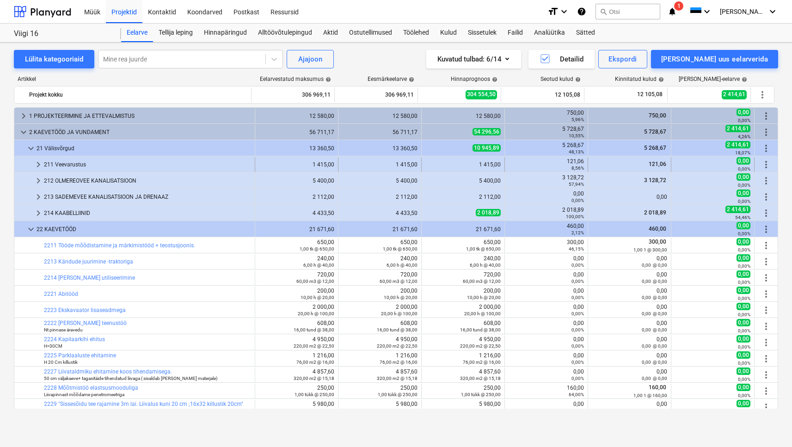
click at [61, 161] on div "211 Veevarustus" at bounding box center [147, 164] width 207 height 15
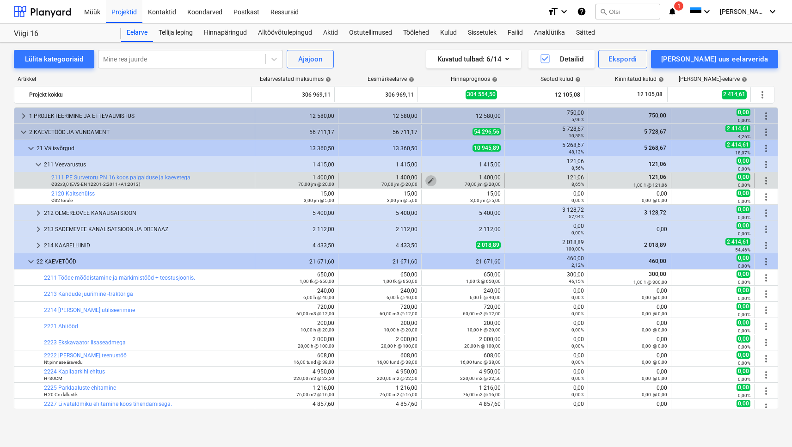
click at [427, 178] on span "edit" at bounding box center [430, 180] width 7 height 7
type textarea "x"
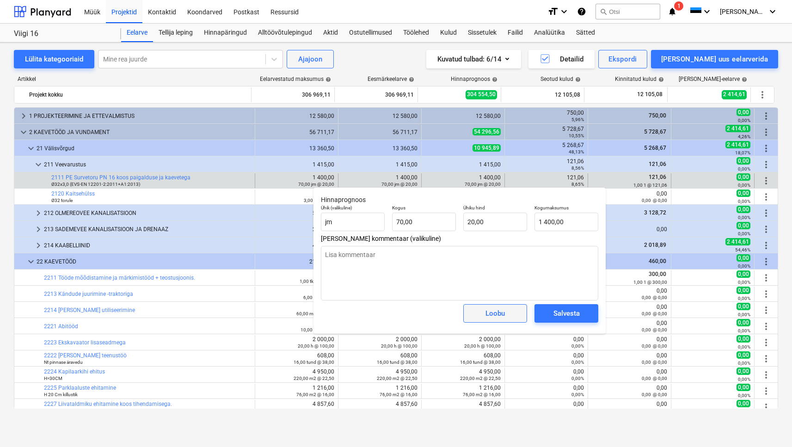
click at [504, 317] on div "Loobu" at bounding box center [495, 314] width 19 height 12
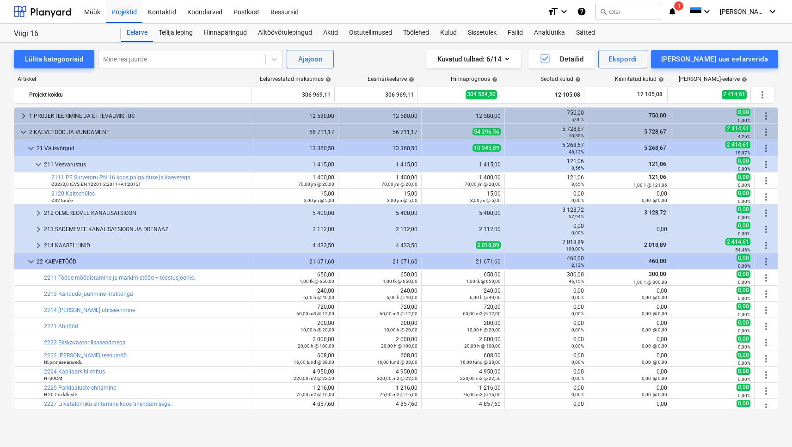
scroll to position [73, 0]
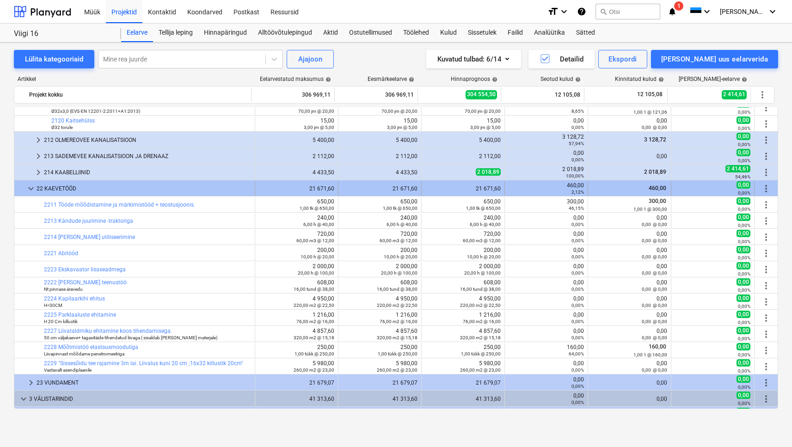
click at [28, 188] on span "keyboard_arrow_down" at bounding box center [30, 188] width 11 height 11
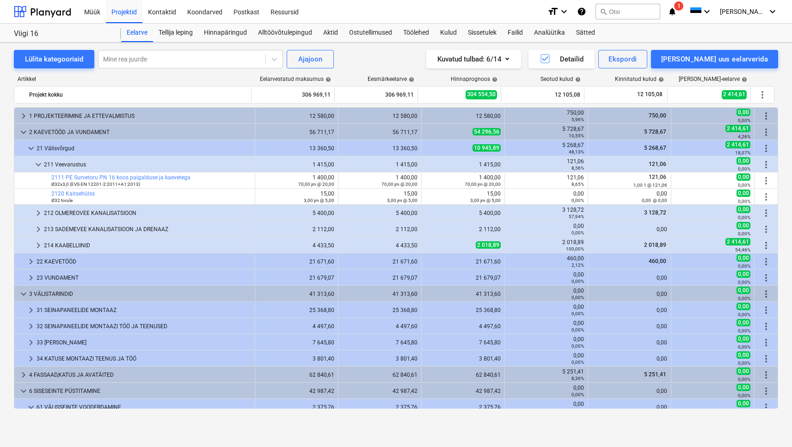
scroll to position [0, 0]
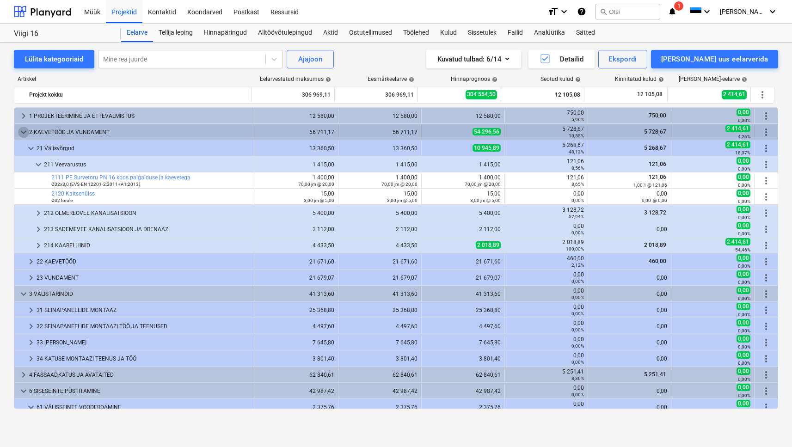
click at [24, 133] on span "keyboard_arrow_down" at bounding box center [23, 132] width 11 height 11
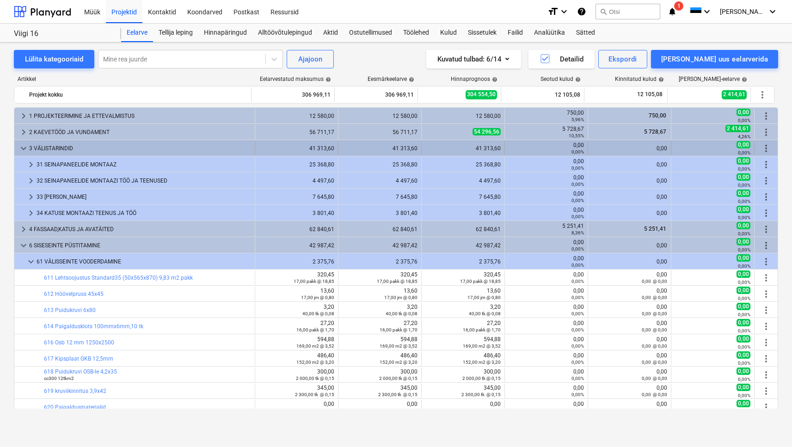
click at [23, 149] on span "keyboard_arrow_down" at bounding box center [23, 148] width 11 height 11
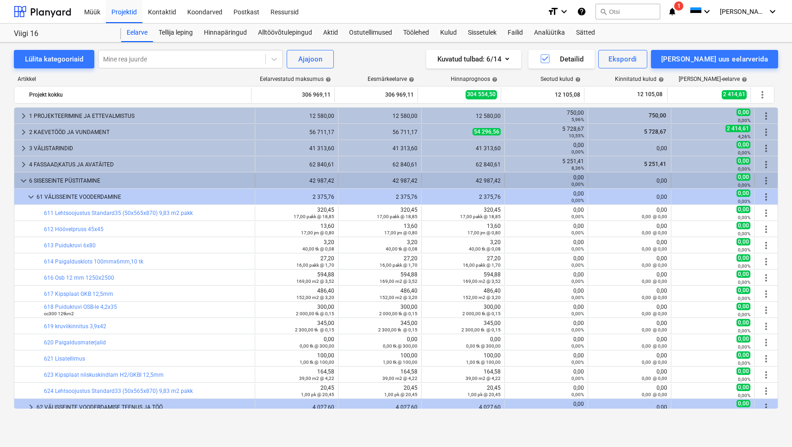
click at [24, 179] on span "keyboard_arrow_down" at bounding box center [23, 180] width 11 height 11
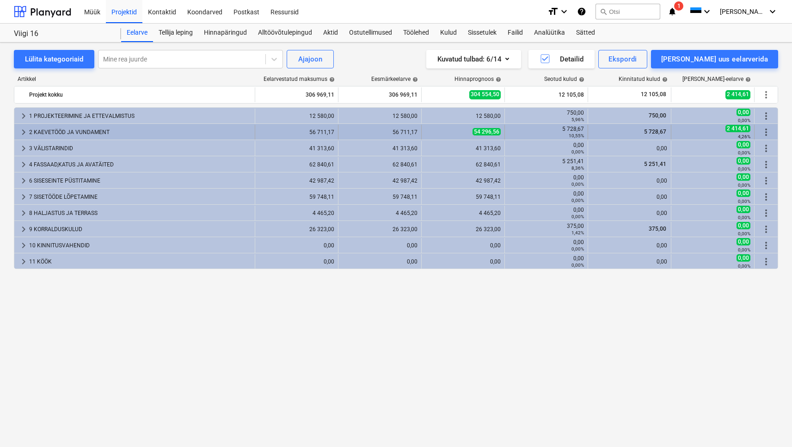
click at [63, 130] on div "2 KAEVETÖÖD JA VUNDAMENT" at bounding box center [140, 132] width 222 height 15
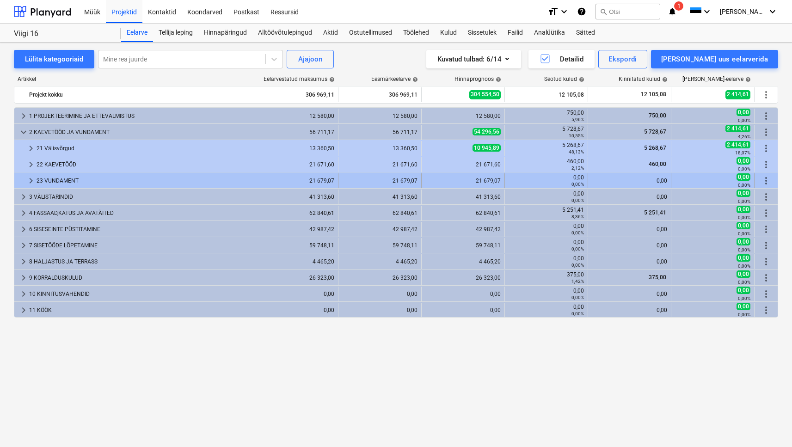
click at [57, 181] on div "23 VUNDAMENT" at bounding box center [144, 180] width 215 height 15
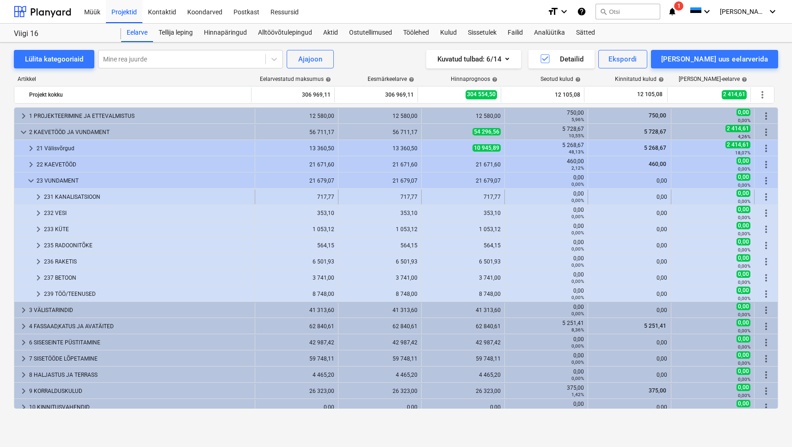
click at [71, 193] on div "231 KANALISATSIOON" at bounding box center [147, 197] width 207 height 15
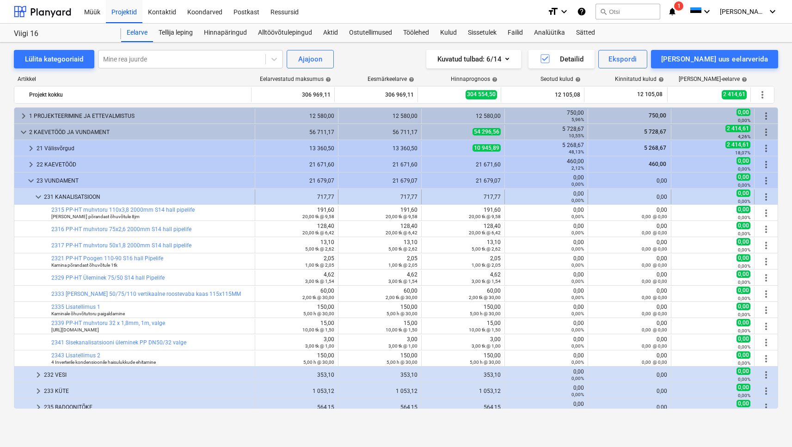
click at [40, 198] on span "keyboard_arrow_down" at bounding box center [38, 196] width 11 height 11
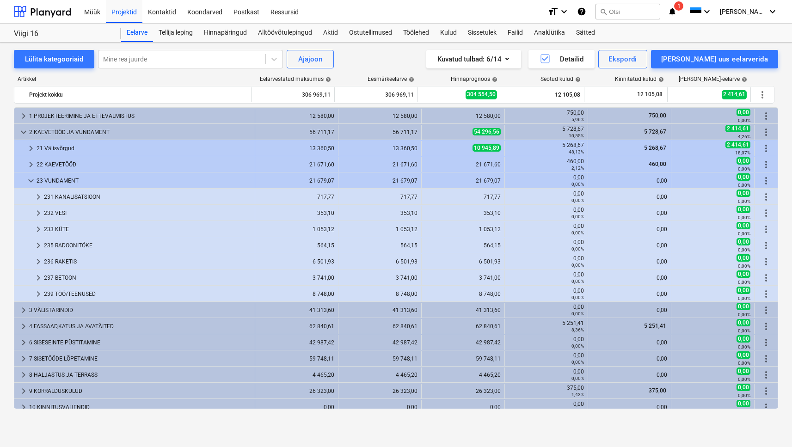
click at [115, 10] on div "Projektid" at bounding box center [124, 12] width 37 height 24
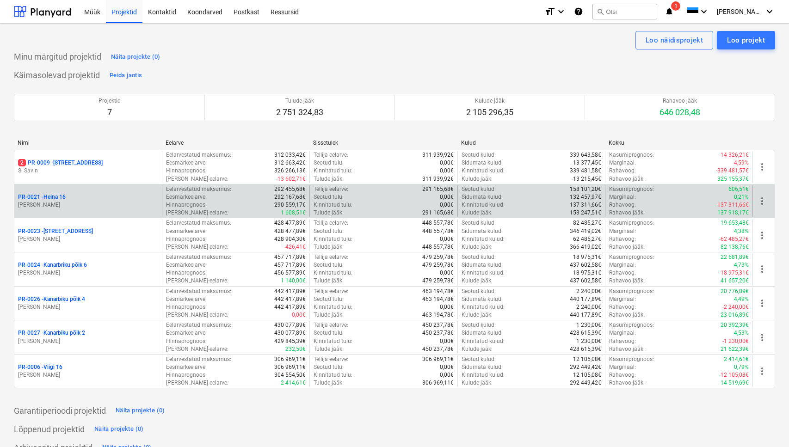
click at [62, 196] on p "PR-0021 - Heina 16" at bounding box center [42, 197] width 48 height 8
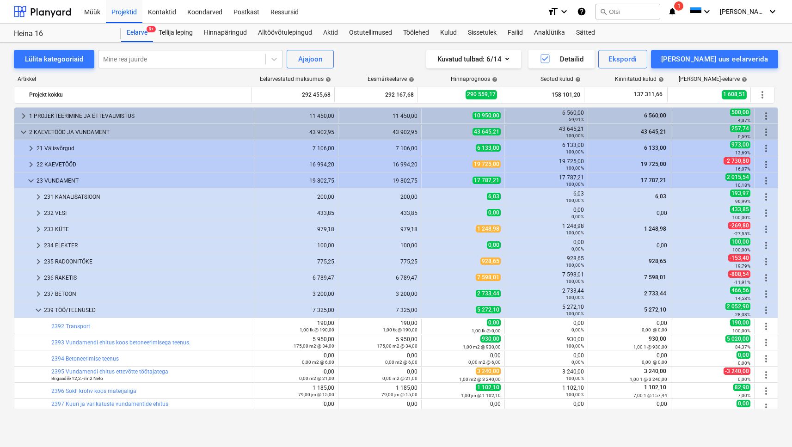
scroll to position [330, 0]
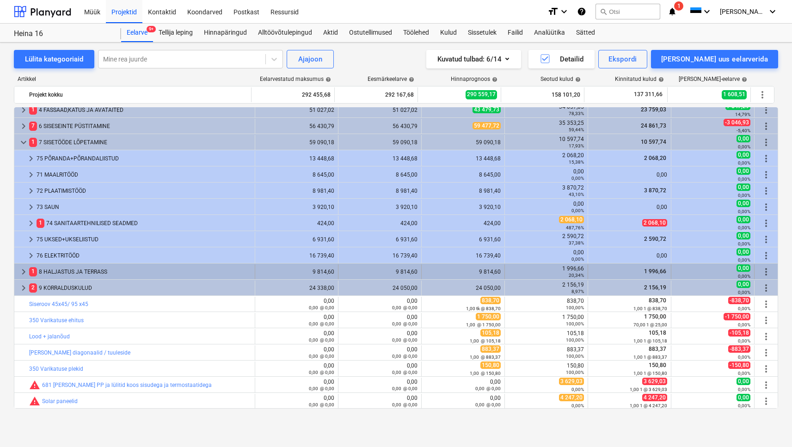
click at [84, 272] on div "1 8 HALJASTUS JA TERRASS" at bounding box center [140, 272] width 222 height 15
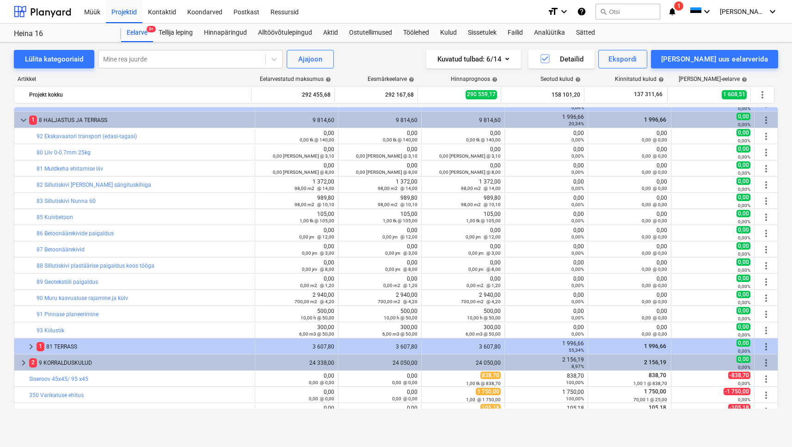
scroll to position [535, 0]
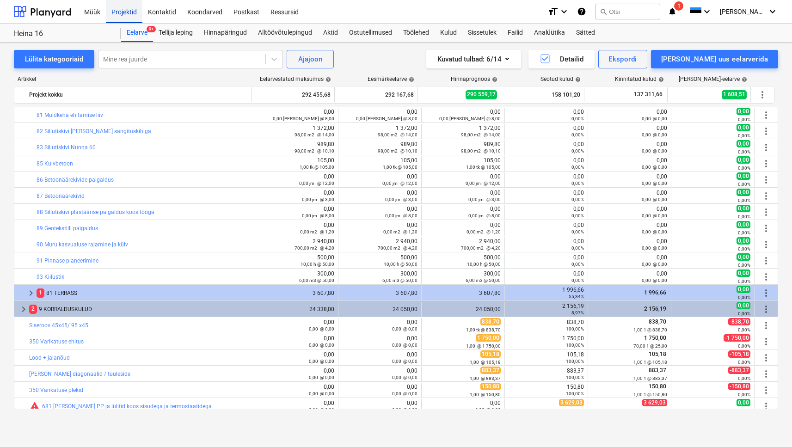
click at [122, 12] on div "Projektid" at bounding box center [124, 12] width 37 height 24
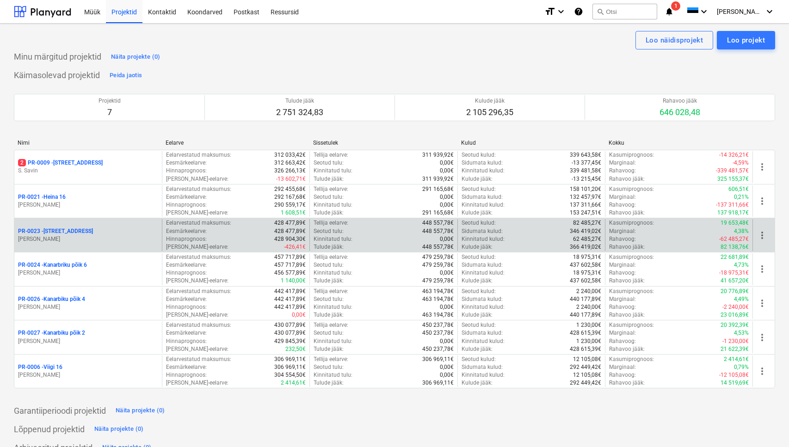
click at [68, 241] on p "[PERSON_NAME]" at bounding box center [88, 239] width 140 height 8
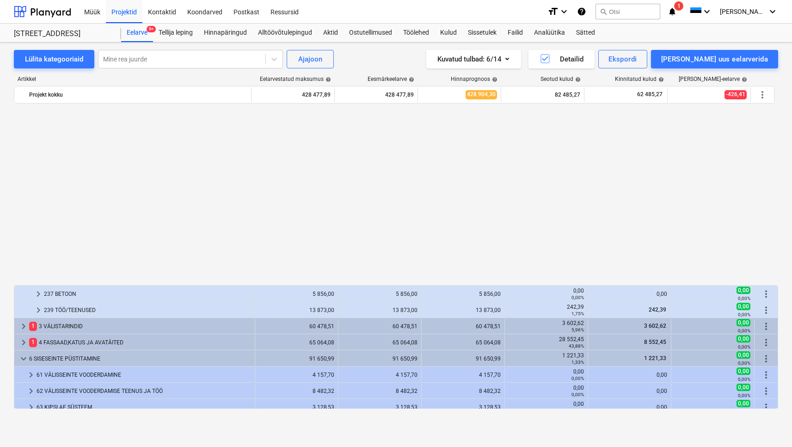
scroll to position [515, 0]
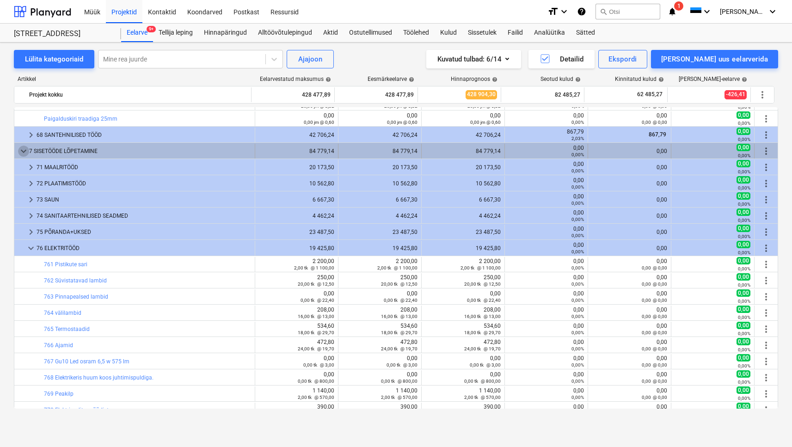
click at [19, 149] on span "keyboard_arrow_down" at bounding box center [23, 151] width 11 height 11
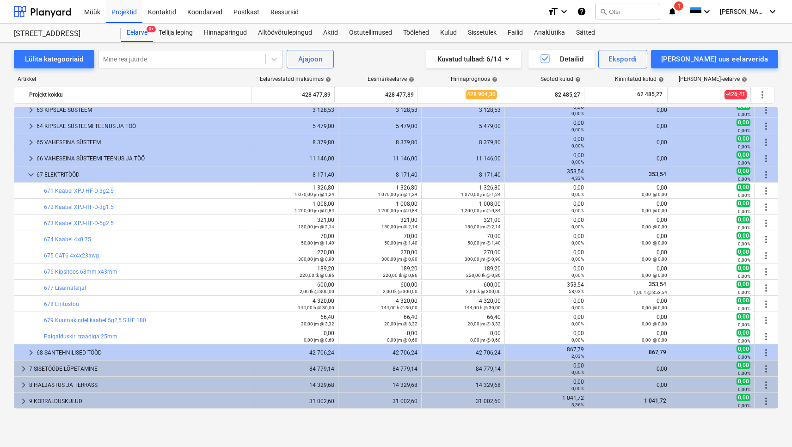
scroll to position [297, 0]
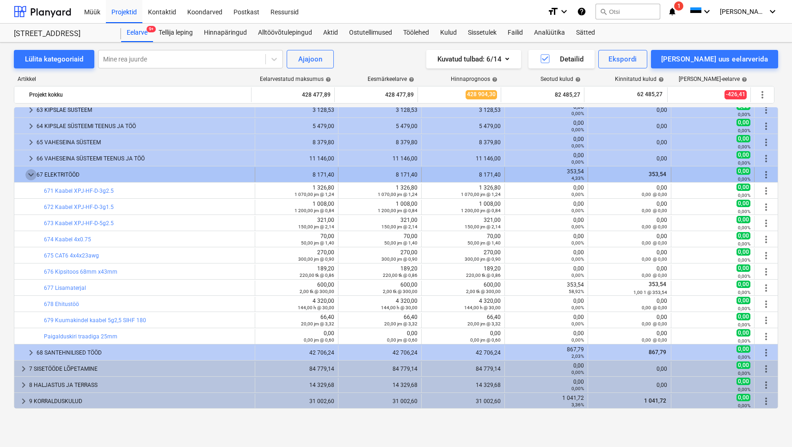
click at [33, 175] on span "keyboard_arrow_down" at bounding box center [30, 174] width 11 height 11
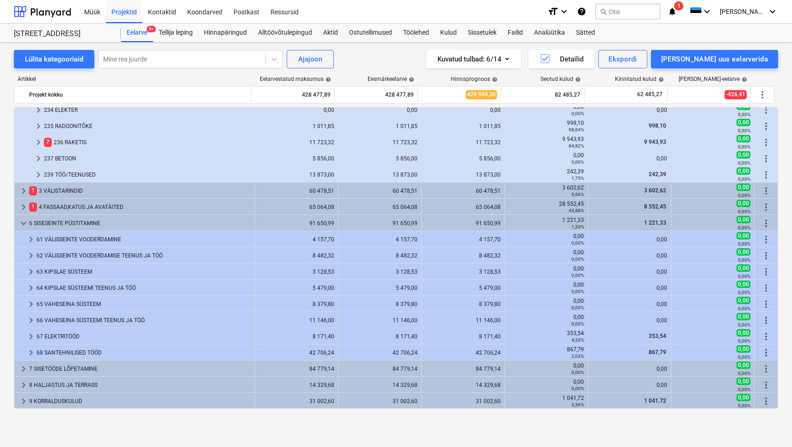
scroll to position [136, 0]
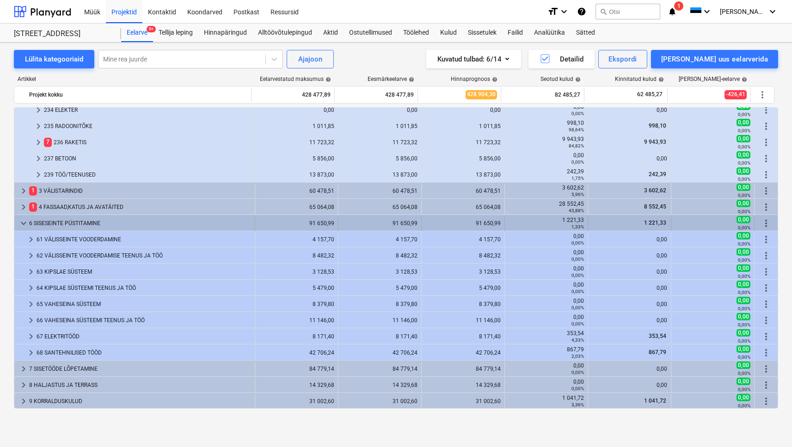
click at [24, 223] on span "keyboard_arrow_down" at bounding box center [23, 223] width 11 height 11
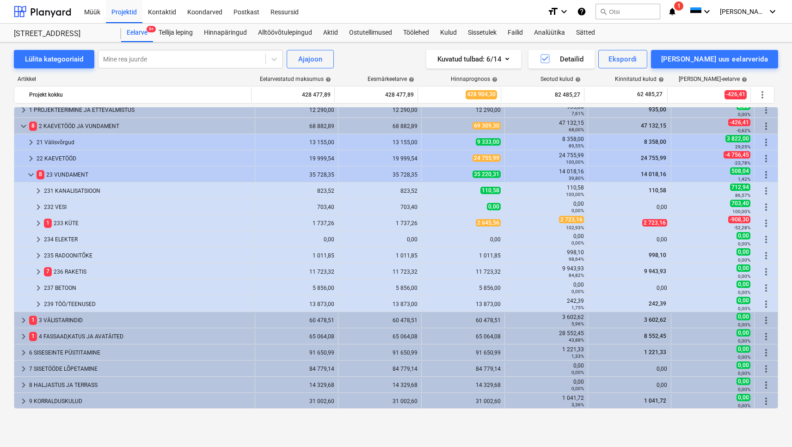
scroll to position [6, 0]
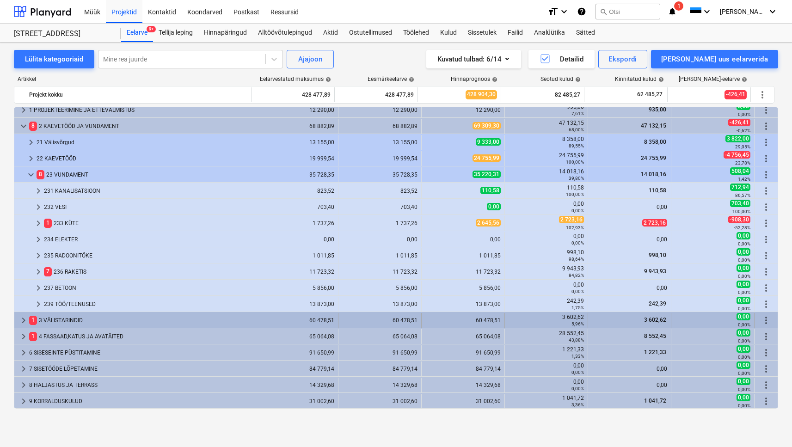
click at [69, 323] on div "1 3 VÄLISTARINDID" at bounding box center [140, 320] width 222 height 15
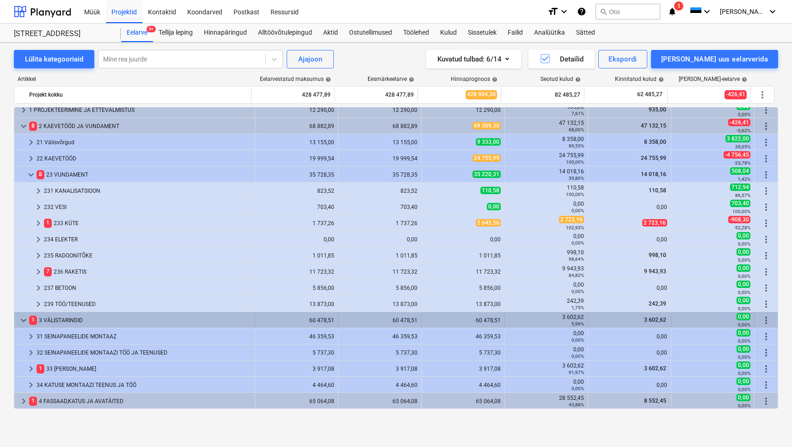
click at [24, 324] on span "keyboard_arrow_down" at bounding box center [23, 320] width 11 height 11
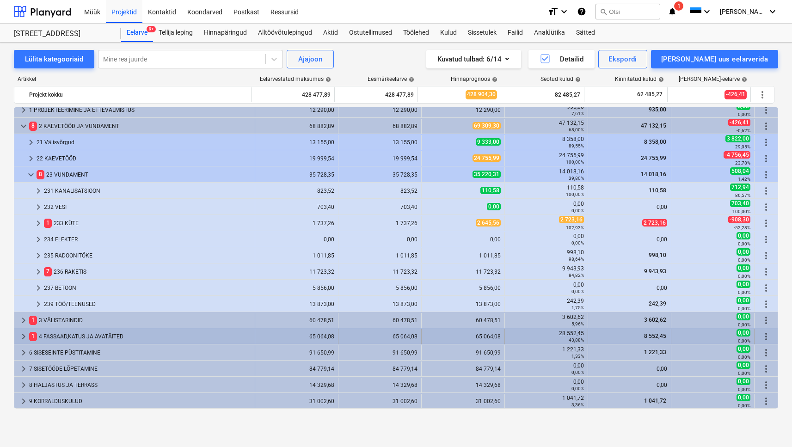
click at [70, 337] on div "1 4 FASSAAD,KATUS JA AVATÄITED" at bounding box center [140, 336] width 222 height 15
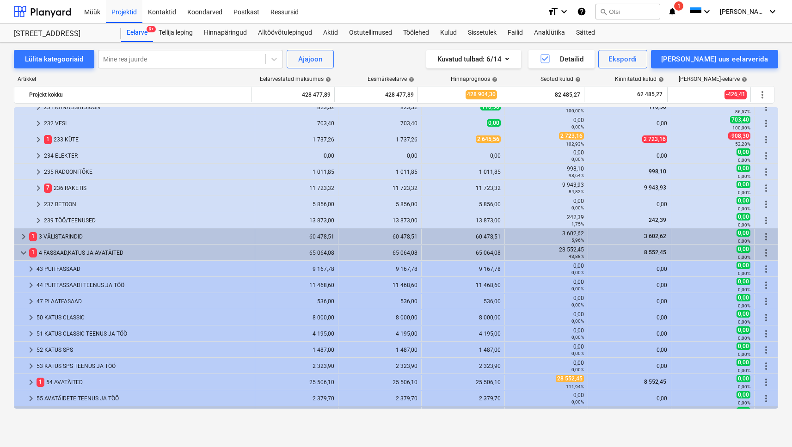
scroll to position [105, 0]
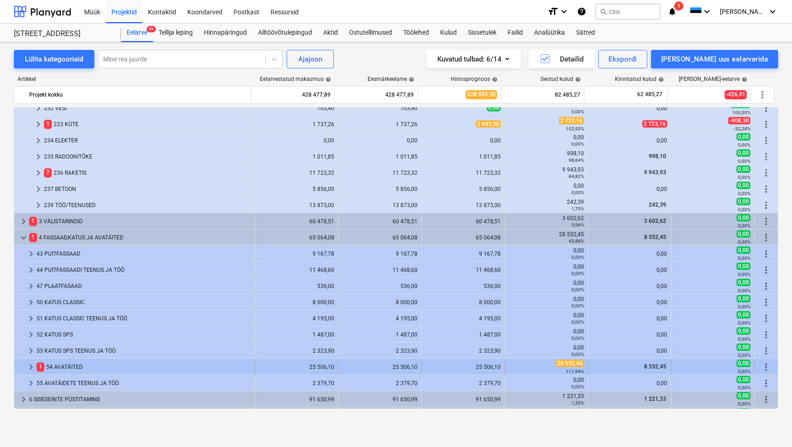
click at [89, 362] on div "1 54 AVATÄITED" at bounding box center [144, 367] width 215 height 15
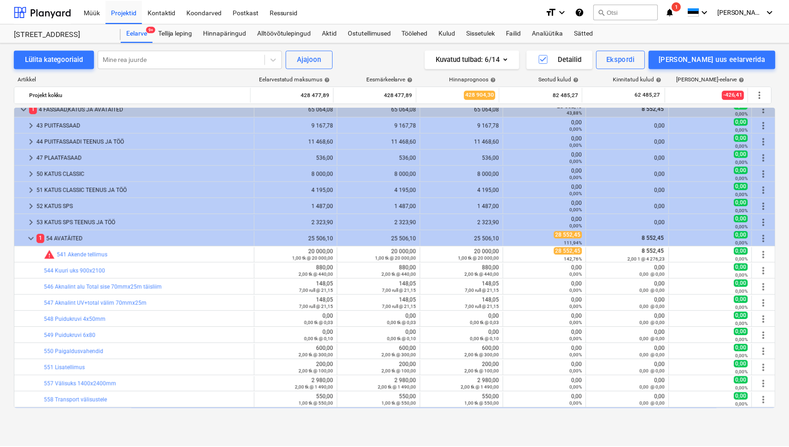
scroll to position [314, 0]
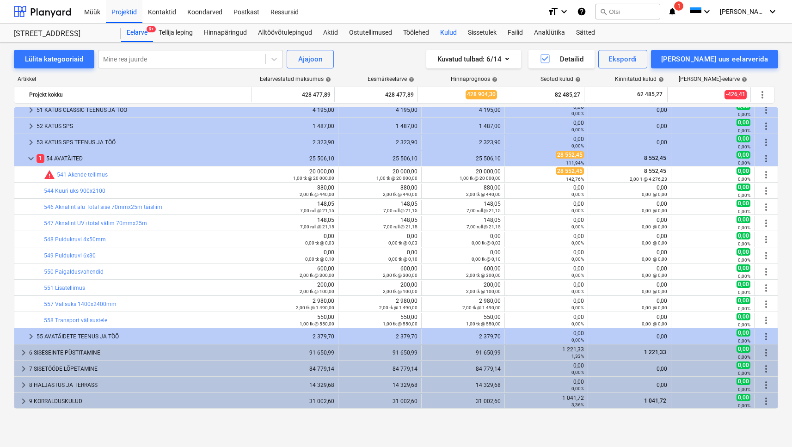
click at [450, 33] on div "Kulud" at bounding box center [449, 33] width 28 height 19
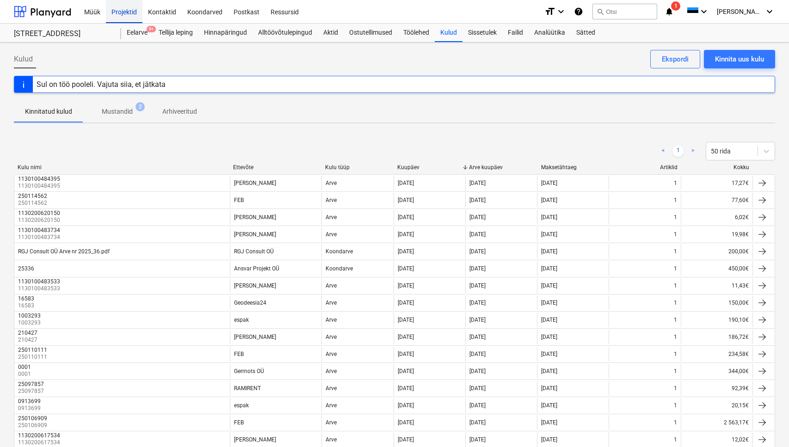
click at [129, 14] on div "Projektid" at bounding box center [124, 12] width 37 height 24
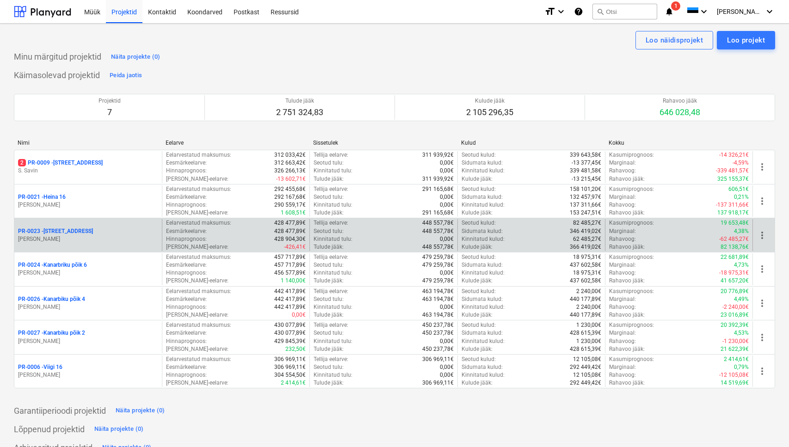
click at [54, 229] on p "PR-0023 - Kanarbriku tee 7" at bounding box center [55, 232] width 75 height 8
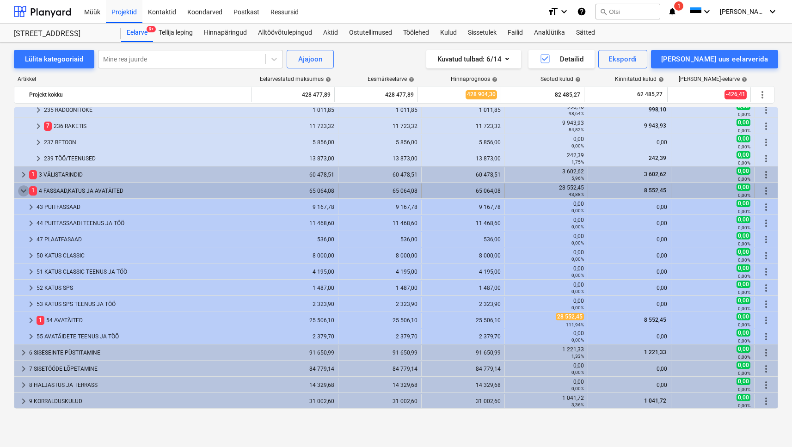
click at [20, 190] on span "keyboard_arrow_down" at bounding box center [23, 190] width 11 height 11
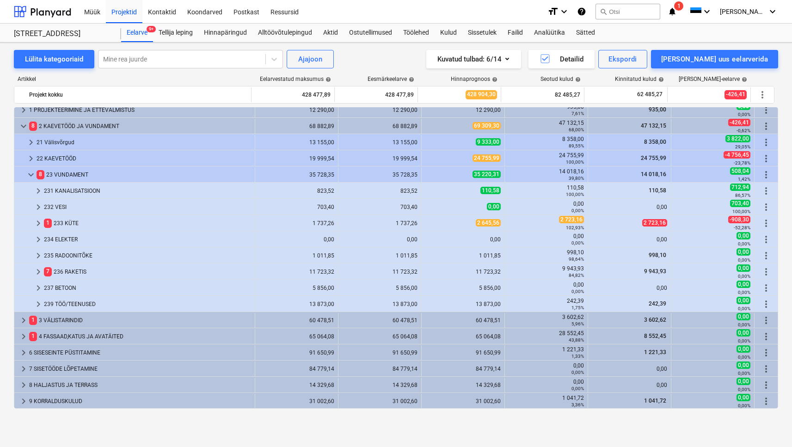
scroll to position [6, 0]
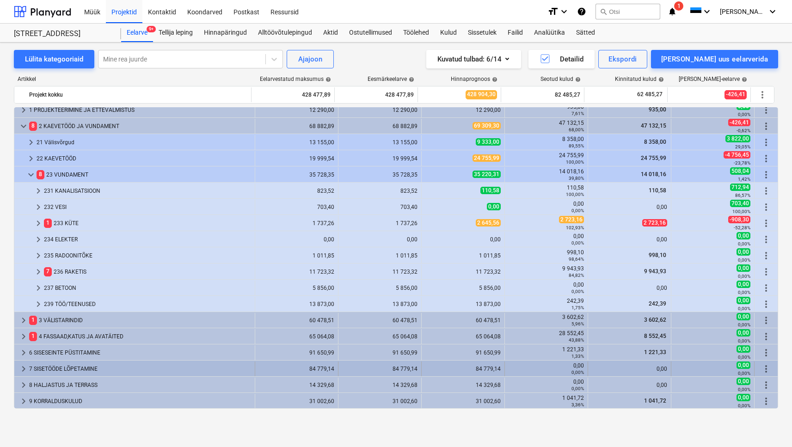
click at [70, 370] on div "7 SISETÖÖDE LÕPETAMINE" at bounding box center [140, 369] width 222 height 15
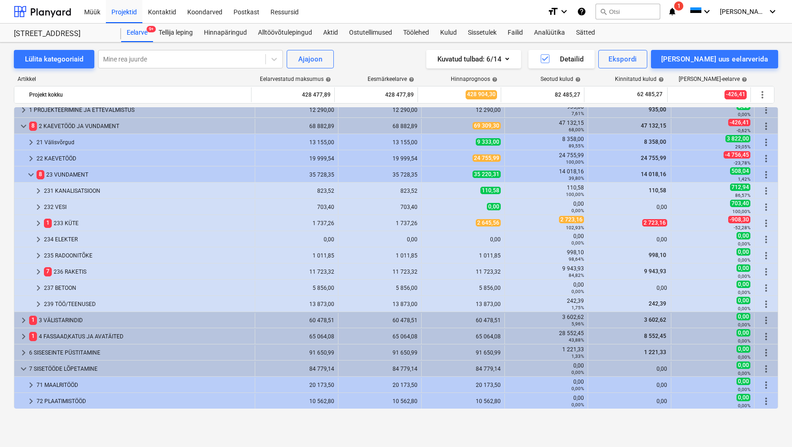
scroll to position [103, 0]
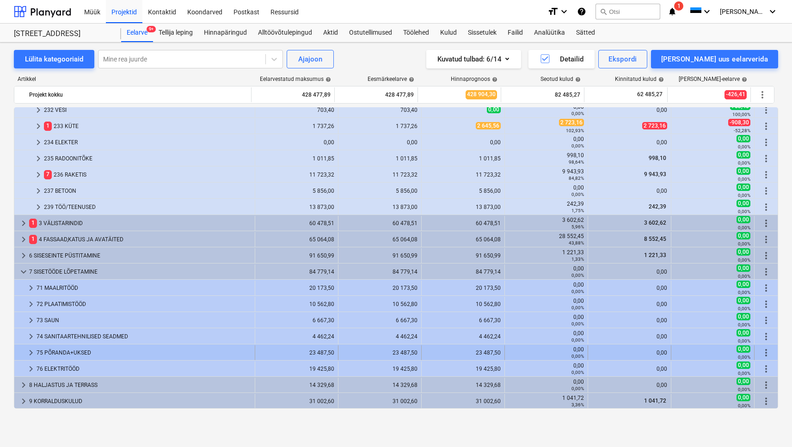
click at [69, 354] on div "75 PÕRANDA+UKSED" at bounding box center [144, 353] width 215 height 15
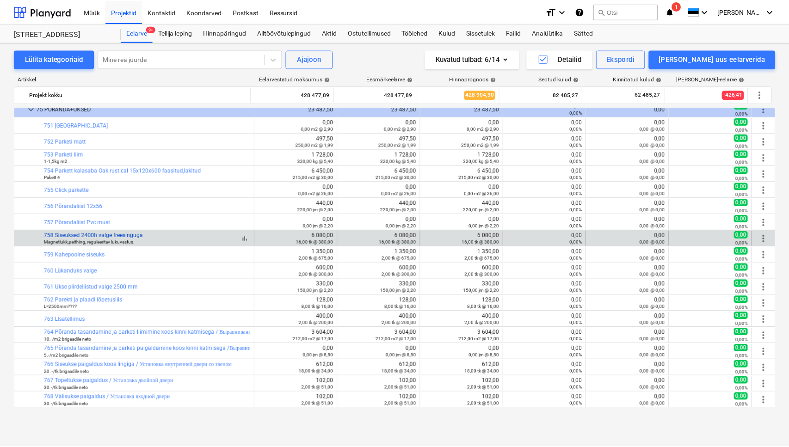
scroll to position [342, 0]
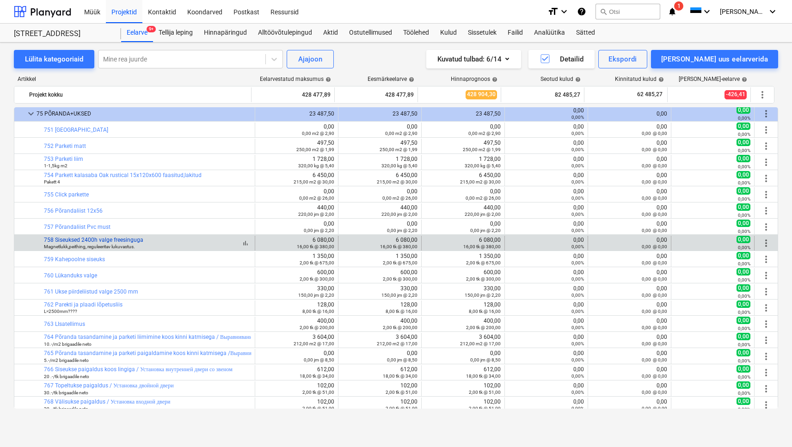
click at [135, 241] on link "758 Siseuksed 2400h valge freesinguga" at bounding box center [93, 240] width 99 height 6
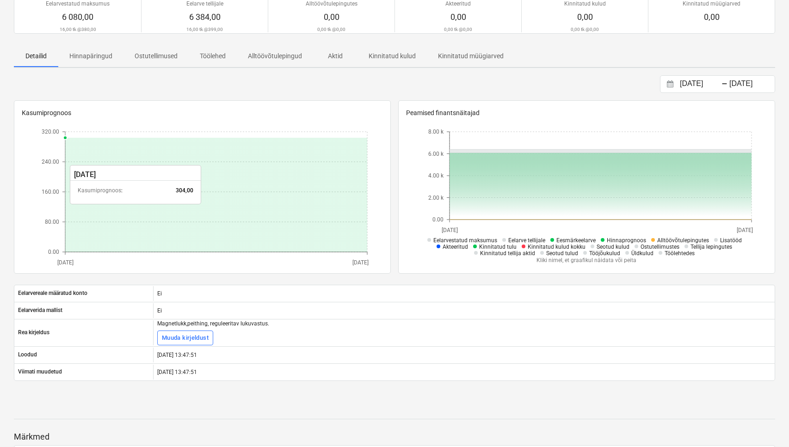
scroll to position [118, 0]
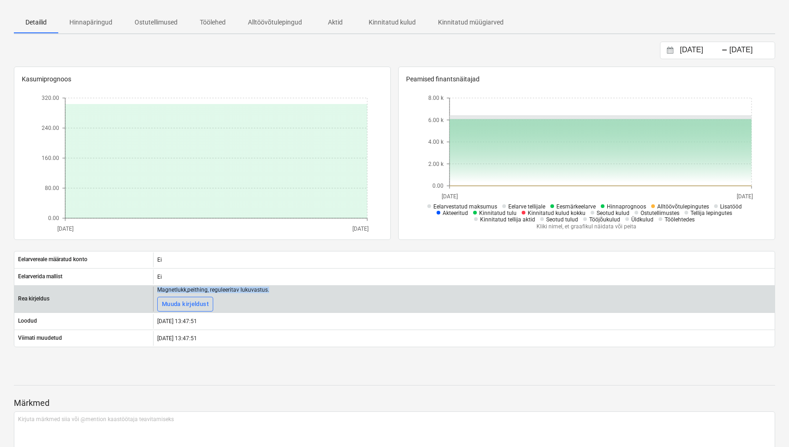
drag, startPoint x: 276, startPoint y: 292, endPoint x: 158, endPoint y: 290, distance: 118.0
click at [158, 290] on div "Magnetlukk,peithing, reguleeritav lukuvastus. Muuda kirjeldust" at bounding box center [464, 299] width 622 height 25
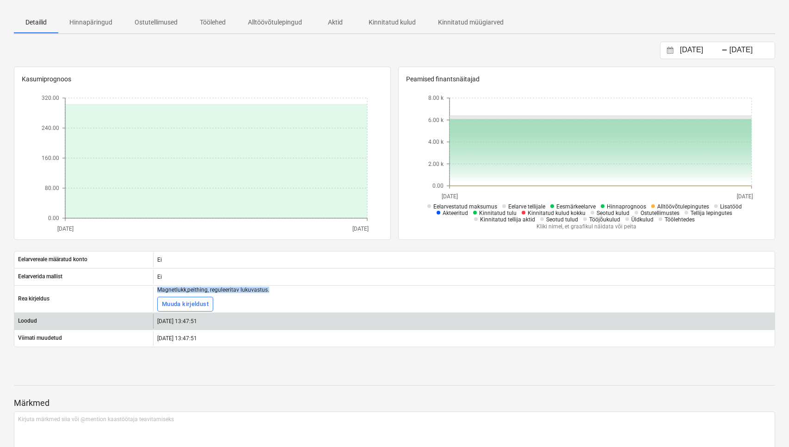
copy div "Magnetlukk,peithing, reguleeritav lukuvastus."
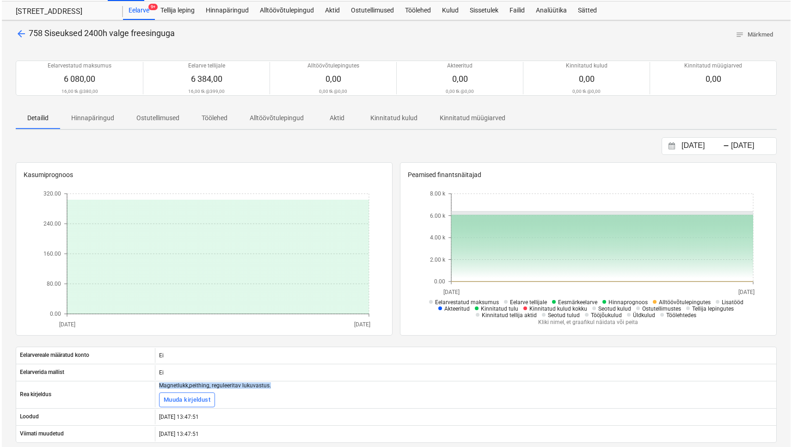
scroll to position [0, 0]
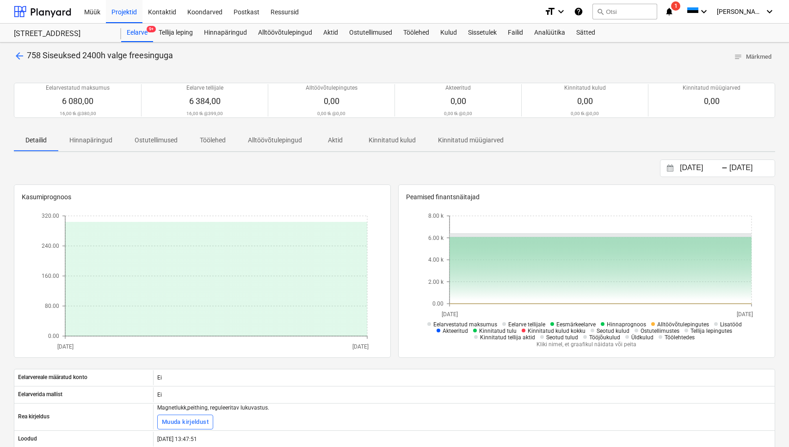
click at [27, 56] on span "758 Siseuksed 2400h valge freesinguga" at bounding box center [100, 55] width 146 height 10
click at [23, 55] on span "arrow_back" at bounding box center [19, 55] width 11 height 11
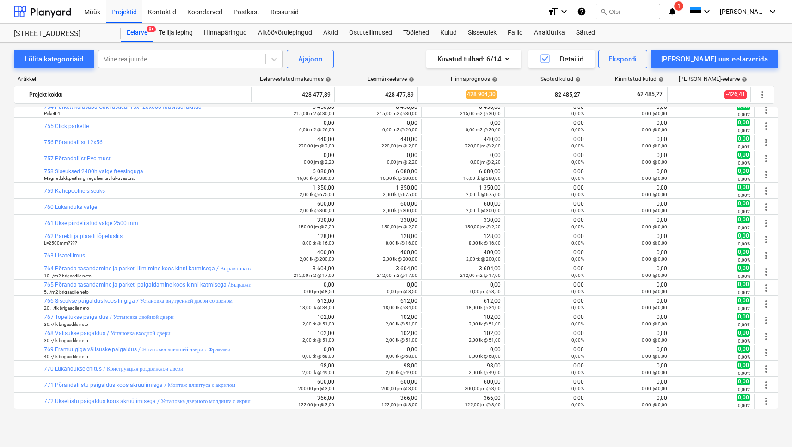
scroll to position [451, 0]
